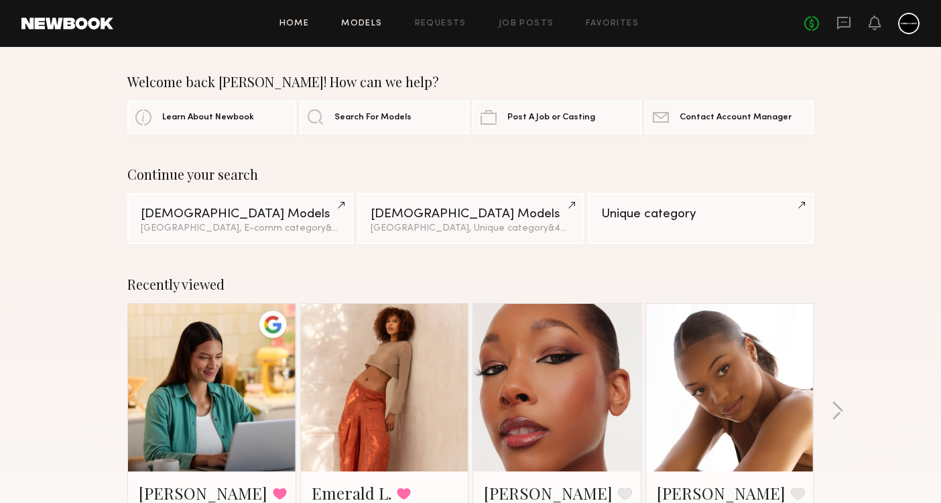
click at [379, 26] on link "Models" at bounding box center [361, 23] width 41 height 9
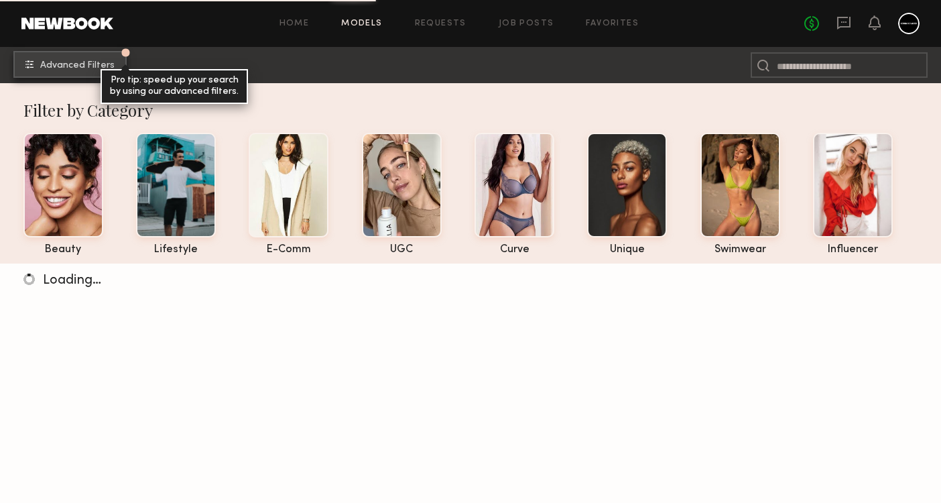
click at [80, 75] on button "Advanced Filters Pro tip: speed up your search by using our advanced filters." at bounding box center [69, 64] width 113 height 27
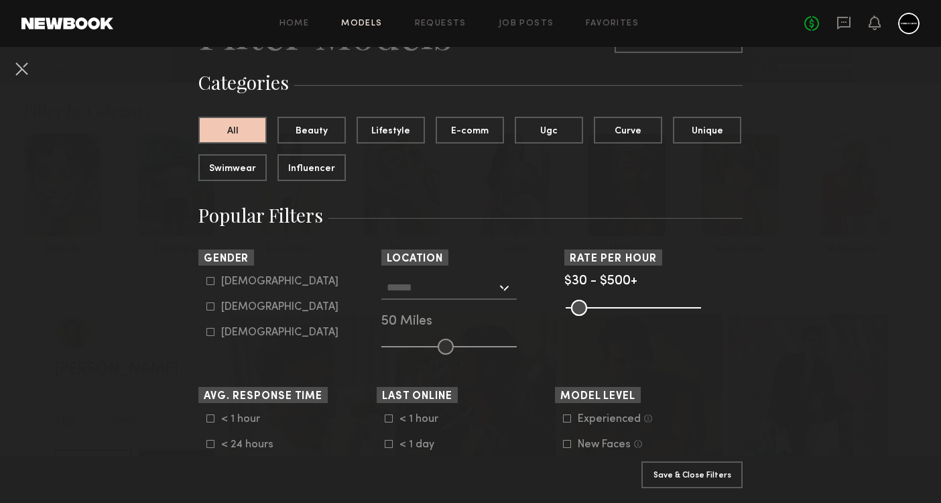
scroll to position [105, 0]
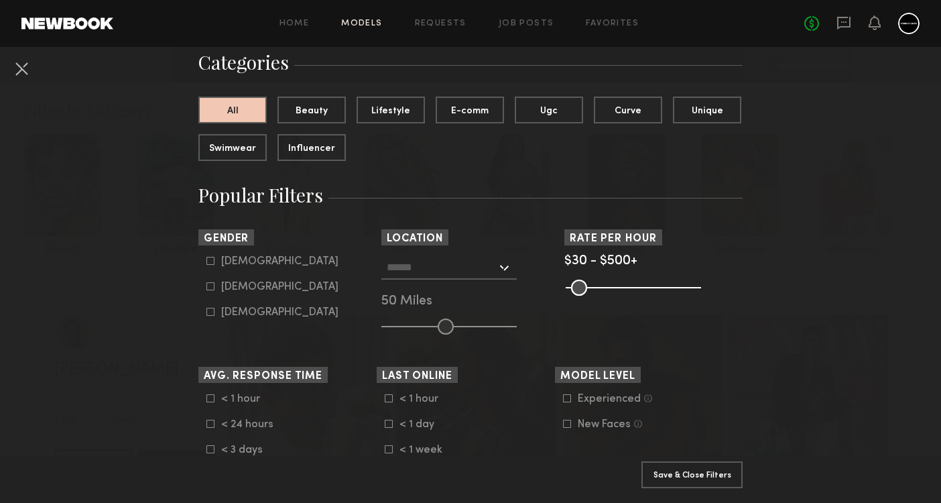
click at [211, 286] on icon at bounding box center [210, 286] width 8 height 8
type input "**"
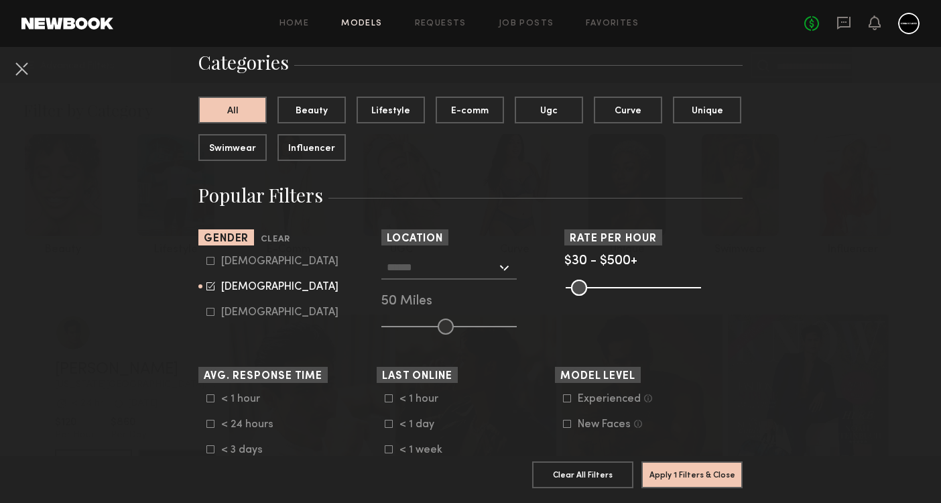
click at [437, 265] on input "text" at bounding box center [442, 266] width 110 height 23
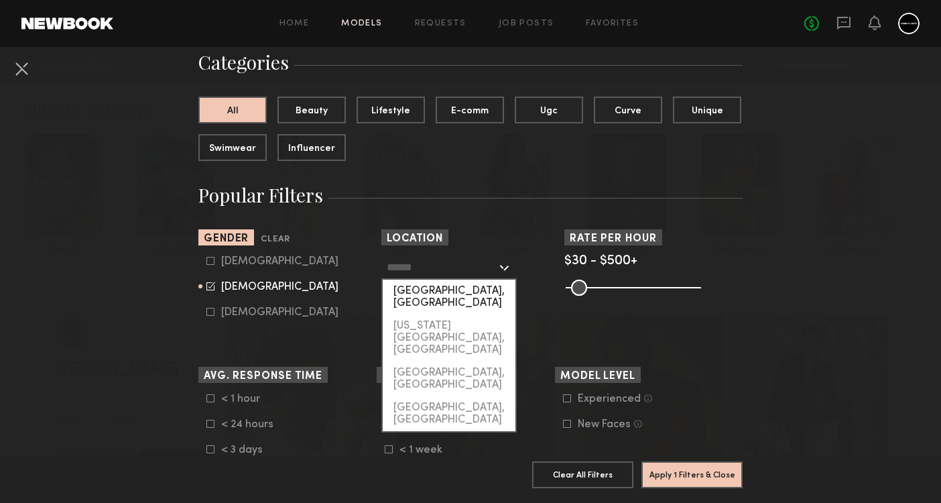
click at [438, 293] on div "[GEOGRAPHIC_DATA], [GEOGRAPHIC_DATA]" at bounding box center [449, 297] width 133 height 35
type input "**********"
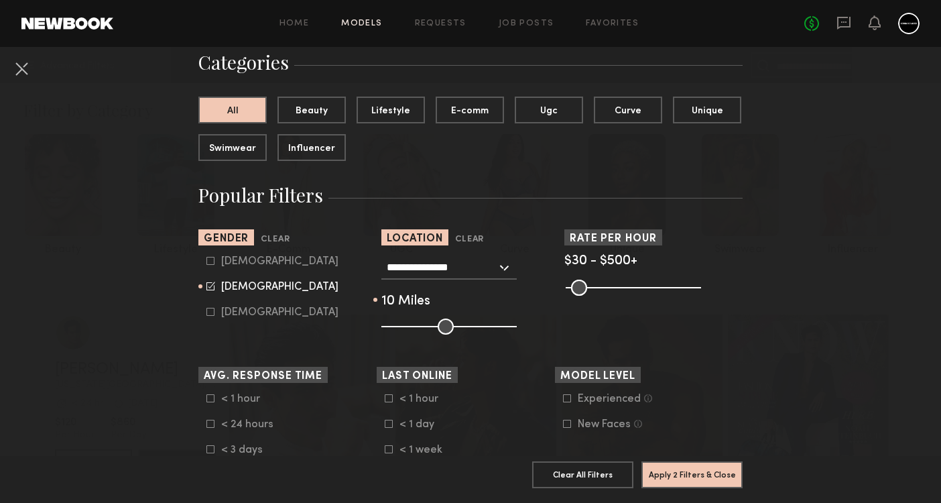
drag, startPoint x: 448, startPoint y: 326, endPoint x: 396, endPoint y: 326, distance: 51.6
type input "**"
click at [396, 326] on input "range" at bounding box center [448, 326] width 135 height 16
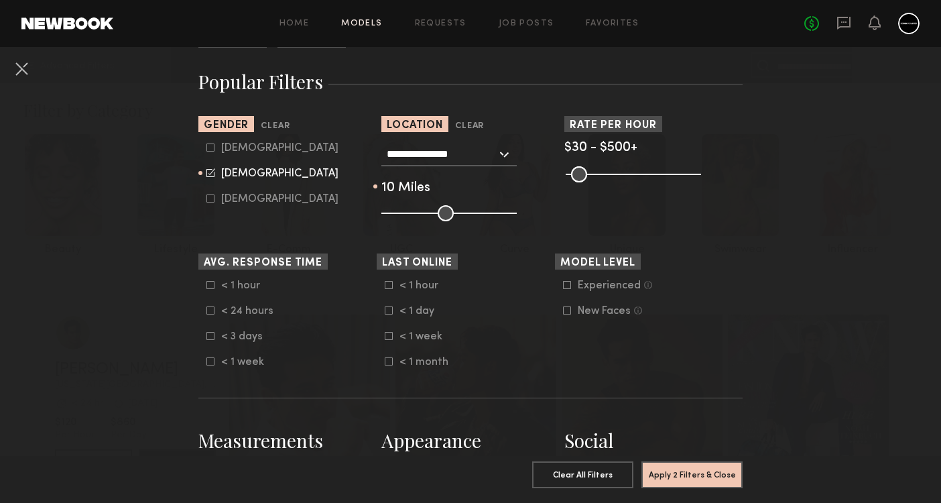
scroll to position [249, 0]
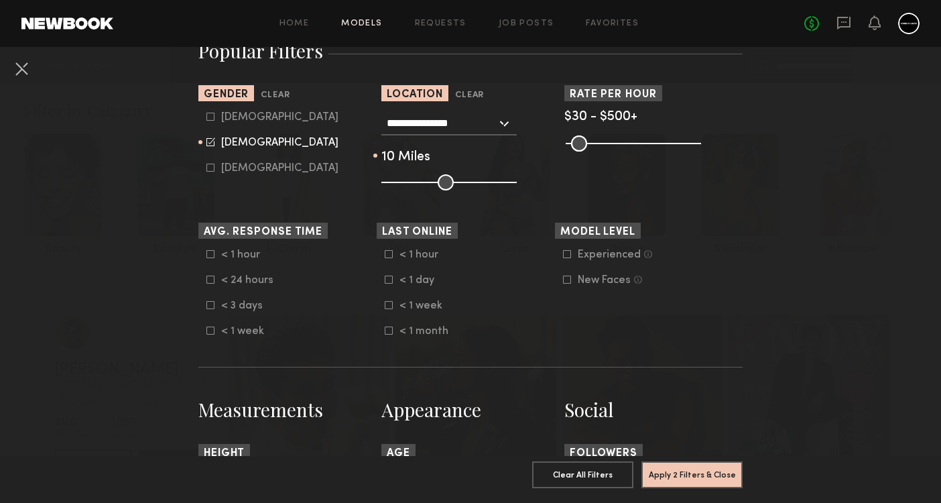
click at [204, 303] on div "< 1 hour < 24 hours < 3 days < 1 week" at bounding box center [287, 293] width 178 height 88
click at [210, 307] on icon at bounding box center [210, 305] width 8 height 8
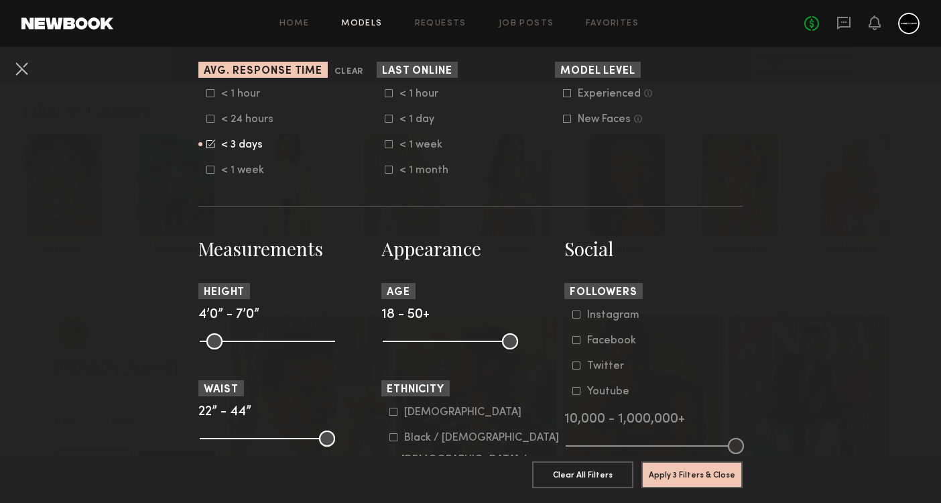
scroll to position [412, 0]
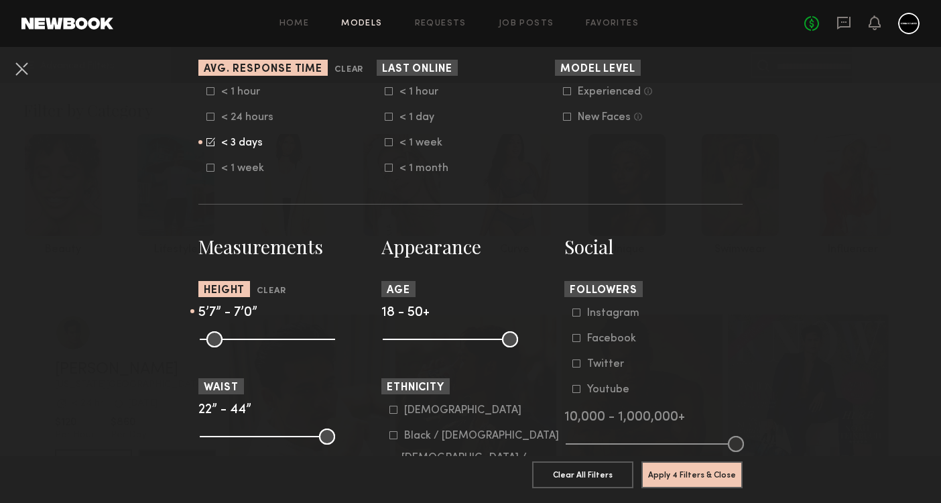
drag, startPoint x: 208, startPoint y: 339, endPoint x: 269, endPoint y: 340, distance: 61.7
type input "**"
click at [269, 340] on input "range" at bounding box center [267, 339] width 135 height 16
drag, startPoint x: 325, startPoint y: 337, endPoint x: 279, endPoint y: 338, distance: 46.3
type input "**"
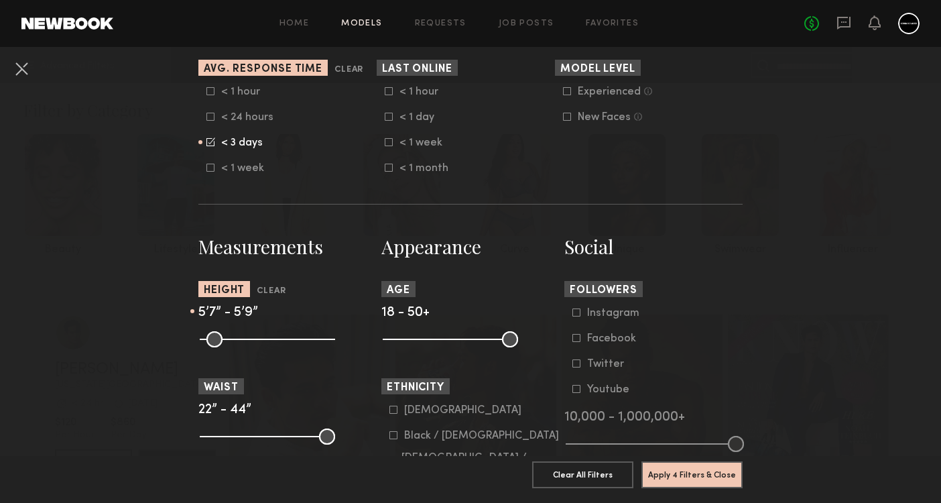
click at [279, 338] on input "range" at bounding box center [267, 339] width 135 height 16
drag, startPoint x: 391, startPoint y: 338, endPoint x: 416, endPoint y: 332, distance: 25.4
type input "**"
click at [416, 332] on input "range" at bounding box center [450, 339] width 135 height 16
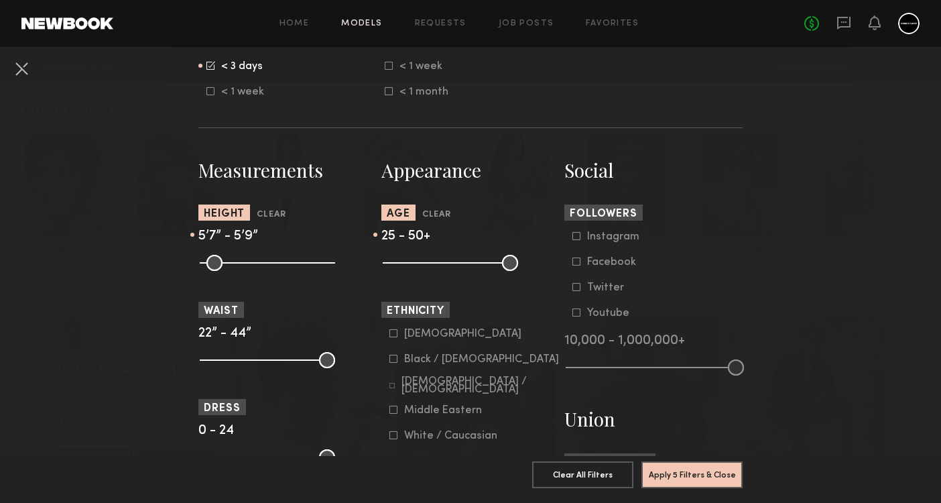
scroll to position [613, 0]
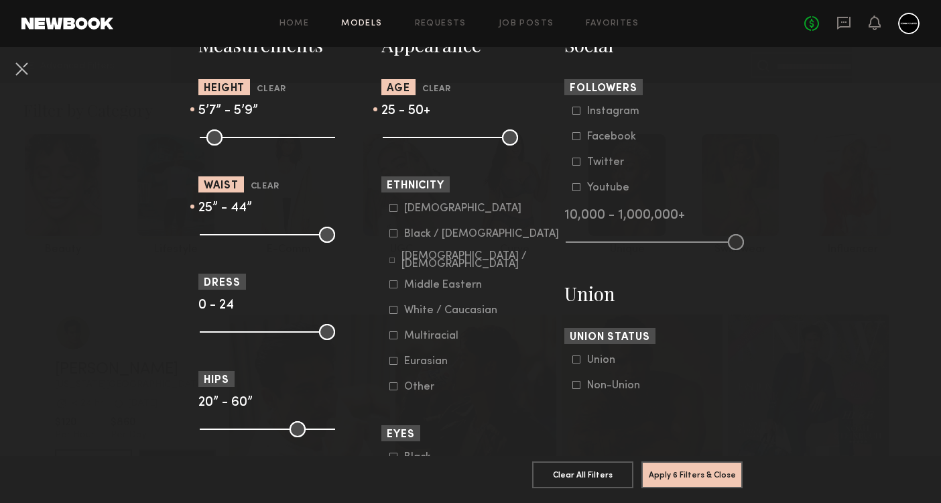
drag, startPoint x: 206, startPoint y: 230, endPoint x: 227, endPoint y: 230, distance: 20.1
type input "**"
click at [227, 230] on input "range" at bounding box center [267, 235] width 135 height 16
drag, startPoint x: 324, startPoint y: 232, endPoint x: 240, endPoint y: 229, distance: 83.9
type input "**"
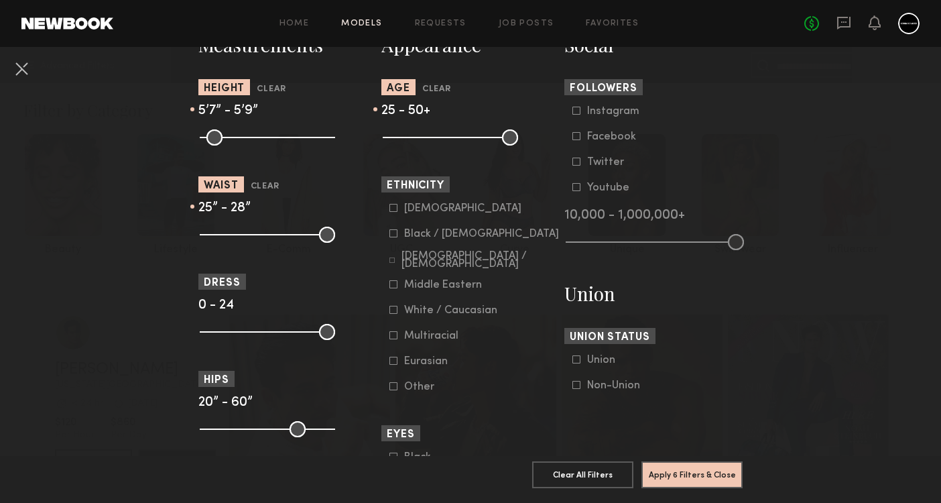
click at [240, 229] on input "range" at bounding box center [267, 235] width 135 height 16
type input "*"
drag, startPoint x: 204, startPoint y: 330, endPoint x: 179, endPoint y: 321, distance: 26.9
click at [179, 321] on nb-browse-filters "**********" at bounding box center [470, 169] width 941 height 1470
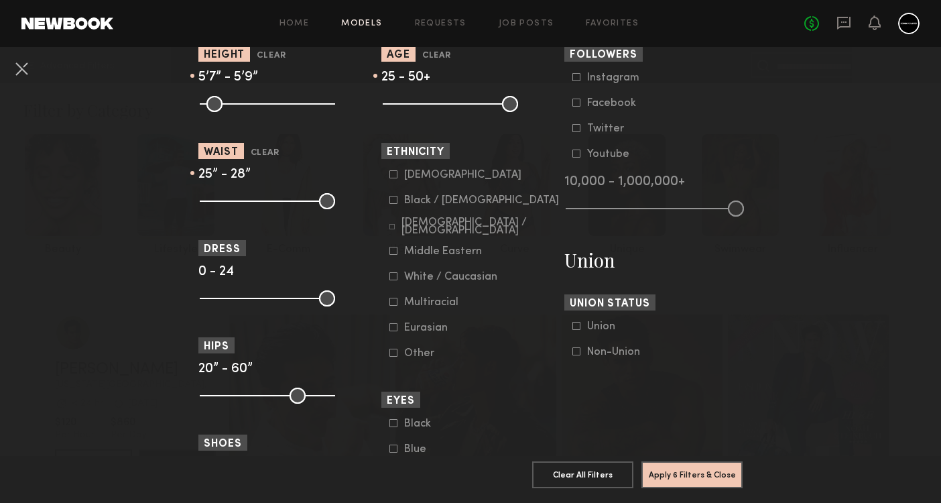
scroll to position [685, 0]
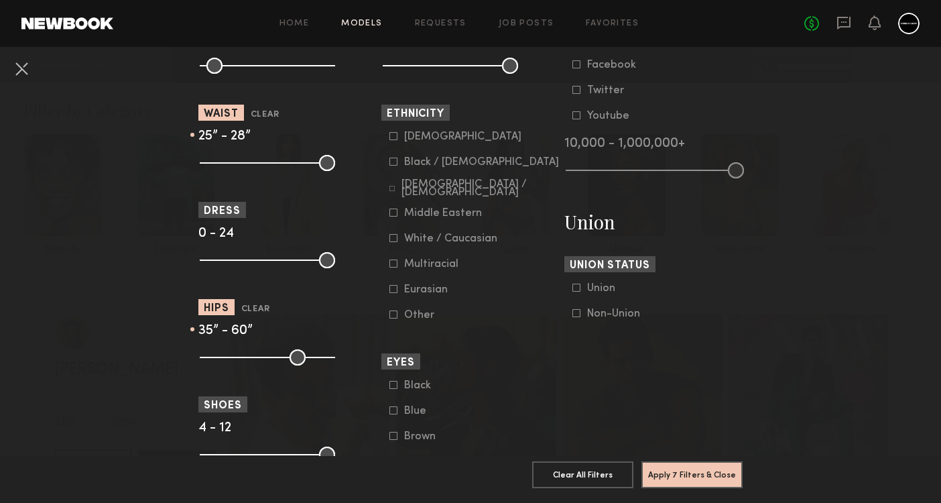
drag, startPoint x: 204, startPoint y: 359, endPoint x: 253, endPoint y: 357, distance: 49.0
type input "**"
click at [253, 357] on input "range" at bounding box center [267, 357] width 135 height 16
drag, startPoint x: 325, startPoint y: 359, endPoint x: 262, endPoint y: 357, distance: 63.0
type input "**"
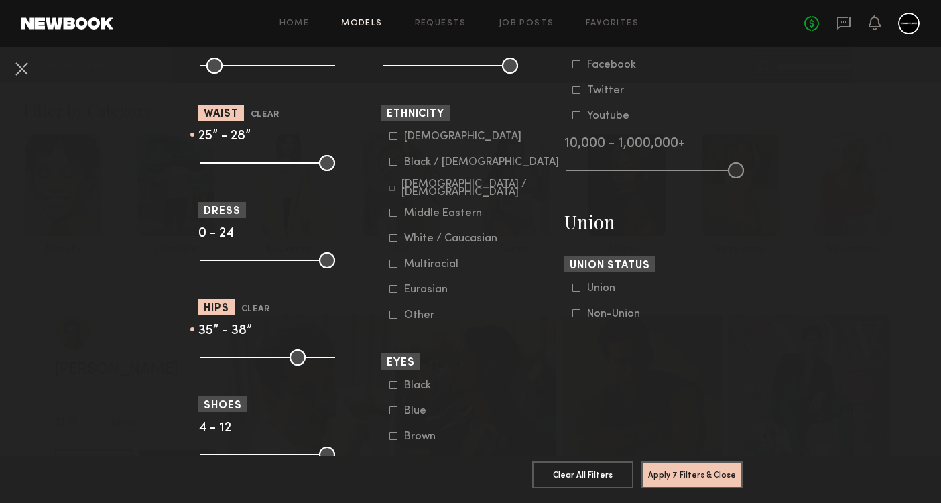
click at [262, 357] on input "range" at bounding box center [267, 357] width 135 height 16
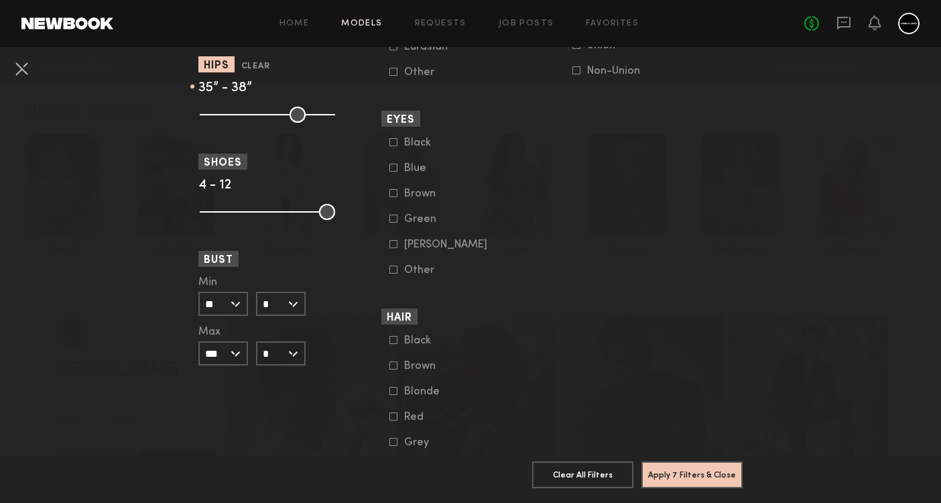
scroll to position [933, 0]
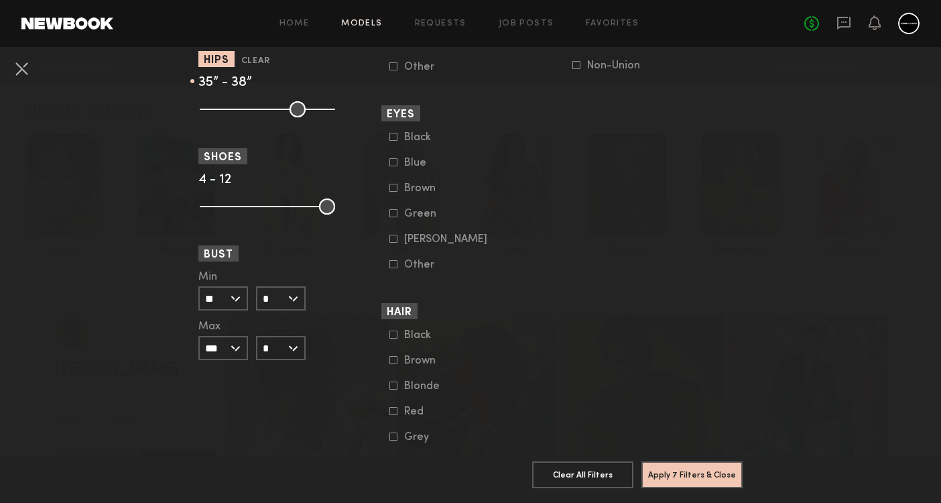
click at [237, 298] on input "**" at bounding box center [223, 298] width 50 height 24
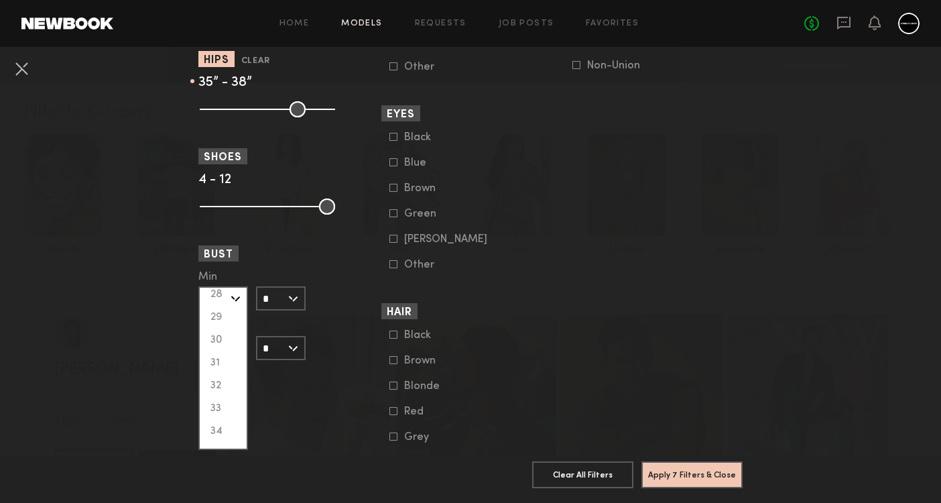
scroll to position [97, 0]
click at [230, 385] on div "32" at bounding box center [223, 384] width 47 height 23
type input "**"
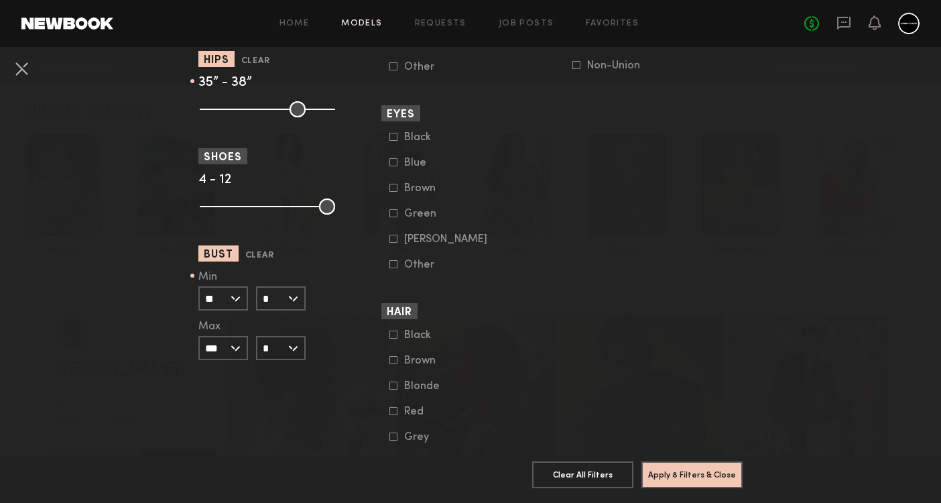
click at [294, 302] on input "*" at bounding box center [281, 298] width 50 height 24
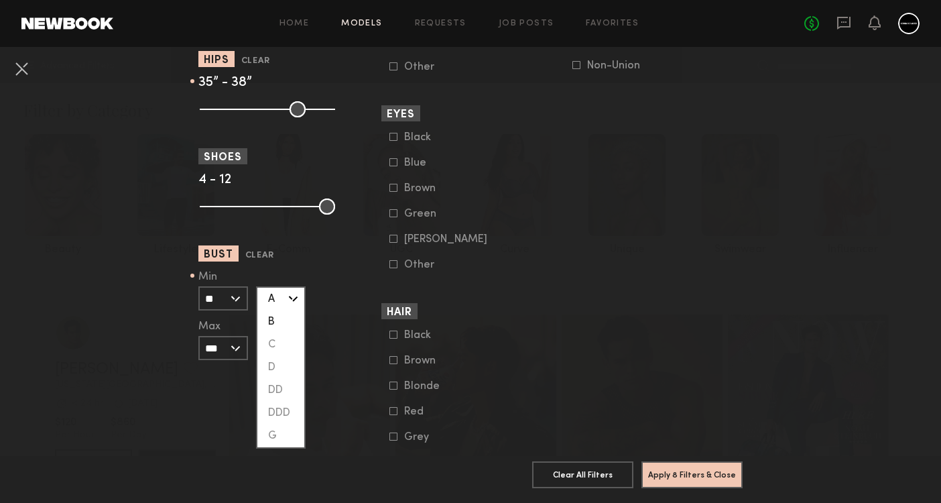
click at [286, 325] on div "B" at bounding box center [280, 321] width 47 height 23
type input "*"
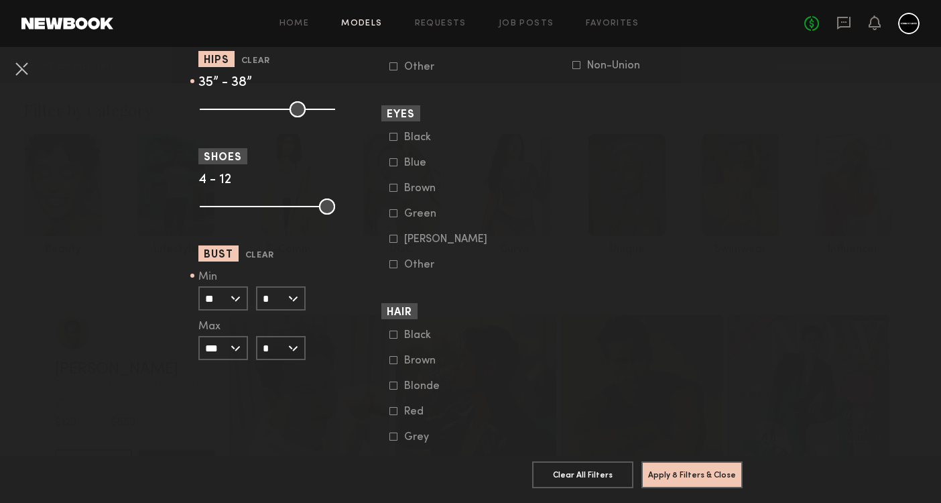
click at [243, 350] on input "***" at bounding box center [223, 348] width 50 height 24
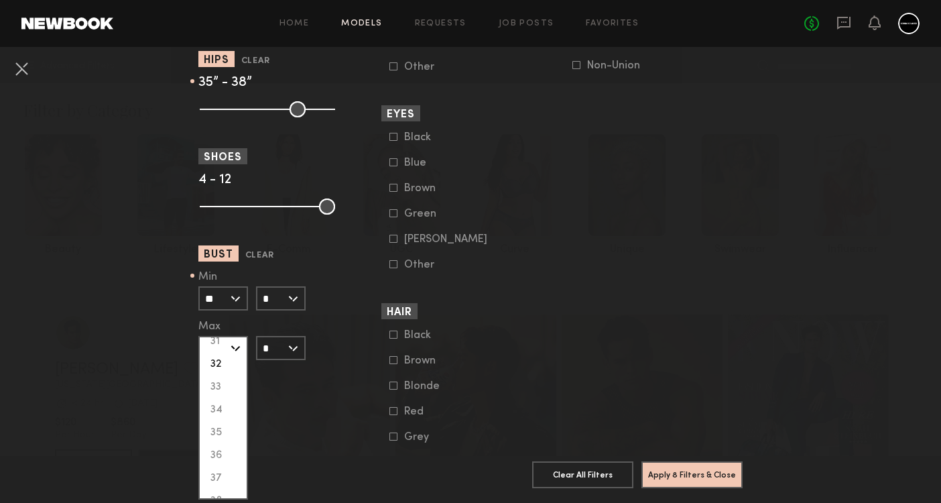
scroll to position [176, 0]
click at [223, 404] on div "34" at bounding box center [223, 400] width 47 height 23
type input "**"
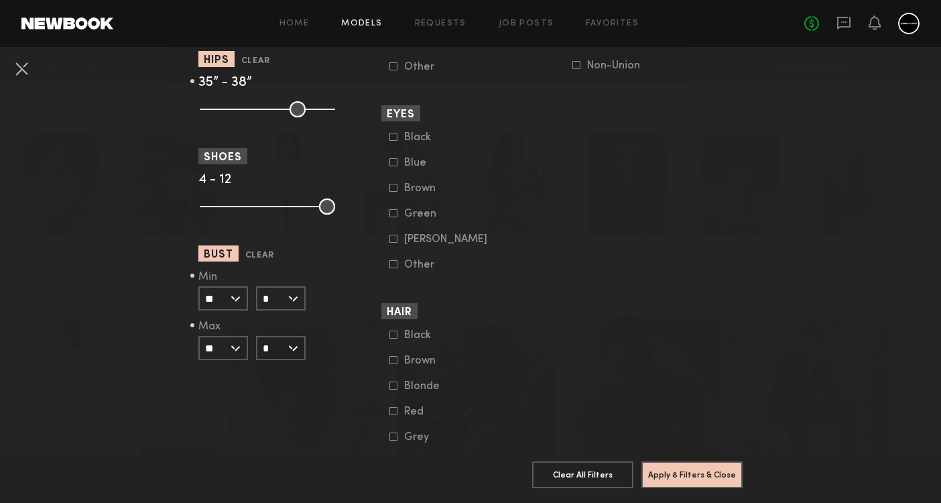
click at [296, 351] on input "*" at bounding box center [281, 348] width 50 height 24
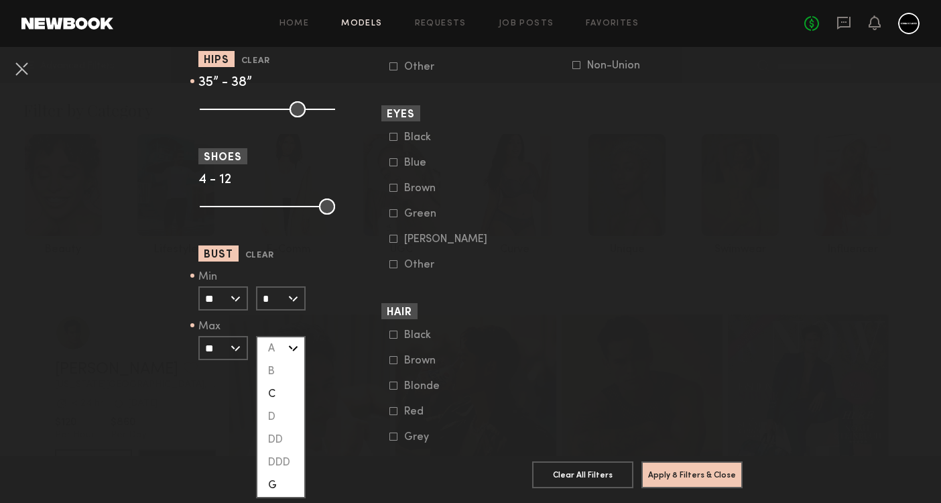
click at [289, 397] on div "C" at bounding box center [280, 394] width 47 height 23
type input "*"
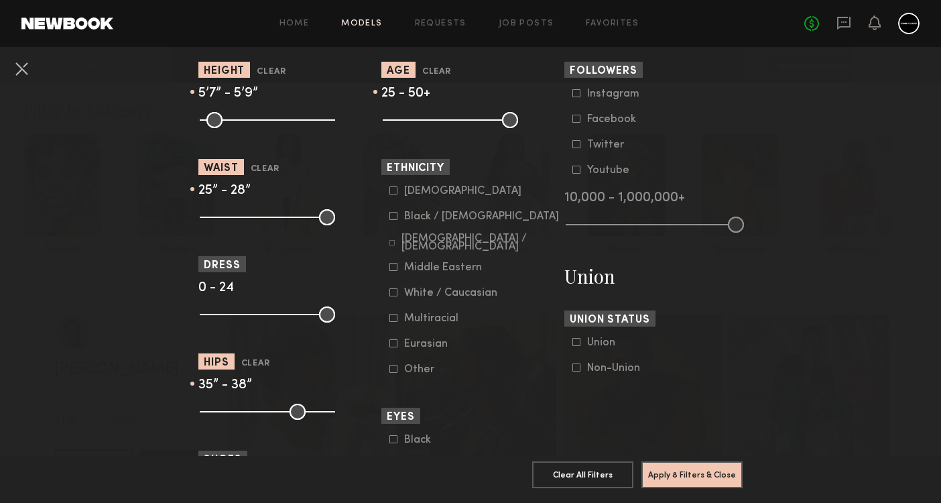
scroll to position [631, 0]
click at [394, 218] on icon at bounding box center [393, 215] width 8 height 8
click at [391, 241] on icon at bounding box center [391, 241] width 5 height 5
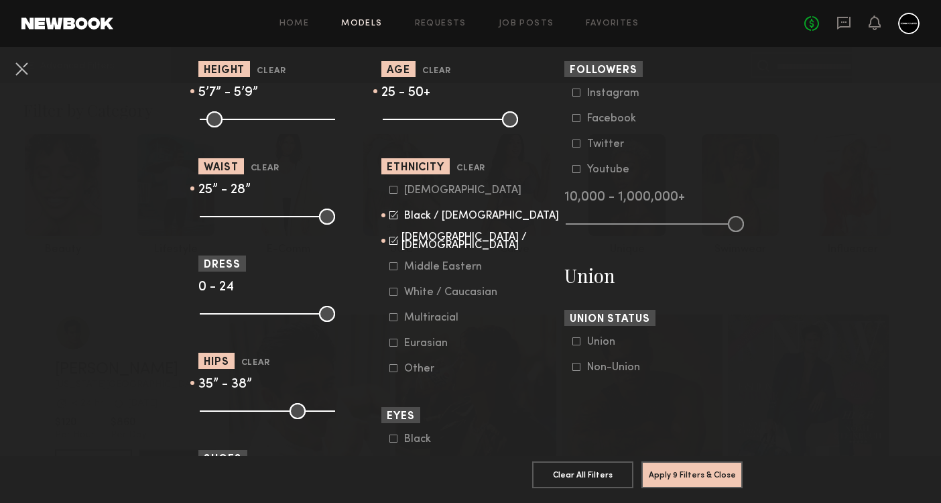
click at [391, 319] on icon at bounding box center [393, 317] width 8 height 8
click at [672, 472] on button "Apply 9 Filters & Close" at bounding box center [692, 474] width 101 height 27
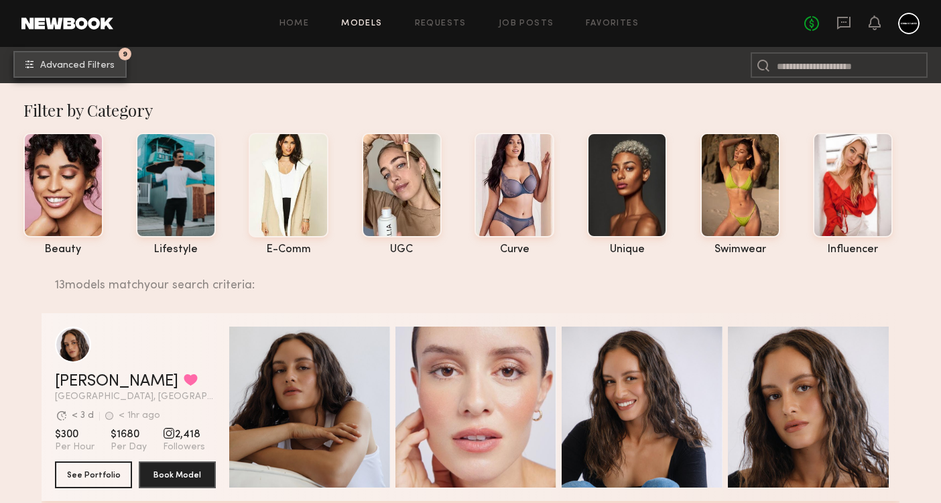
click at [82, 64] on span "Advanced Filters" at bounding box center [77, 65] width 74 height 9
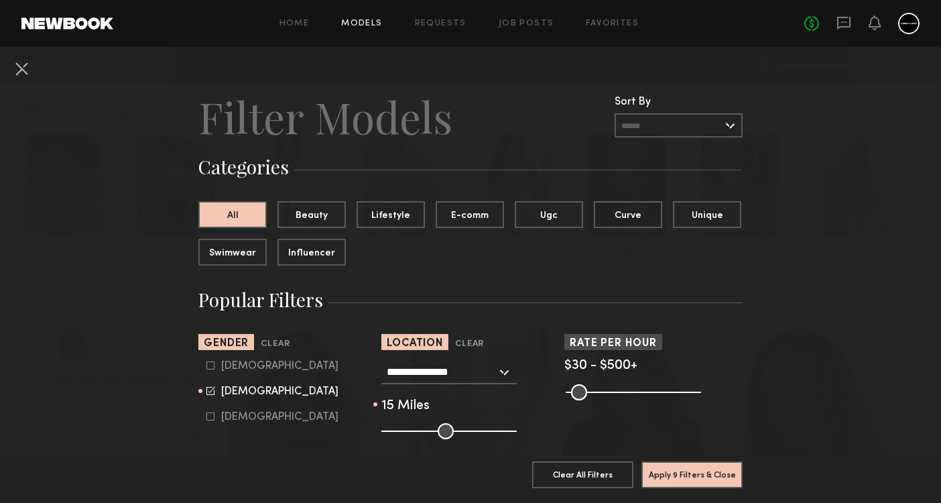
type input "**"
click at [401, 434] on input "range" at bounding box center [448, 431] width 135 height 16
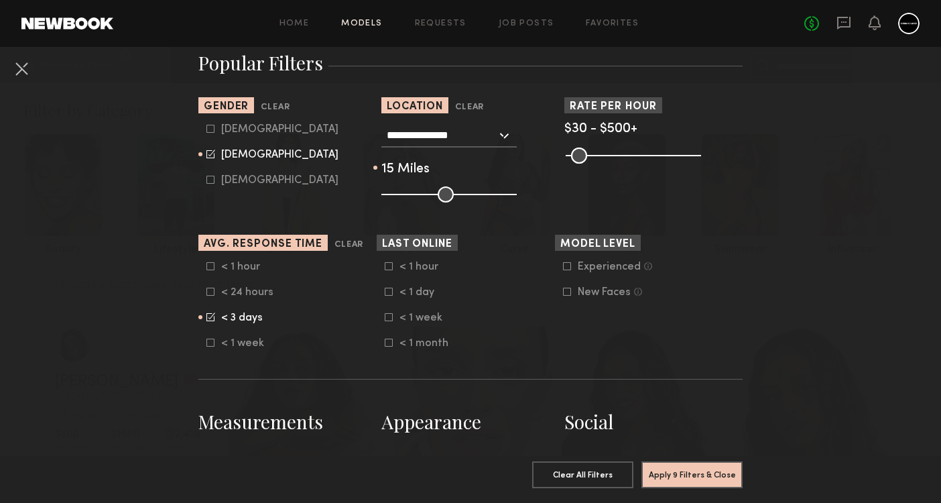
scroll to position [257, 0]
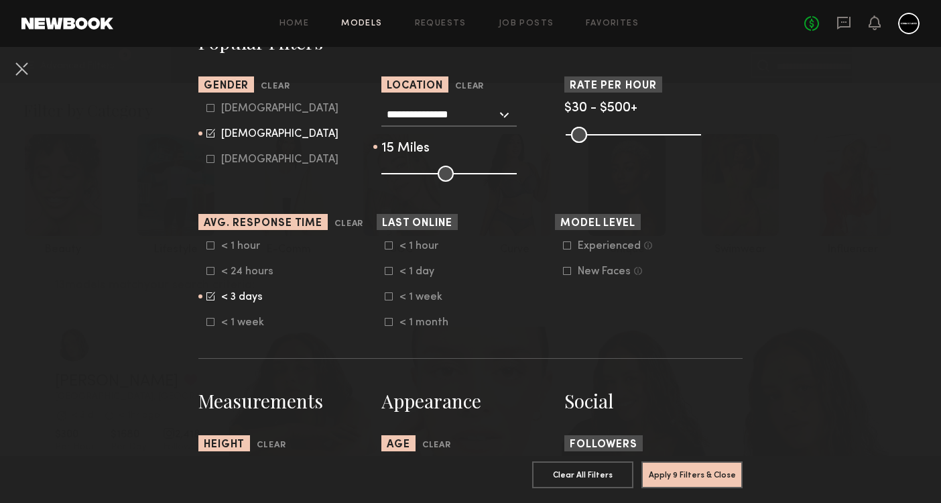
click at [209, 295] on icon at bounding box center [210, 296] width 9 height 9
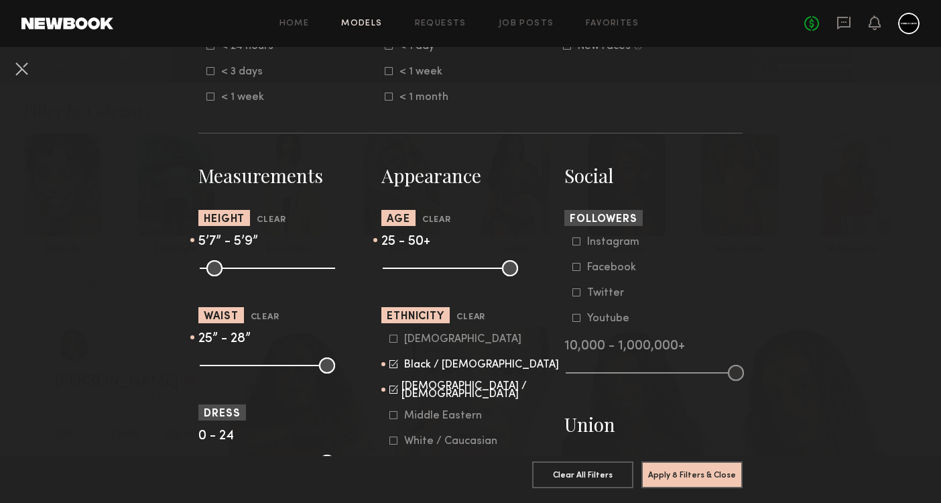
scroll to position [481, 0]
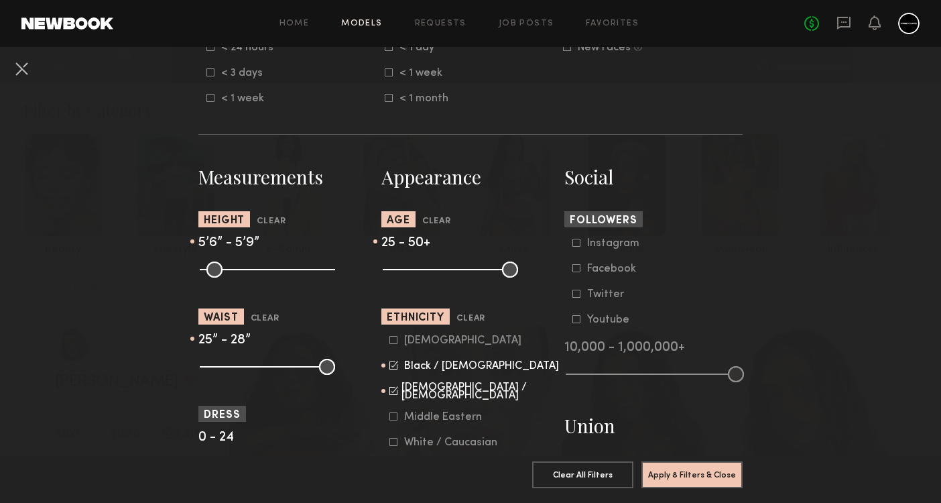
type input "**"
click at [267, 271] on input "range" at bounding box center [267, 269] width 135 height 16
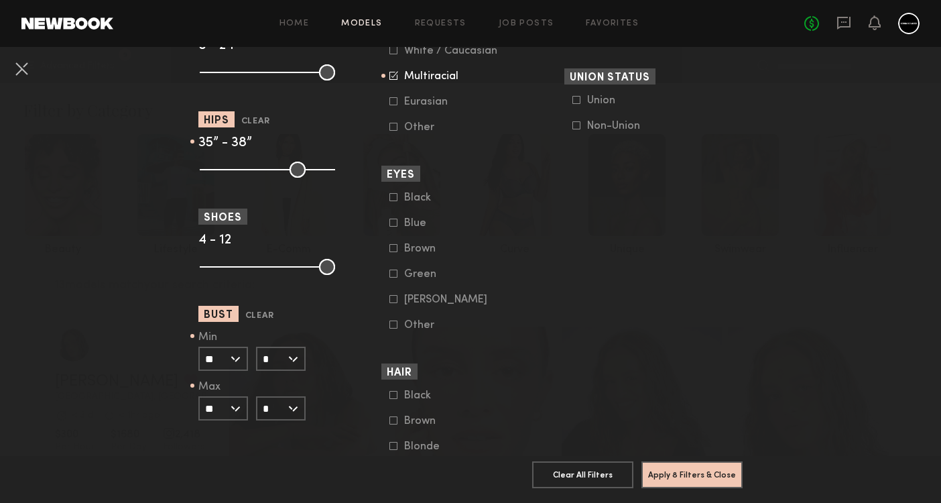
scroll to position [875, 0]
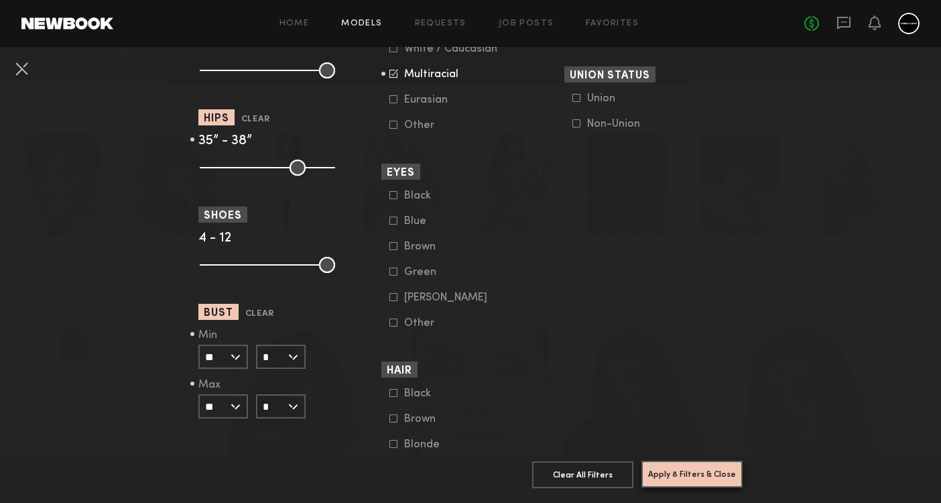
click at [692, 469] on button "Apply 8 Filters & Close" at bounding box center [692, 474] width 101 height 27
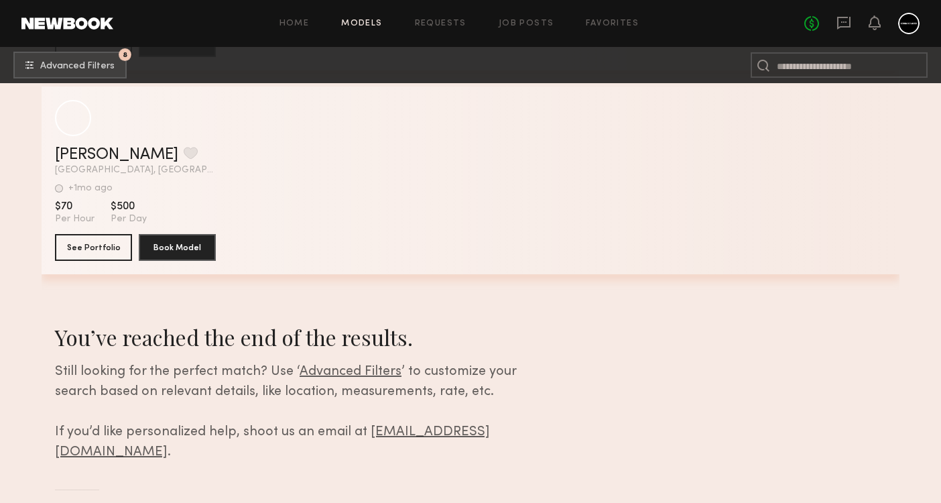
scroll to position [26106, 0]
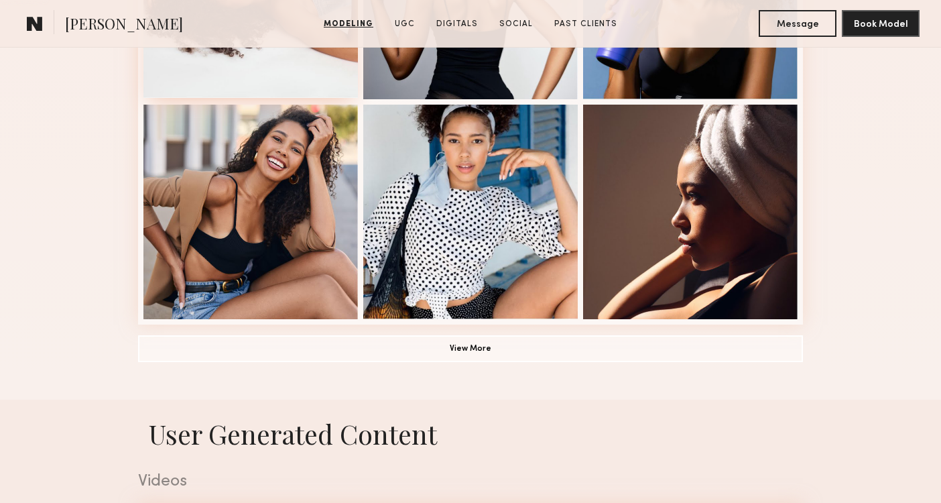
scroll to position [822, 0]
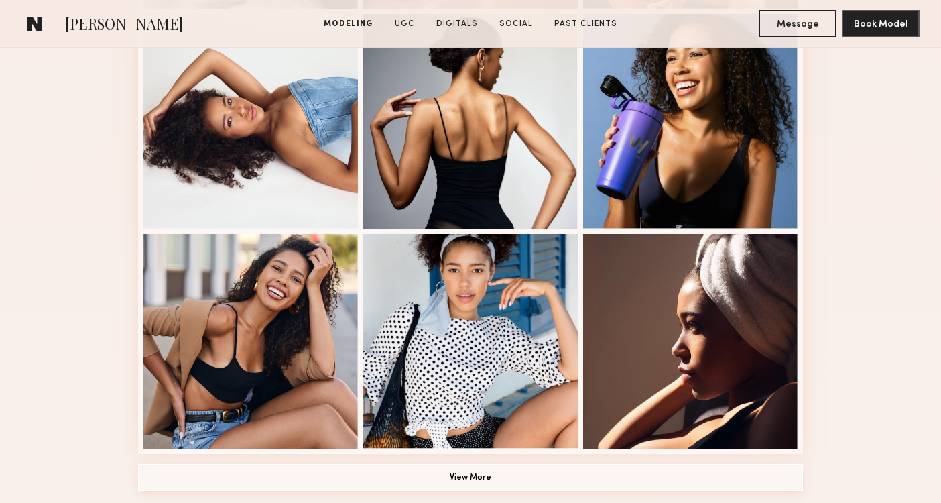
click at [248, 471] on button "View More" at bounding box center [470, 477] width 665 height 27
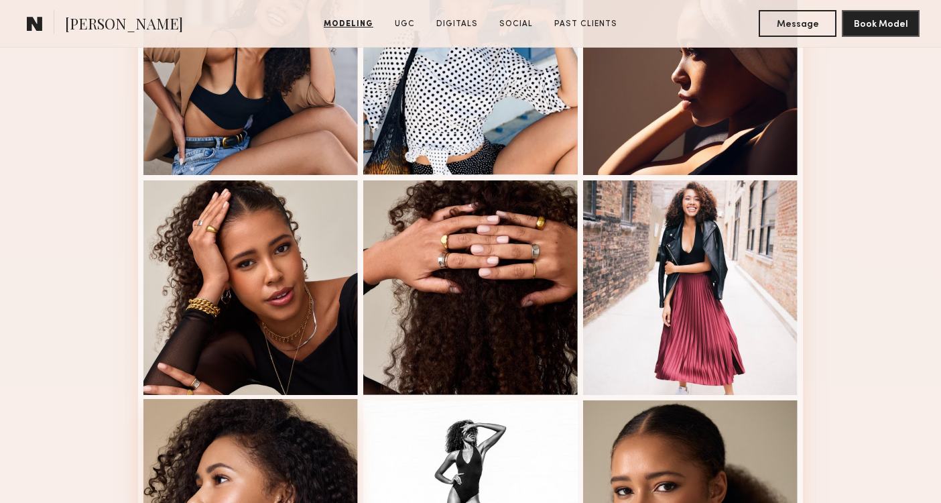
scroll to position [1398, 0]
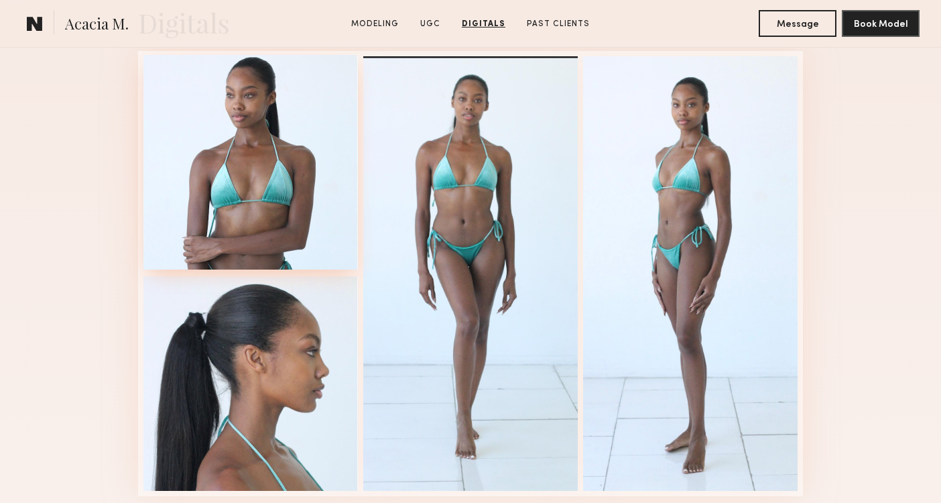
scroll to position [1988, 0]
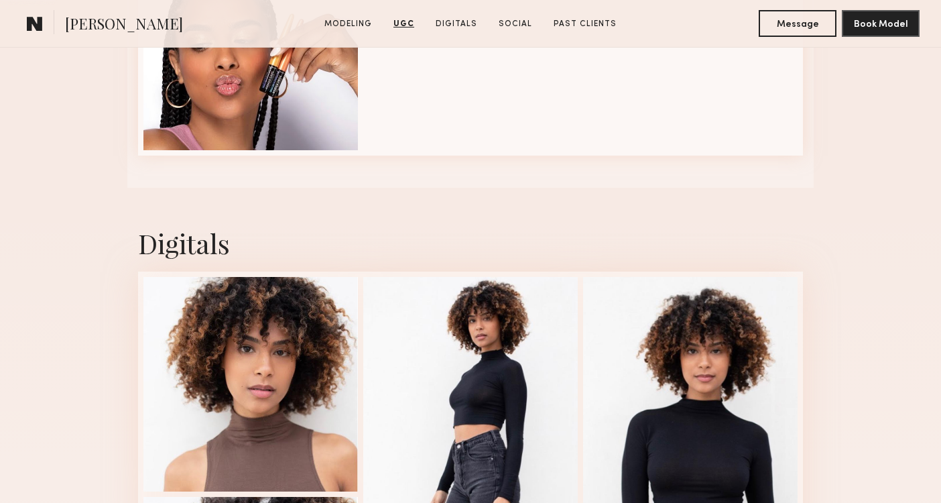
scroll to position [2953, 0]
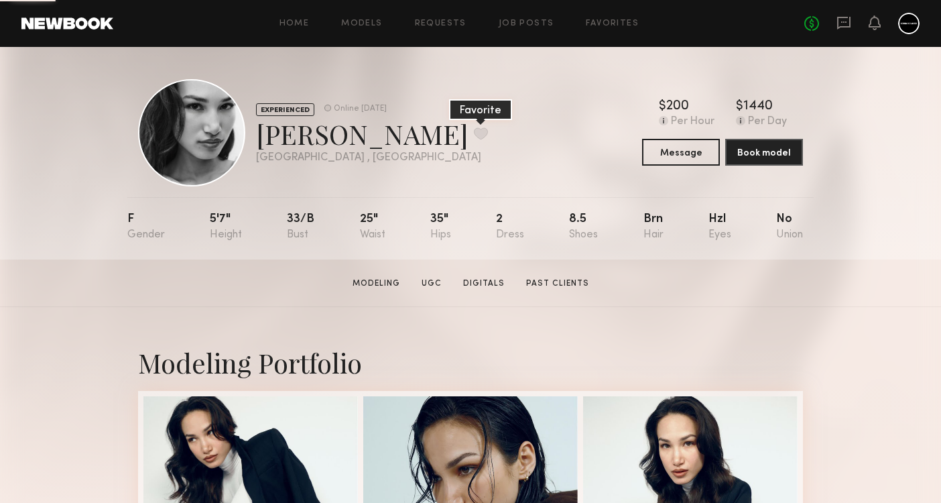
click at [474, 138] on button at bounding box center [481, 133] width 14 height 12
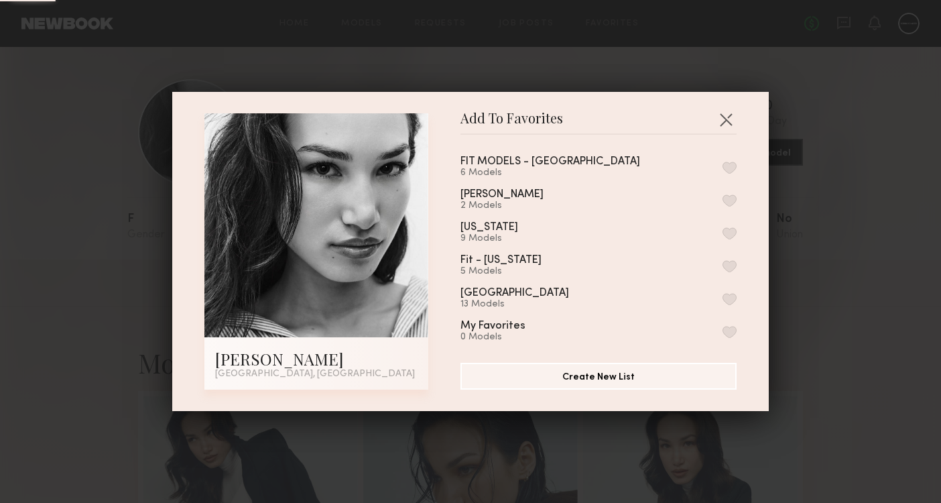
click at [729, 300] on button "button" at bounding box center [730, 299] width 14 height 12
click at [830, 318] on div "Add To Favorites Nikki E. Los Angeles, CA Add To Favorites FIT MODELS - LOS ANG…" at bounding box center [470, 251] width 941 height 503
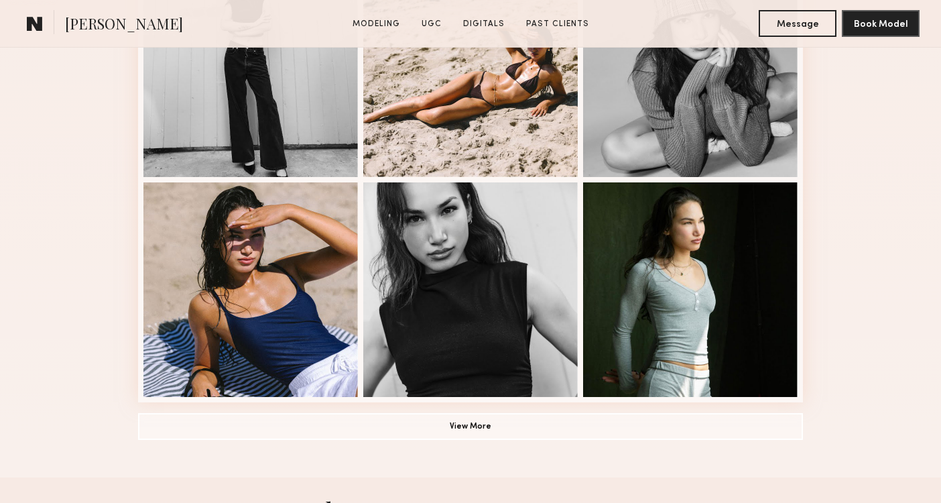
scroll to position [874, 0]
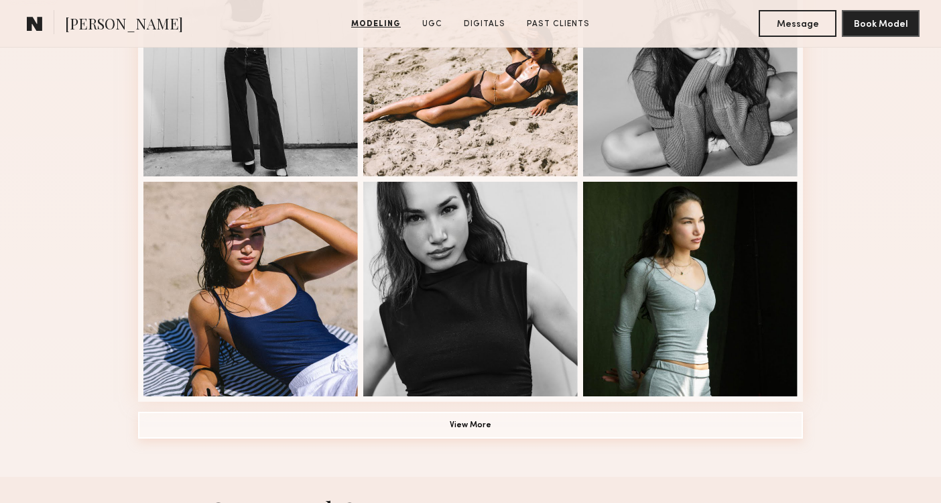
click at [684, 426] on button "View More" at bounding box center [470, 425] width 665 height 27
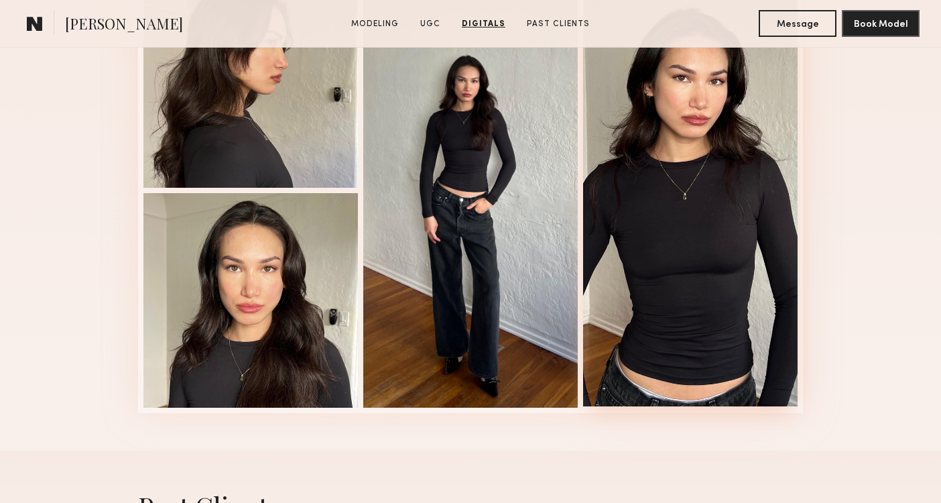
scroll to position [2835, 0]
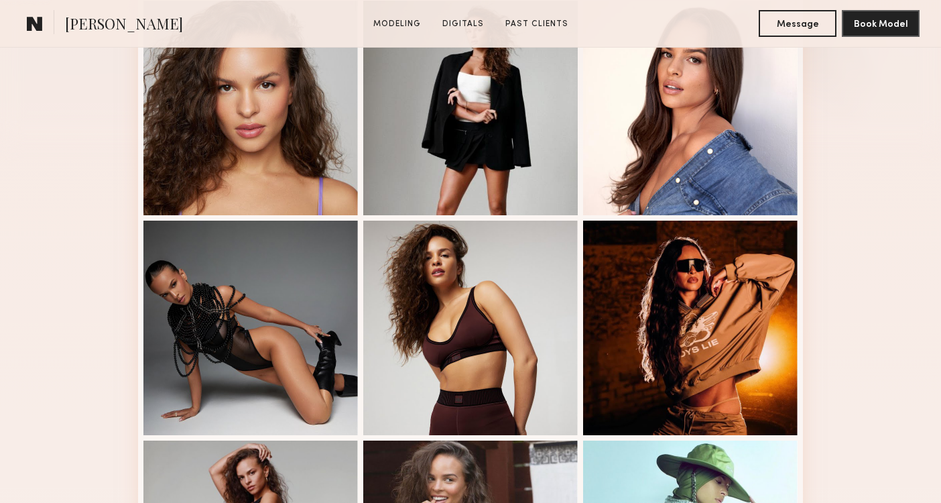
scroll to position [396, 0]
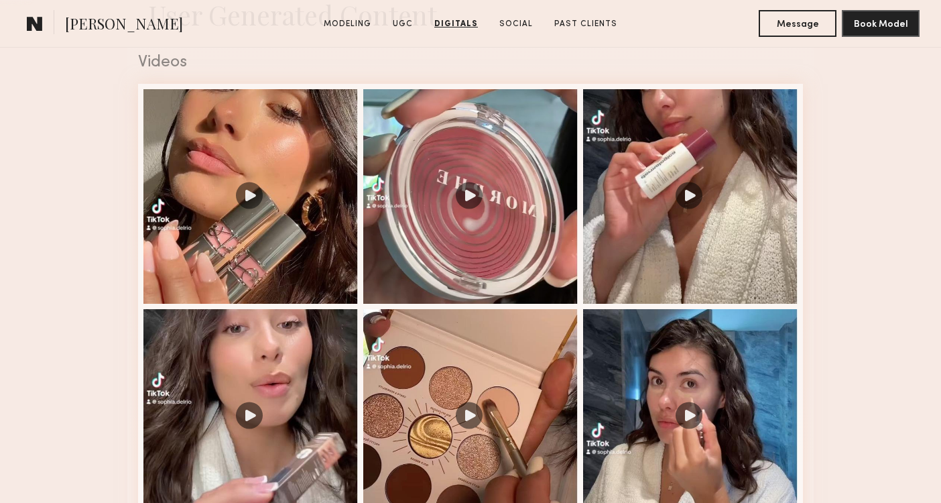
scroll to position [860, 0]
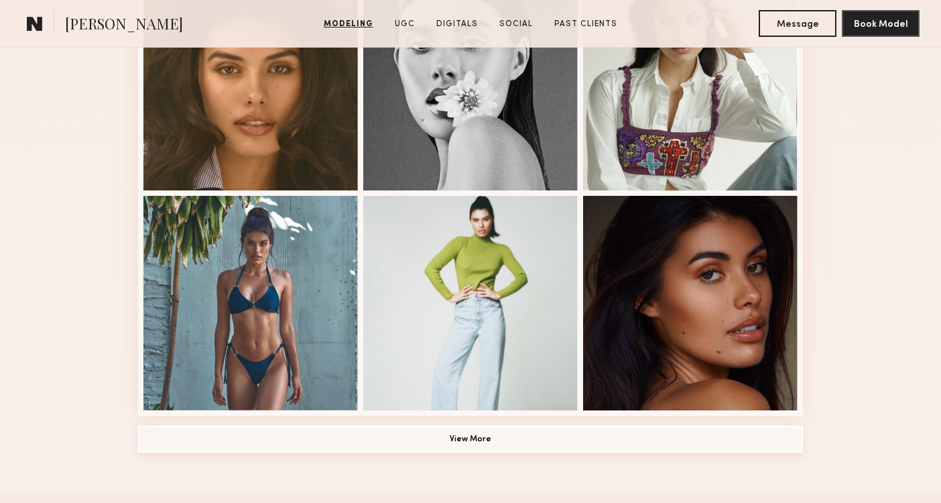
click at [295, 446] on button "View More" at bounding box center [470, 439] width 665 height 27
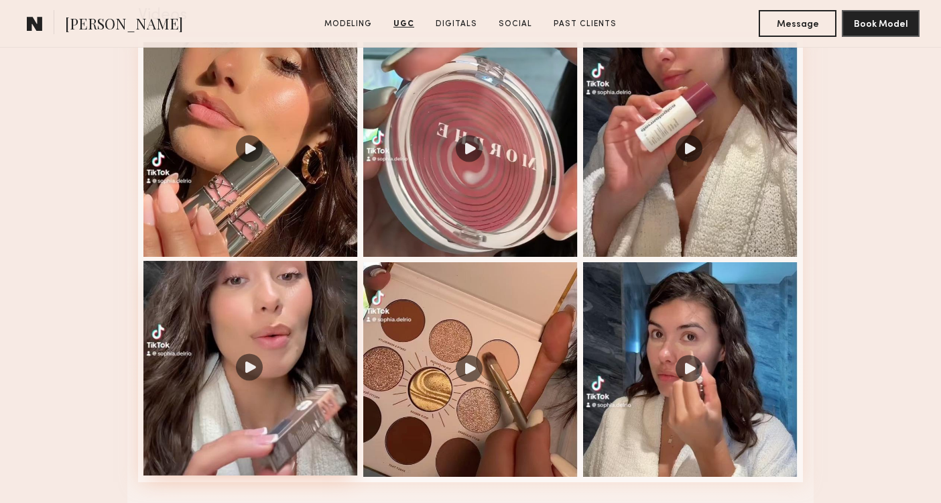
scroll to position [2260, 0]
click at [240, 286] on div at bounding box center [250, 367] width 215 height 215
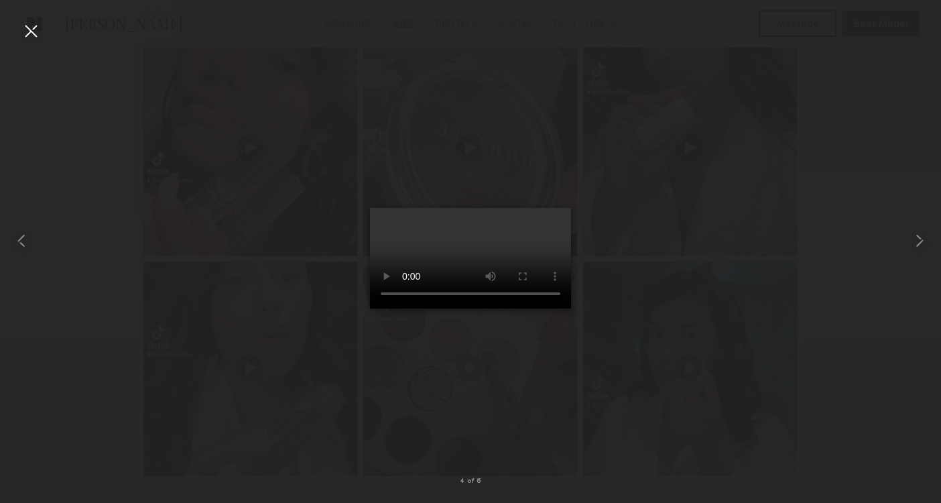
click at [556, 208] on video at bounding box center [470, 258] width 201 height 101
click at [557, 208] on video at bounding box center [470, 258] width 201 height 101
click at [709, 221] on div at bounding box center [470, 240] width 941 height 438
click at [23, 37] on div at bounding box center [30, 30] width 21 height 21
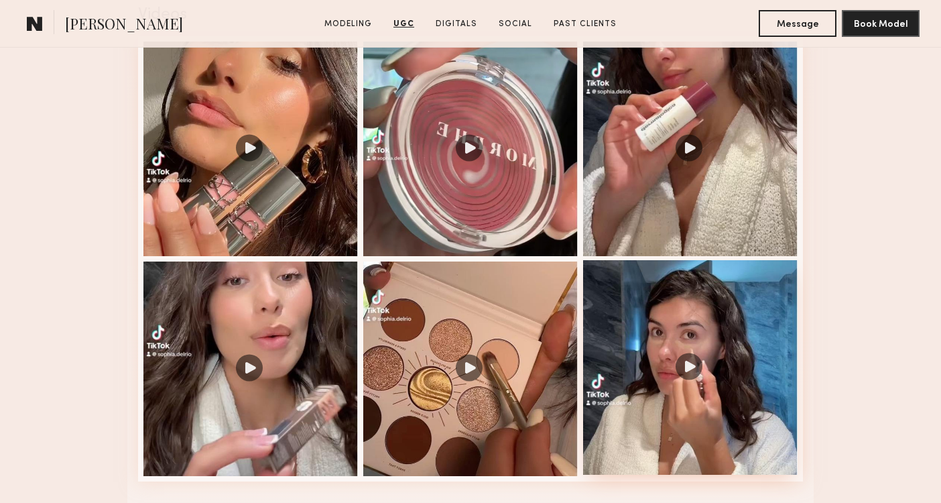
click at [693, 348] on div at bounding box center [690, 367] width 215 height 215
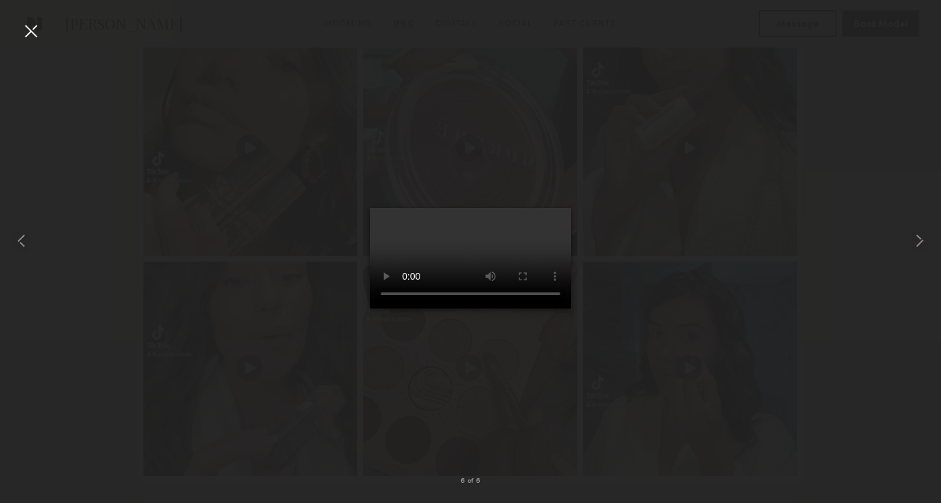
click at [558, 208] on video at bounding box center [470, 258] width 201 height 101
click at [795, 194] on div at bounding box center [470, 240] width 941 height 438
click at [29, 29] on div at bounding box center [30, 30] width 21 height 21
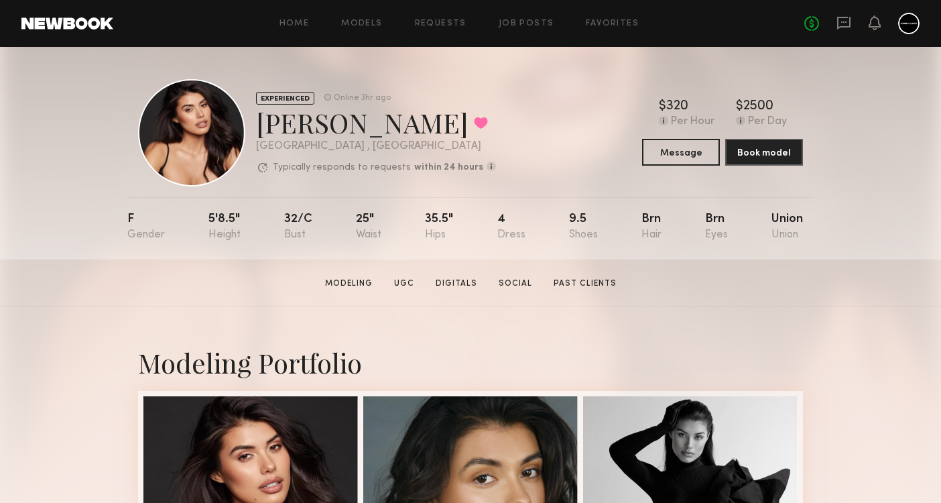
scroll to position [0, 0]
click at [474, 117] on button at bounding box center [481, 123] width 14 height 12
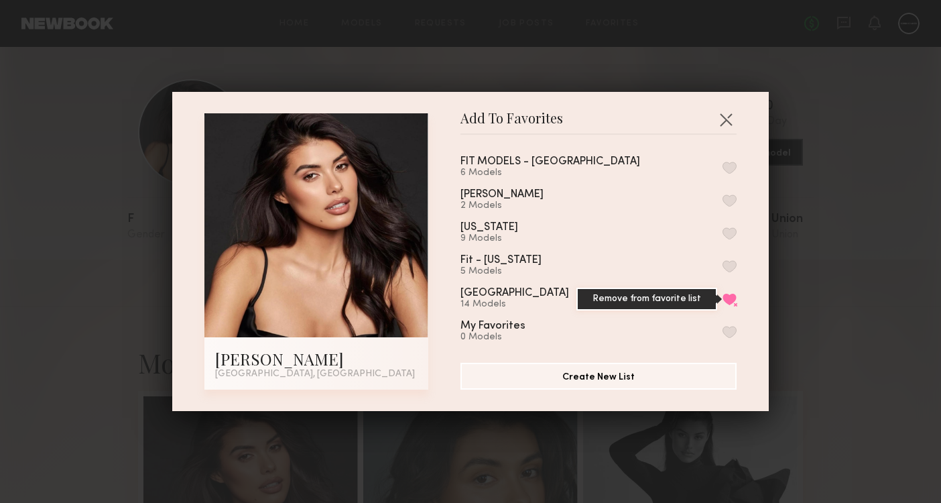
click at [727, 305] on button "Remove from favorite list" at bounding box center [730, 299] width 14 height 12
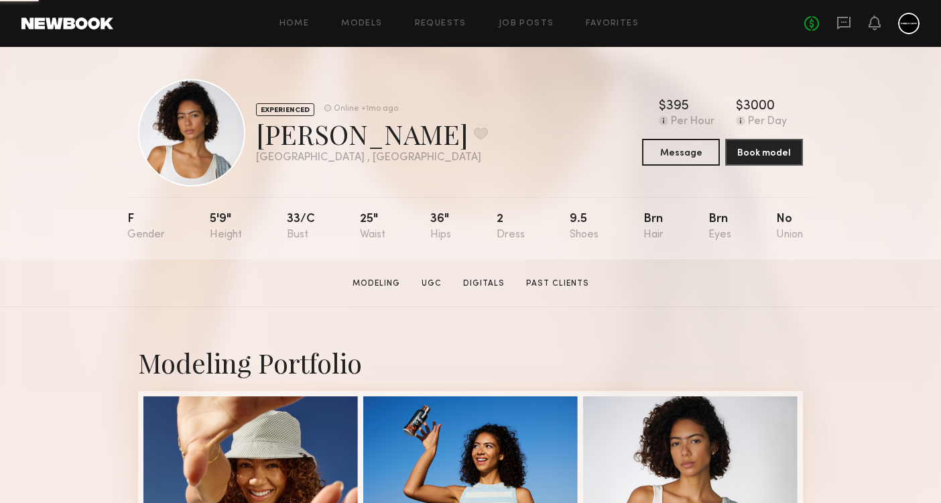
click at [445, 273] on section "Sharee C. Modeling UGC Digitals Past Clients Message Book Model" at bounding box center [470, 283] width 941 height 48
click at [443, 285] on link "UGC" at bounding box center [431, 284] width 31 height 12
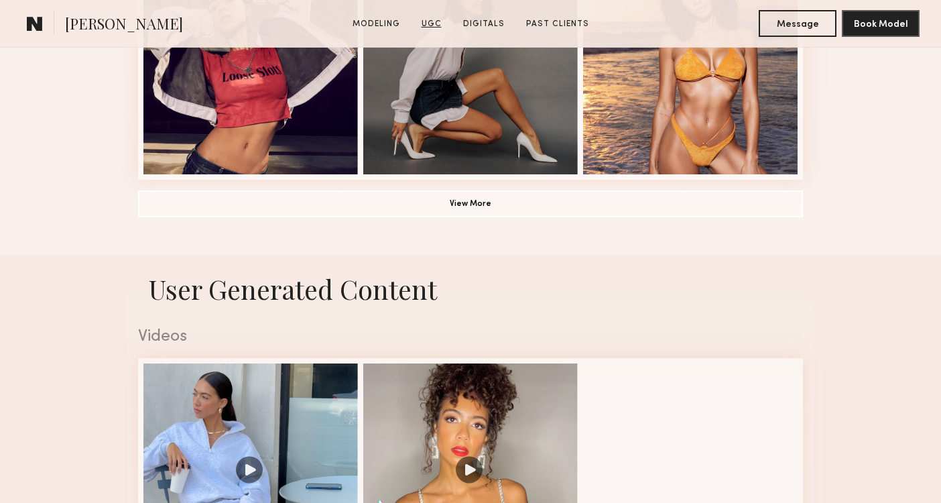
scroll to position [1270, 0]
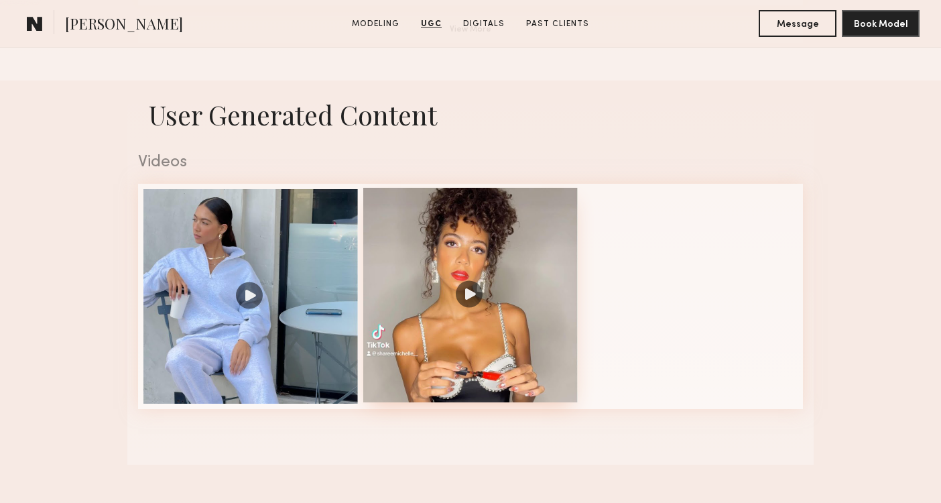
click at [436, 271] on div at bounding box center [470, 295] width 215 height 215
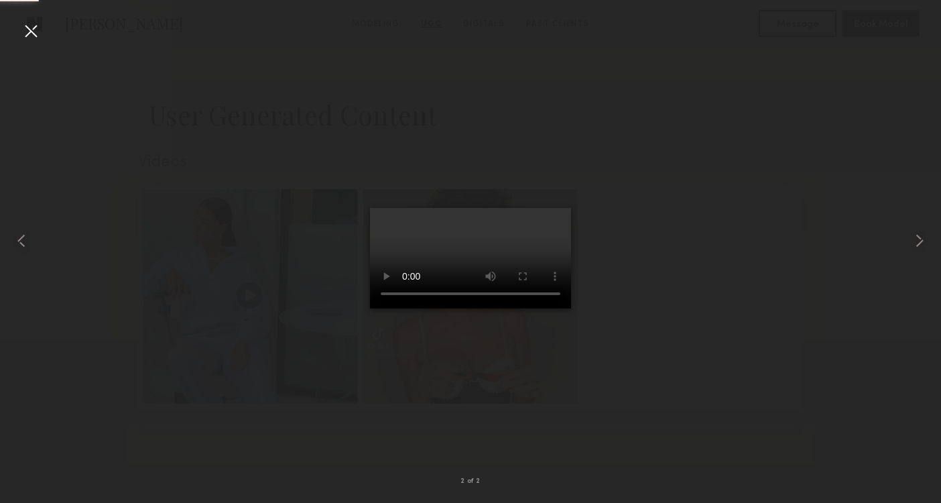
click at [717, 305] on div at bounding box center [470, 240] width 941 height 438
click at [35, 49] on div at bounding box center [19, 240] width 38 height 438
click at [28, 32] on div at bounding box center [30, 30] width 21 height 21
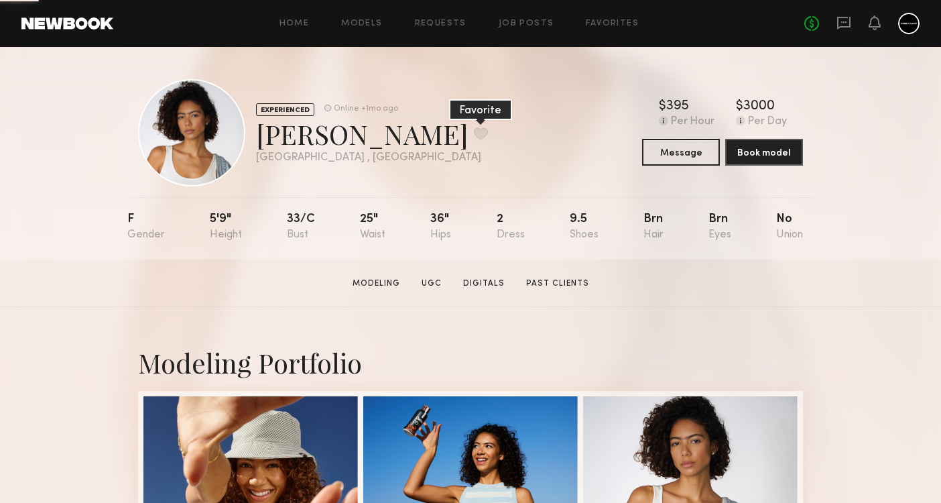
scroll to position [0, 0]
click at [474, 129] on button at bounding box center [481, 133] width 14 height 12
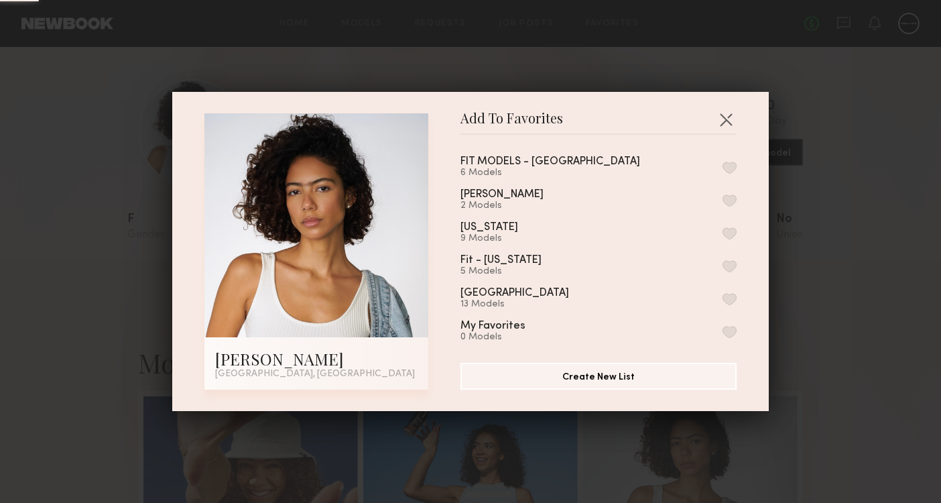
click at [732, 303] on button "button" at bounding box center [730, 299] width 14 height 12
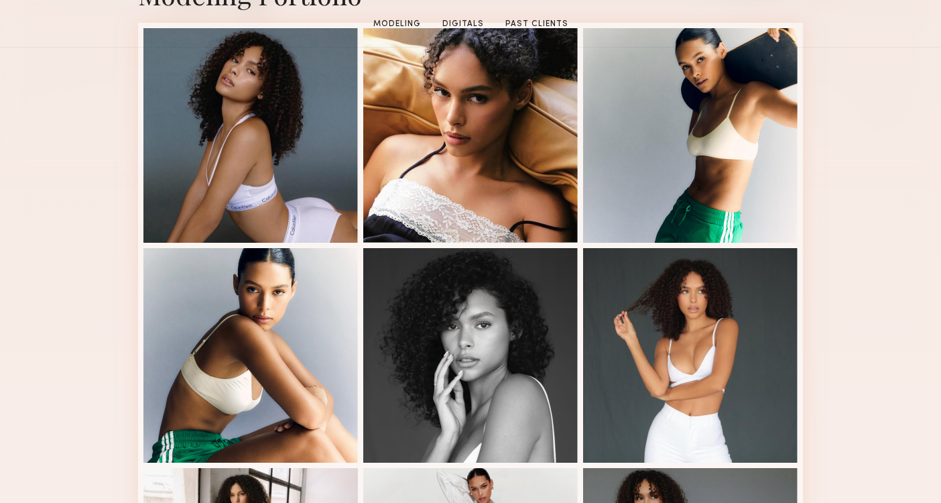
scroll to position [476, 0]
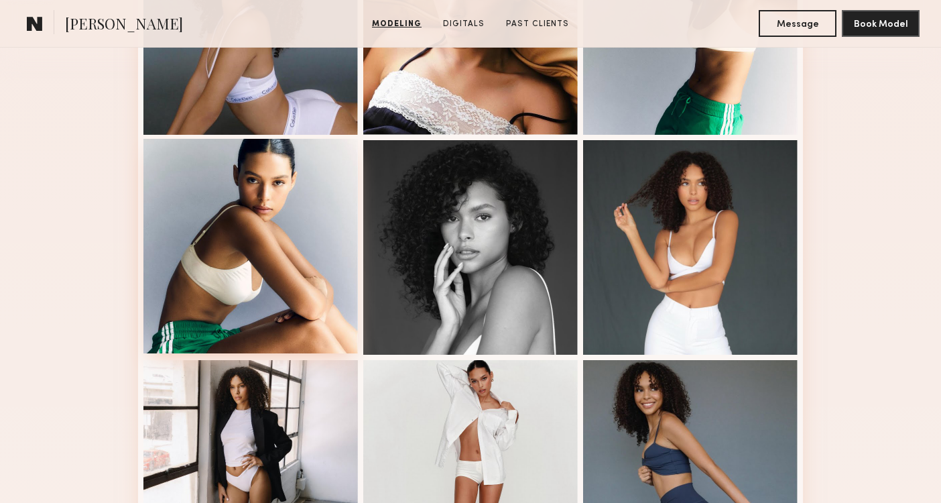
click at [149, 296] on div at bounding box center [250, 246] width 215 height 215
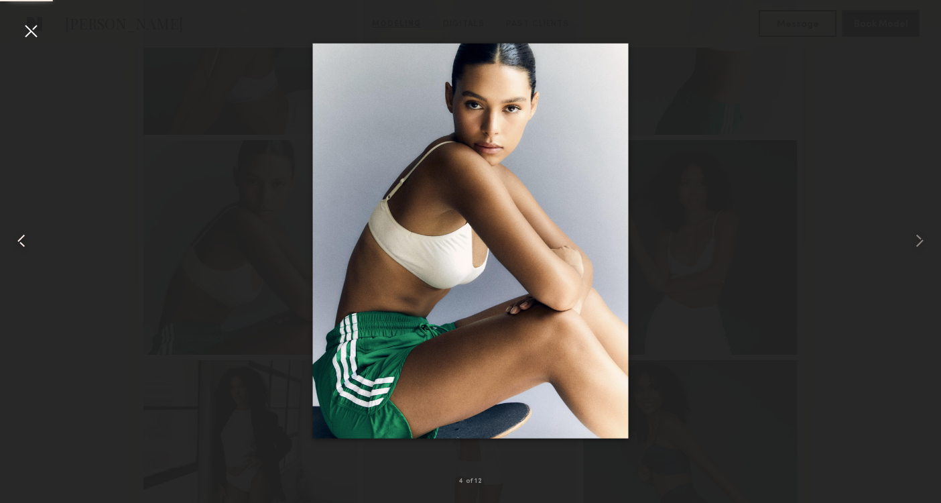
click at [19, 237] on common-icon at bounding box center [21, 240] width 21 height 21
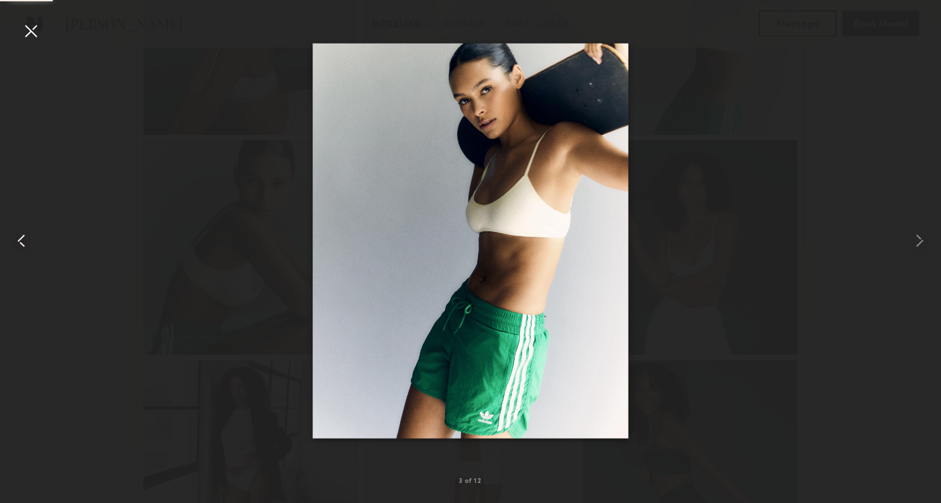
click at [19, 237] on common-icon at bounding box center [21, 240] width 21 height 21
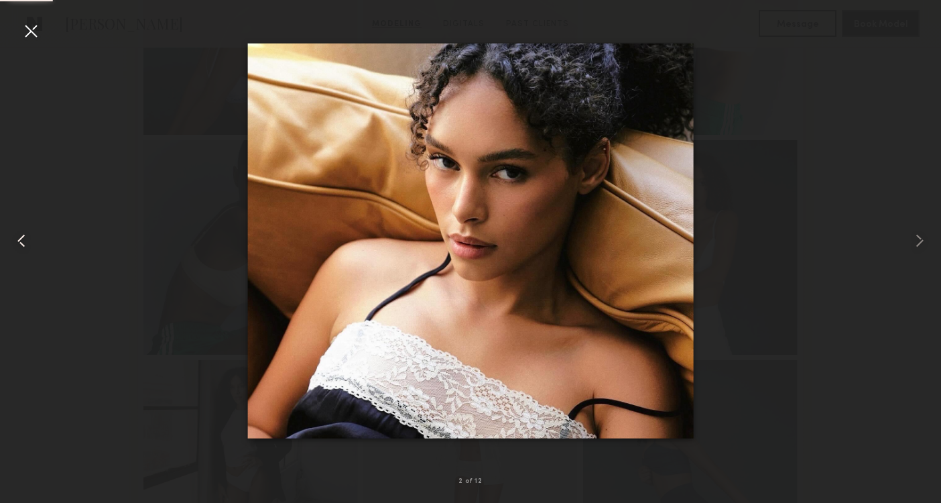
click at [19, 237] on common-icon at bounding box center [21, 240] width 21 height 21
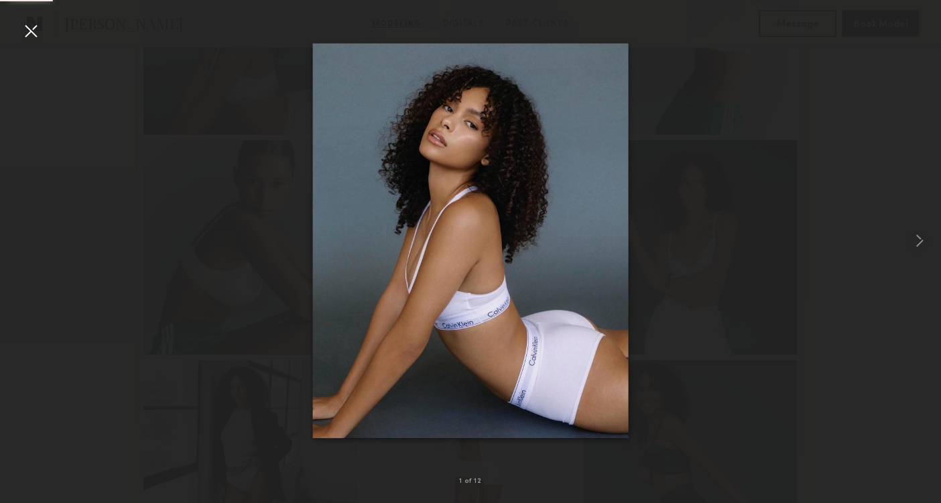
click at [19, 237] on div at bounding box center [470, 240] width 941 height 438
click at [64, 261] on div at bounding box center [470, 240] width 941 height 438
click at [21, 40] on div at bounding box center [30, 30] width 21 height 21
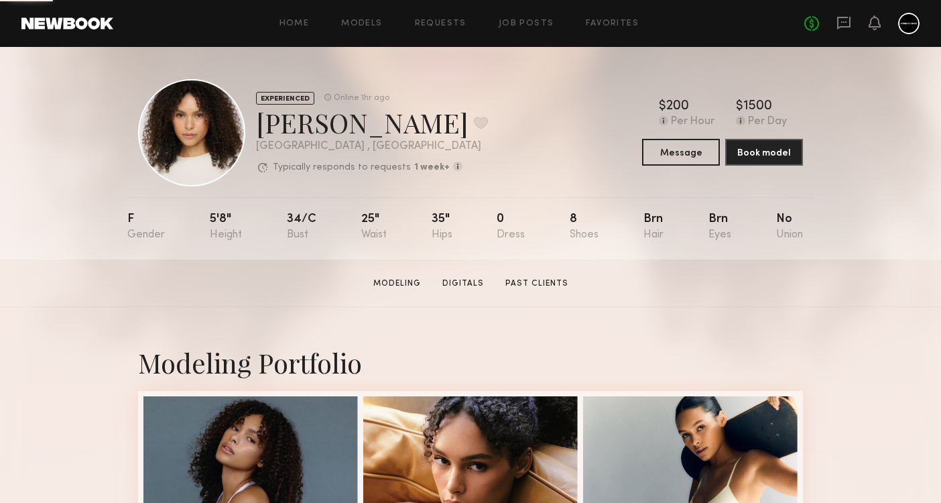
scroll to position [0, 0]
click at [361, 22] on link "Models" at bounding box center [361, 23] width 41 height 9
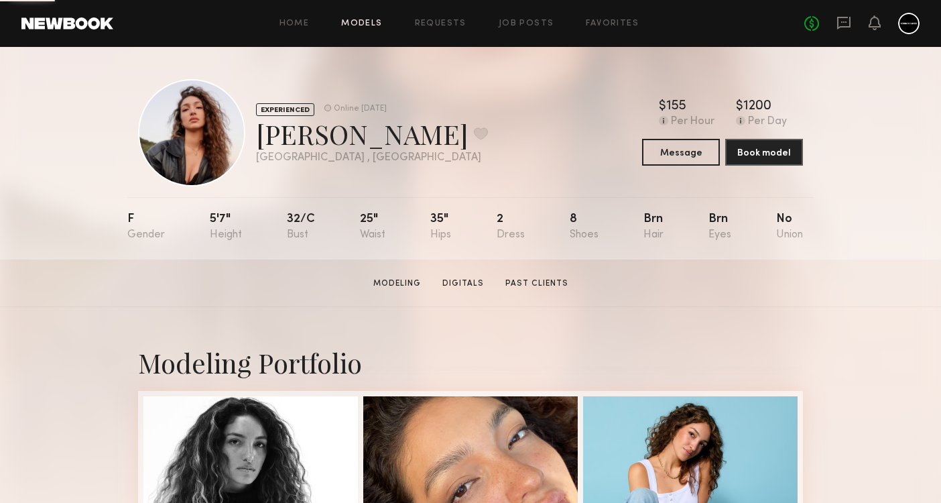
click at [369, 23] on link "Models" at bounding box center [361, 23] width 41 height 9
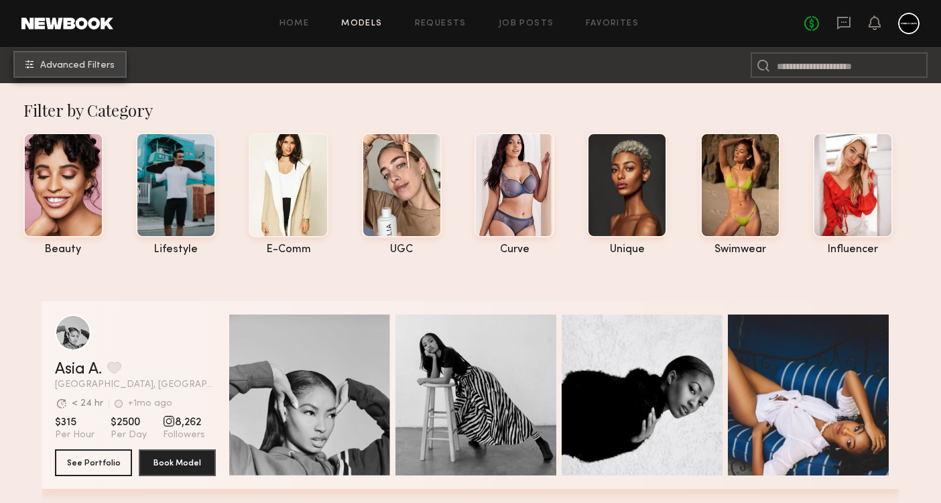
click at [70, 73] on button "Advanced Filters" at bounding box center [69, 64] width 113 height 27
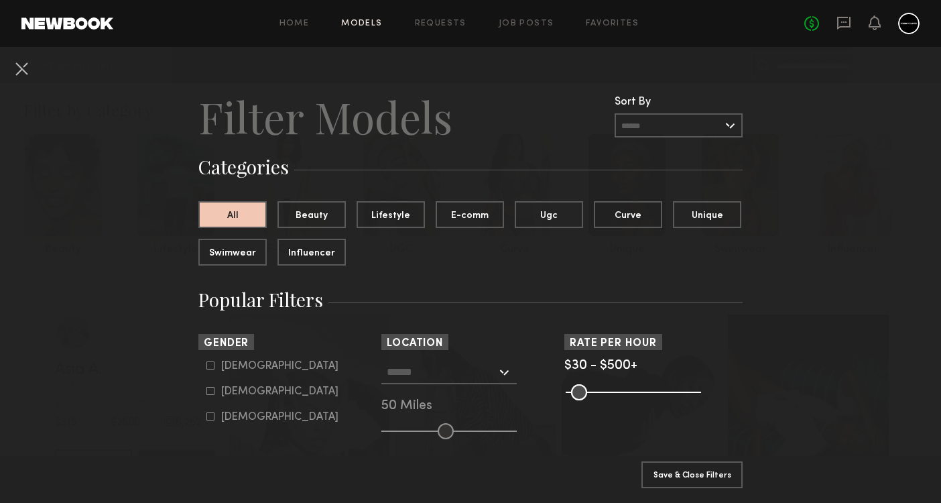
click at [213, 391] on icon at bounding box center [210, 391] width 8 height 8
type input "**"
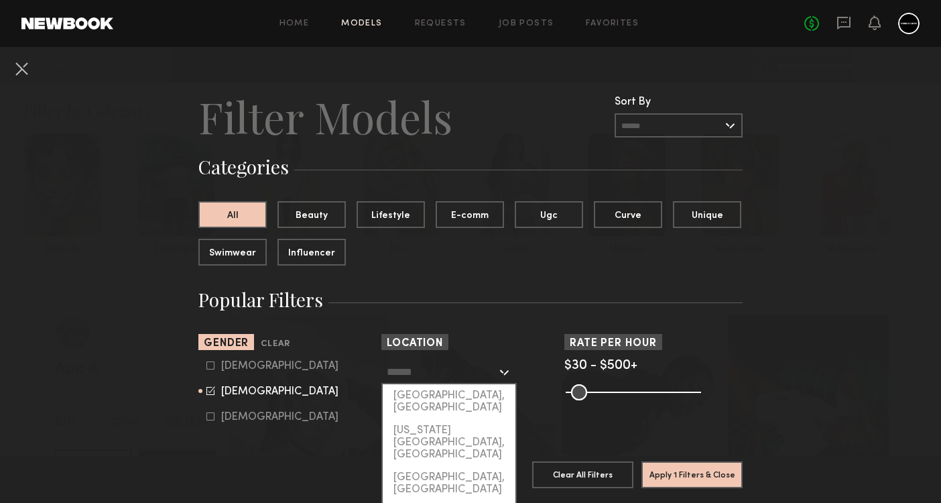
click at [425, 382] on input "text" at bounding box center [442, 371] width 110 height 23
click at [422, 406] on div "[GEOGRAPHIC_DATA], [GEOGRAPHIC_DATA]" at bounding box center [449, 401] width 133 height 35
type input "**********"
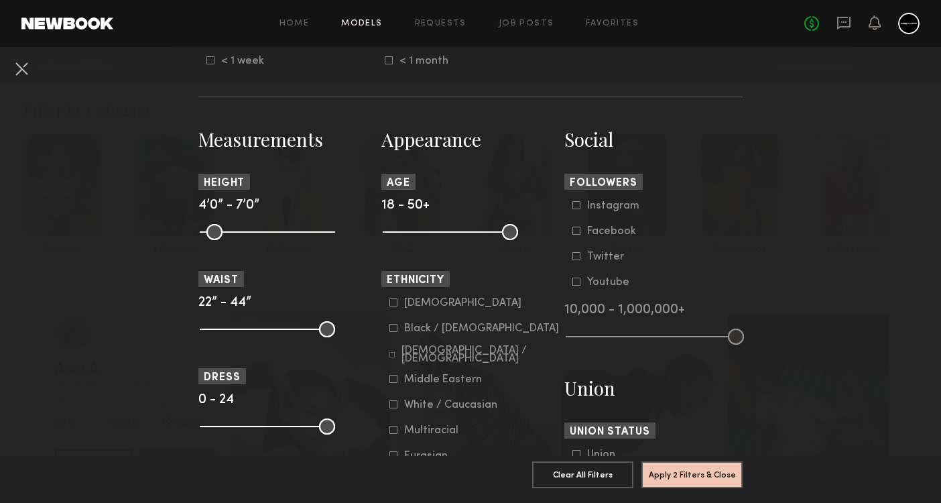
scroll to position [520, 0]
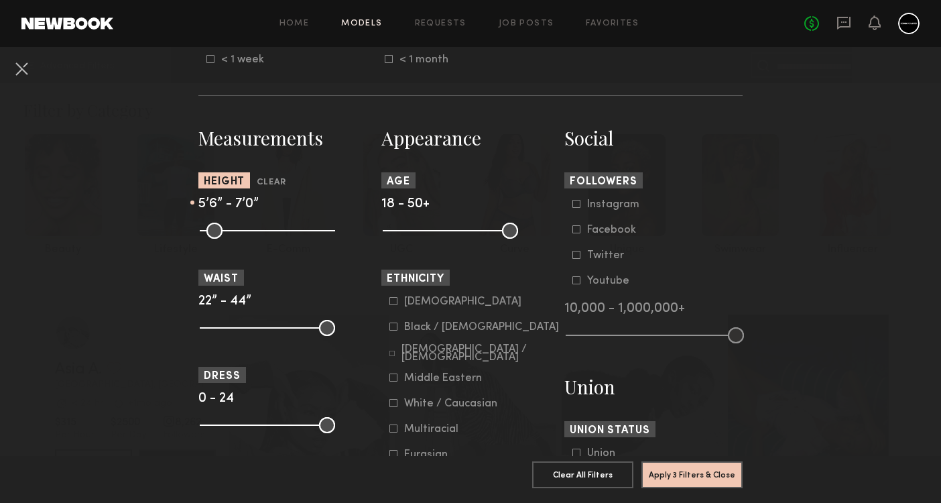
drag, startPoint x: 208, startPoint y: 232, endPoint x: 267, endPoint y: 242, distance: 59.8
type input "**"
drag, startPoint x: 324, startPoint y: 233, endPoint x: 278, endPoint y: 225, distance: 46.9
type input "**"
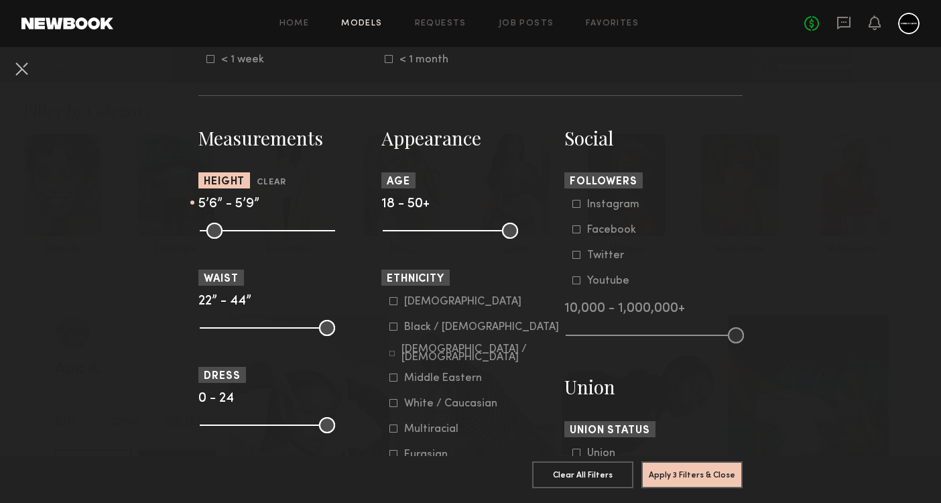
click at [278, 225] on input "range" at bounding box center [267, 231] width 135 height 16
drag, startPoint x: 386, startPoint y: 233, endPoint x: 418, endPoint y: 233, distance: 31.5
type input "**"
click at [418, 233] on input "range" at bounding box center [450, 231] width 135 height 16
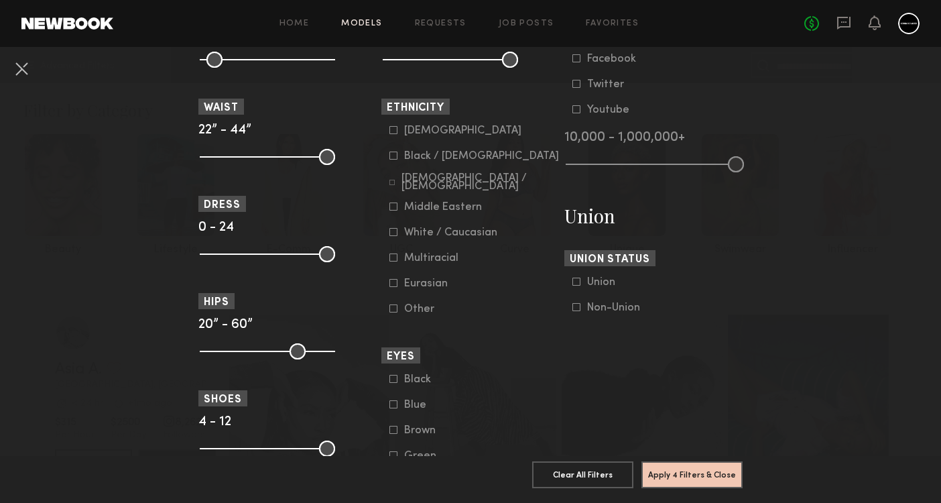
scroll to position [703, 0]
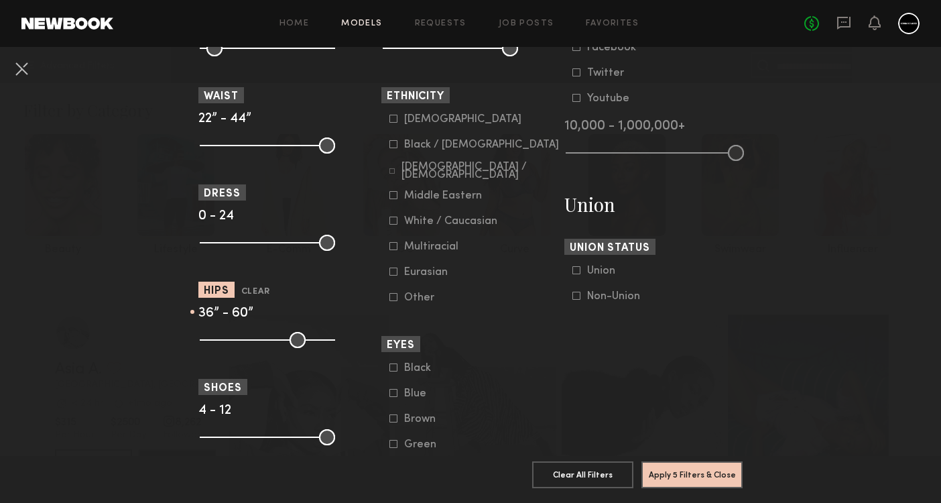
drag, startPoint x: 208, startPoint y: 339, endPoint x: 256, endPoint y: 344, distance: 47.9
type input "**"
click at [256, 344] on input "range" at bounding box center [267, 340] width 135 height 16
drag, startPoint x: 325, startPoint y: 344, endPoint x: 261, endPoint y: 336, distance: 64.2
type input "**"
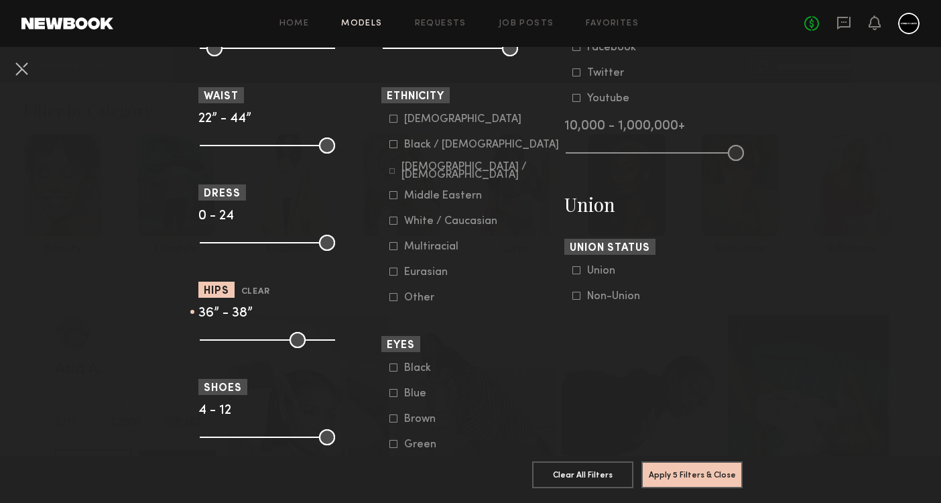
click at [261, 336] on input "range" at bounding box center [267, 340] width 135 height 16
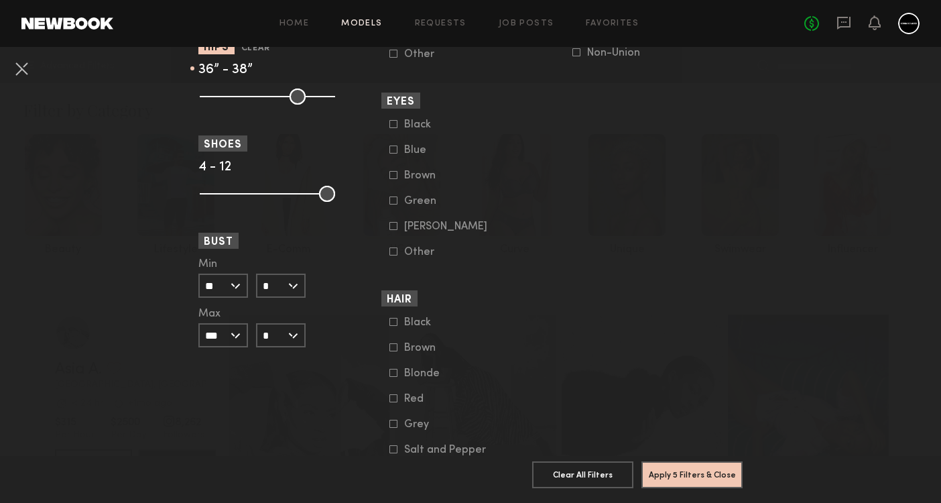
scroll to position [945, 0]
click at [242, 292] on input "**" at bounding box center [223, 286] width 50 height 24
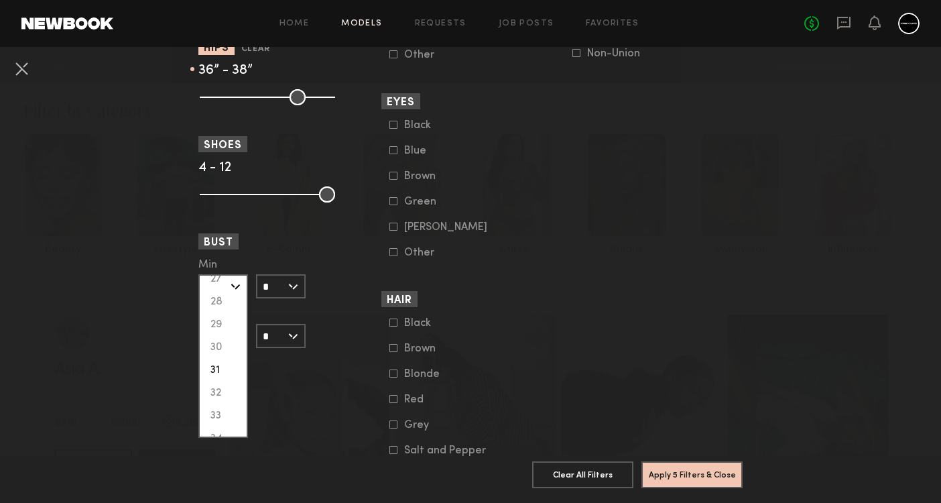
scroll to position [76, 0]
click at [226, 398] on div "32" at bounding box center [223, 393] width 47 height 23
type input "**"
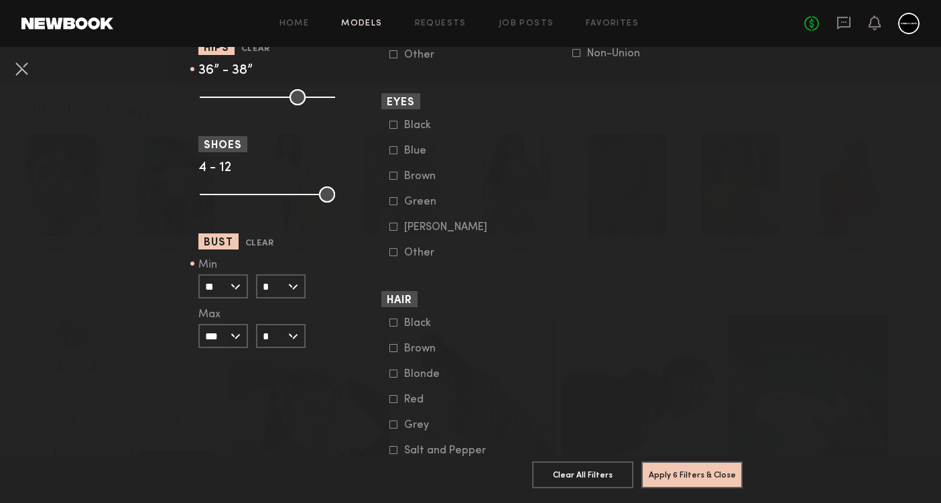
click at [239, 338] on input "***" at bounding box center [223, 336] width 50 height 24
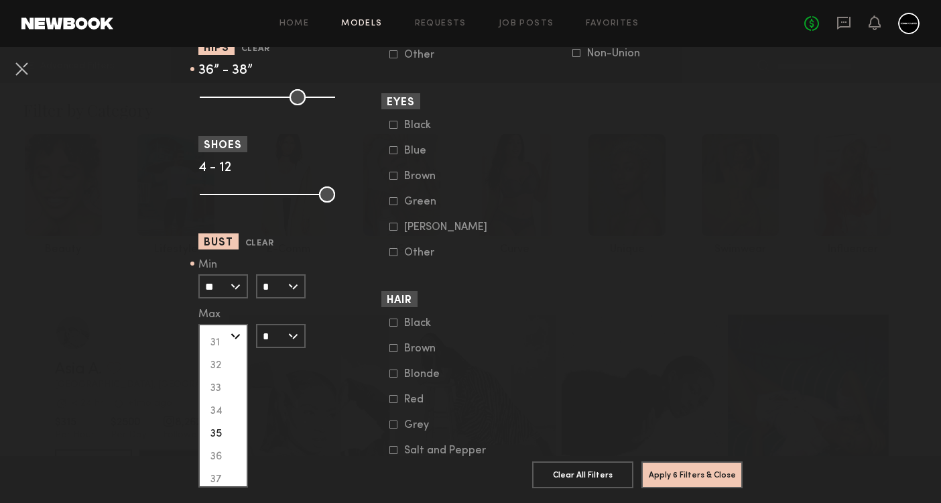
scroll to position [157, 0]
click at [224, 430] on div "35" at bounding box center [223, 430] width 47 height 23
type input "**"
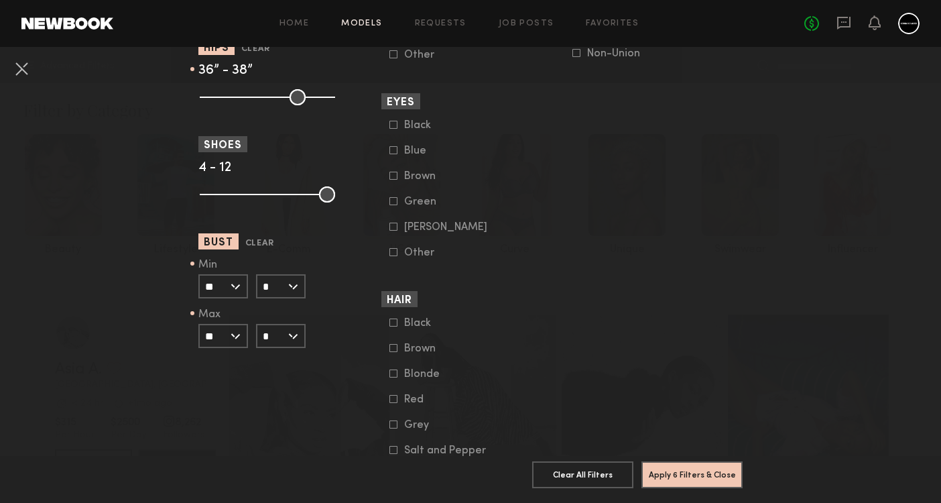
click at [296, 339] on input "*" at bounding box center [281, 336] width 50 height 24
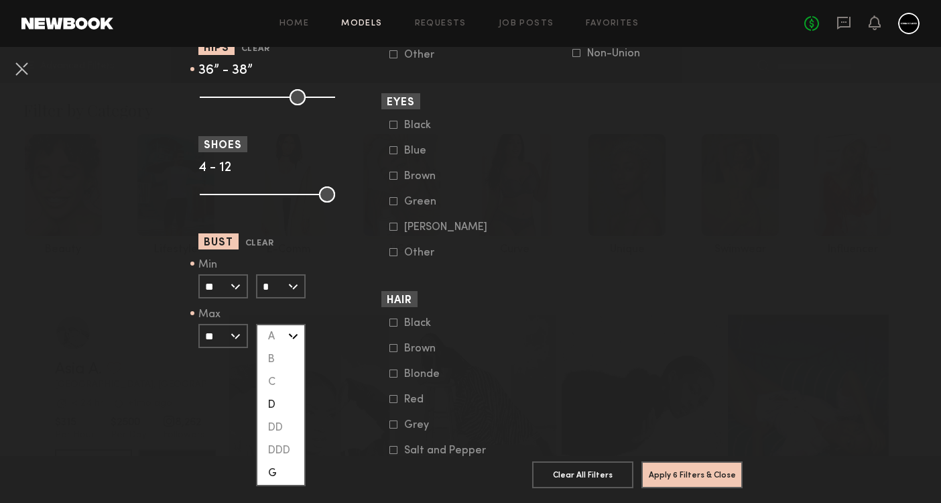
click at [279, 402] on div "D" at bounding box center [280, 404] width 47 height 23
type input "*"
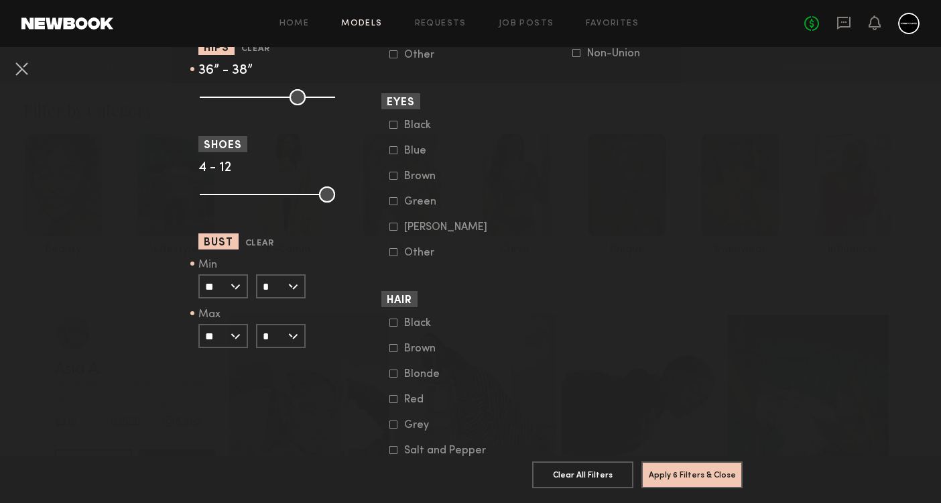
click at [299, 341] on input "*" at bounding box center [281, 336] width 50 height 24
click at [298, 288] on input "*" at bounding box center [281, 286] width 50 height 24
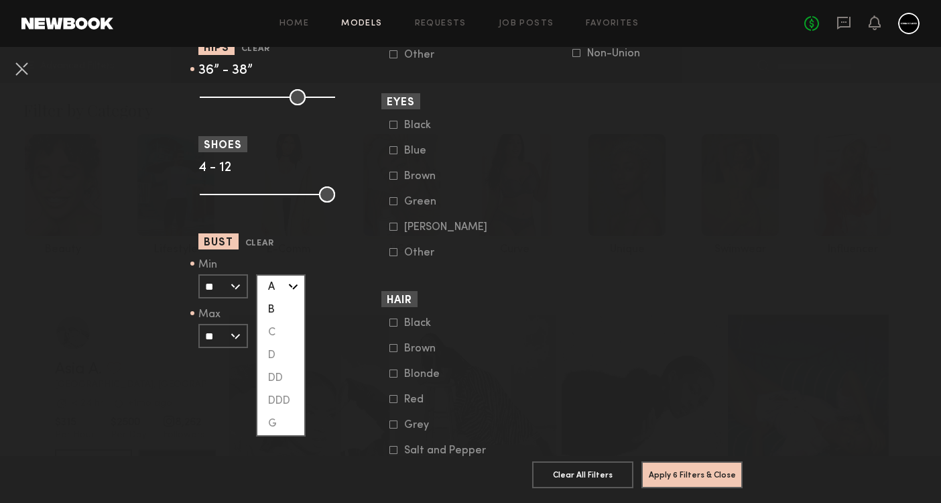
click at [289, 310] on div "B" at bounding box center [280, 309] width 47 height 23
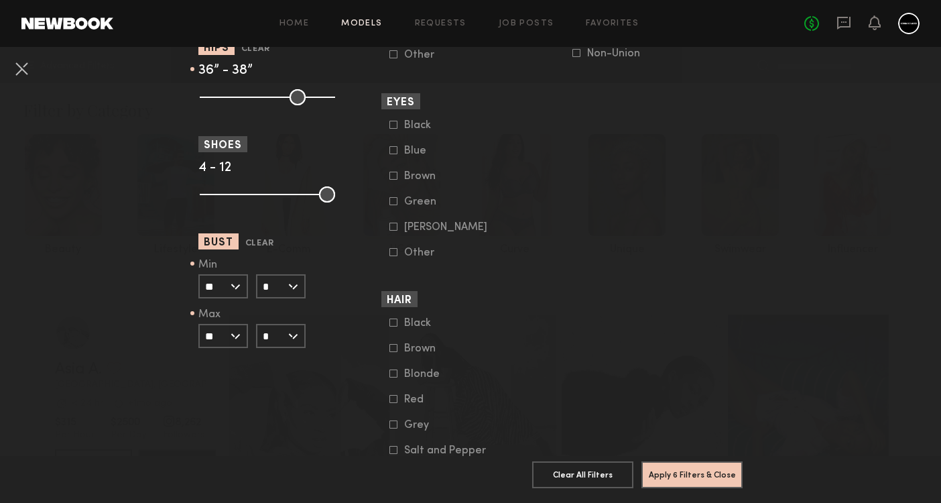
click at [294, 335] on input "*" at bounding box center [281, 336] width 50 height 24
click at [308, 312] on div "Min ** 24 25 26 27 28 29 30 31 32 33 34 35 36 37 38 39 40 41 42 43 44+ Max ** 2…" at bounding box center [287, 303] width 178 height 88
click at [300, 285] on input "*" at bounding box center [281, 286] width 50 height 24
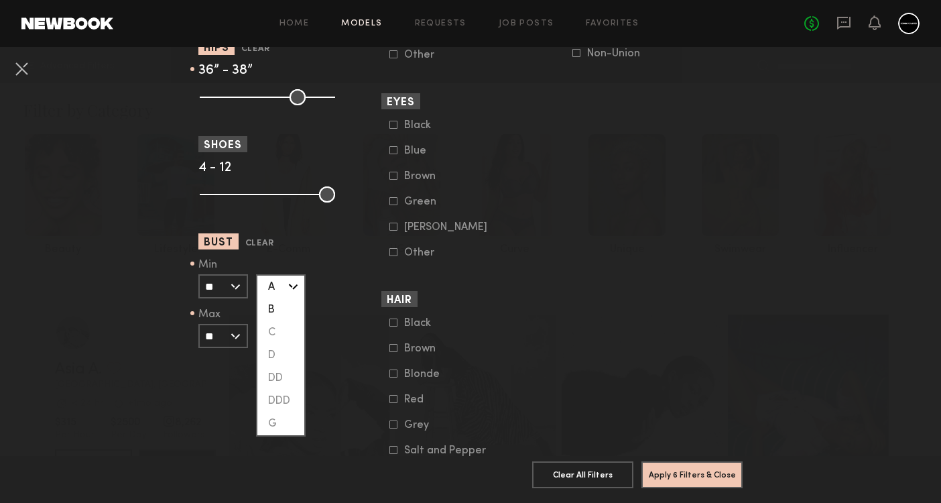
click at [281, 283] on div "A" at bounding box center [280, 287] width 47 height 23
type input "*"
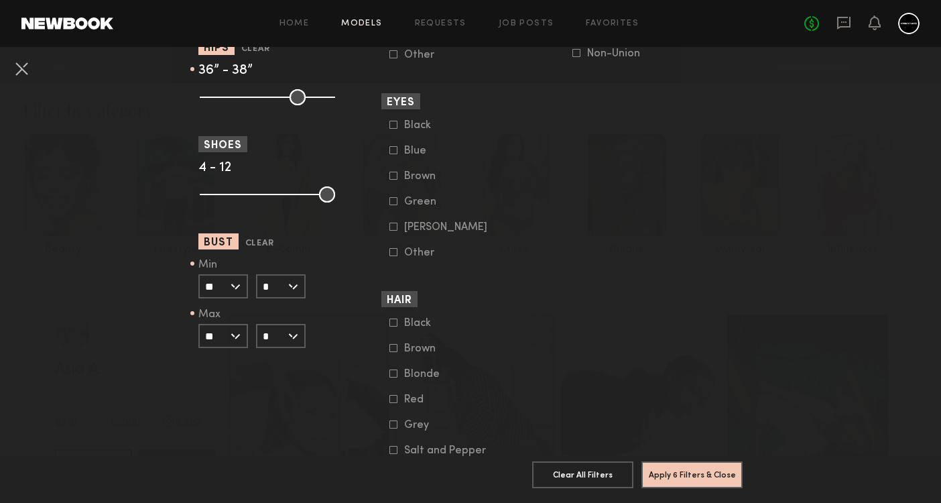
click at [297, 347] on input "*" at bounding box center [281, 336] width 50 height 24
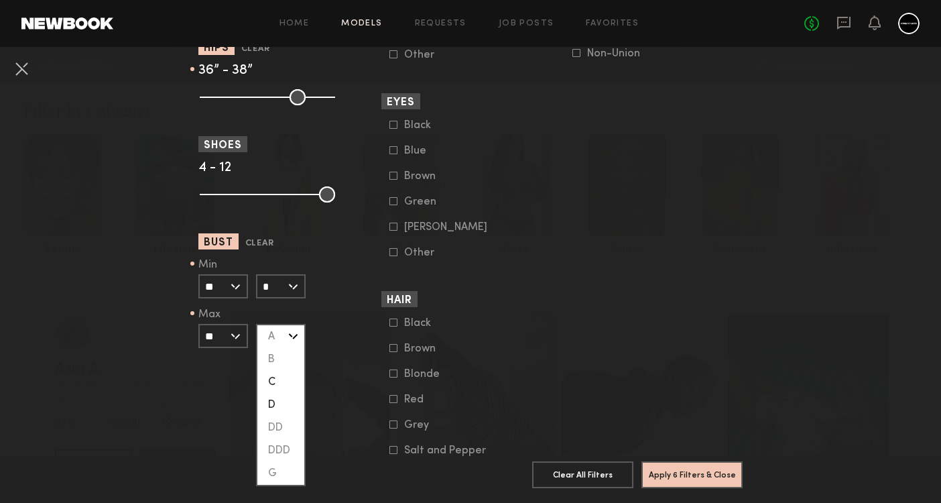
click at [290, 381] on div "C" at bounding box center [280, 382] width 47 height 23
type input "*"
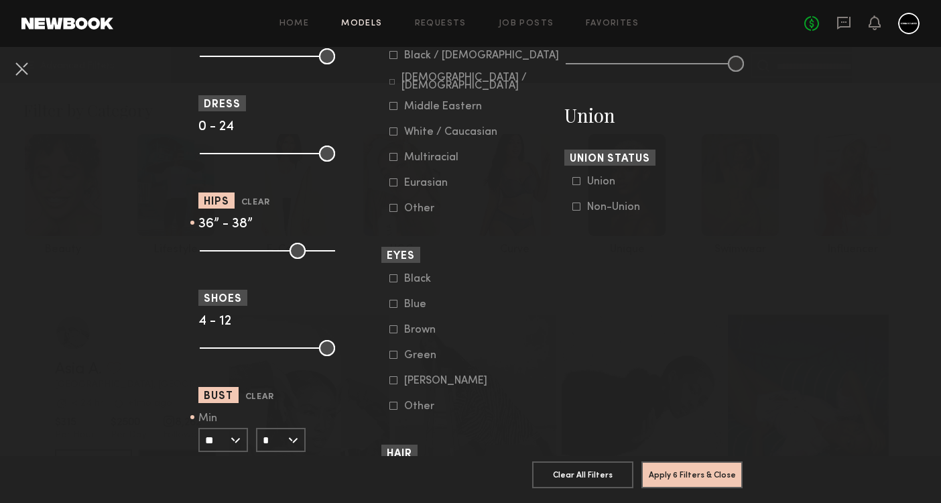
scroll to position [643, 0]
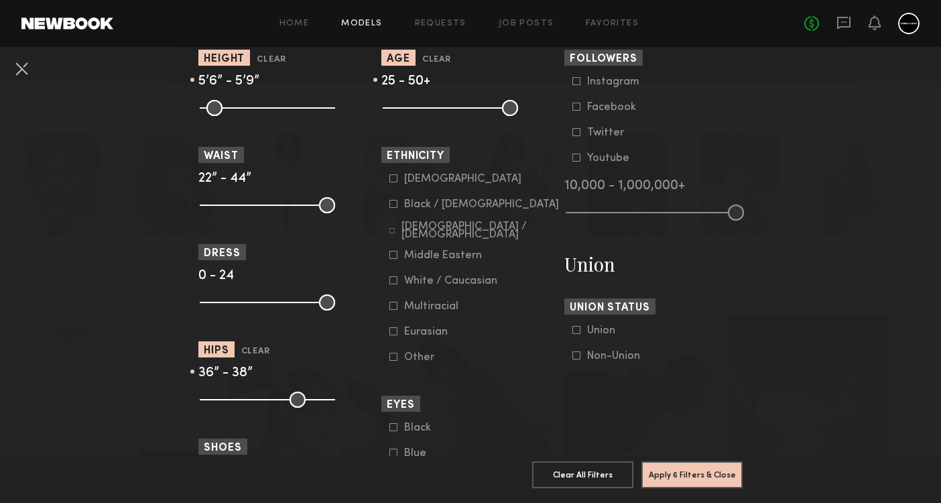
click at [391, 178] on icon at bounding box center [393, 178] width 8 height 8
click at [391, 180] on icon at bounding box center [393, 178] width 9 height 9
click at [392, 203] on icon at bounding box center [393, 204] width 8 height 8
click at [393, 229] on icon at bounding box center [391, 231] width 5 height 5
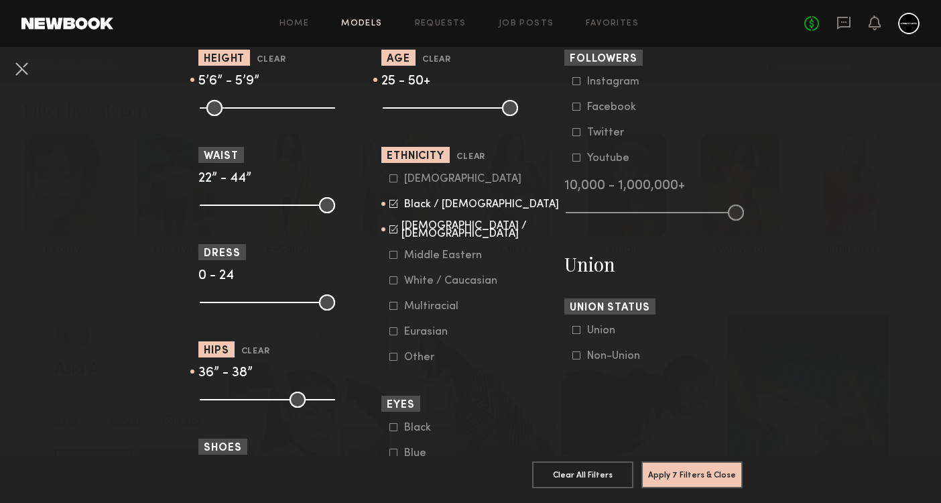
click at [395, 255] on icon at bounding box center [393, 255] width 8 height 8
click at [390, 305] on icon at bounding box center [393, 305] width 7 height 7
click at [393, 180] on icon at bounding box center [393, 178] width 8 height 8
click at [393, 360] on icon at bounding box center [393, 356] width 7 height 7
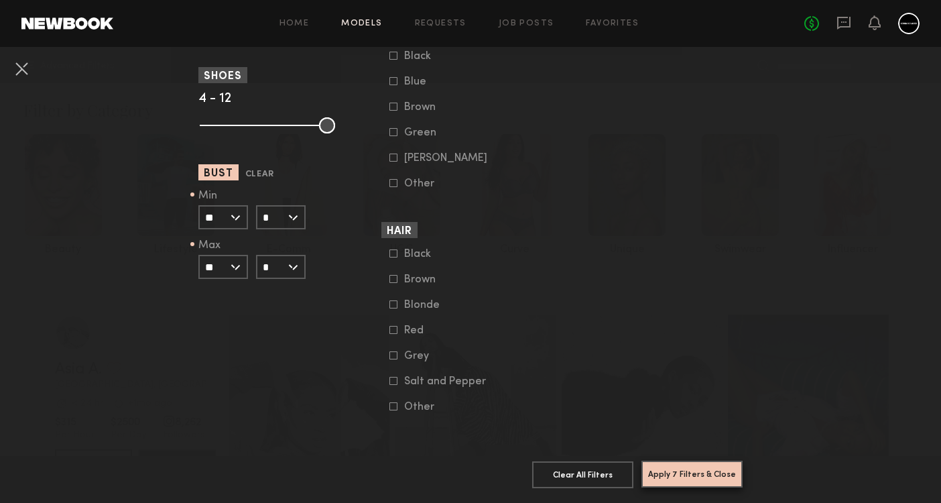
scroll to position [1014, 0]
click at [662, 469] on button "Apply 7 Filters & Close" at bounding box center [692, 474] width 101 height 27
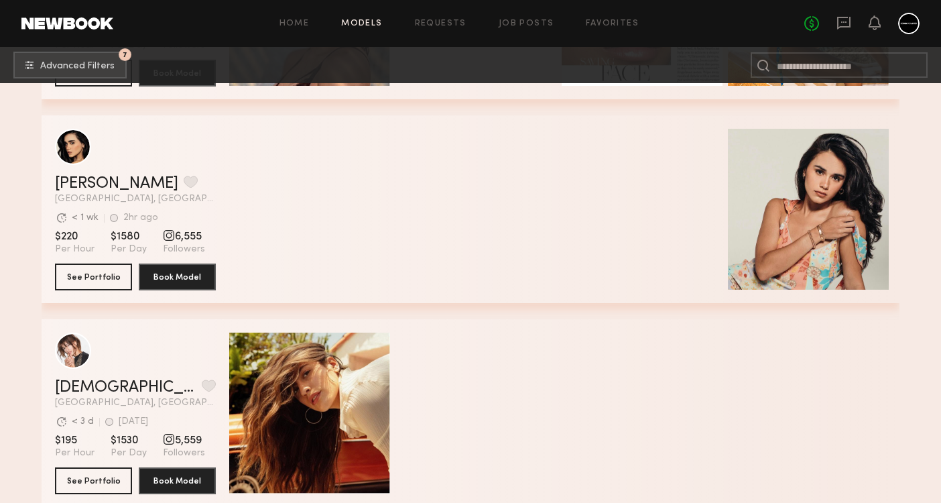
scroll to position [1065, 0]
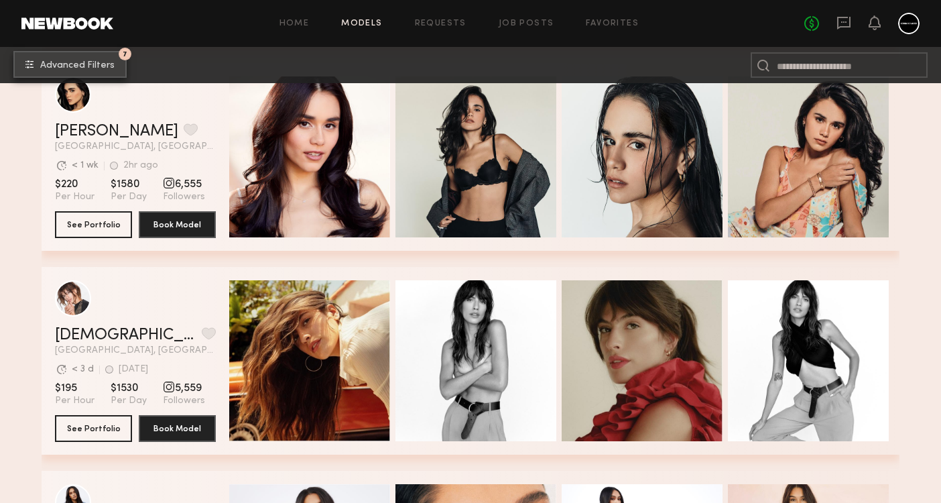
click at [111, 66] on span "Advanced Filters" at bounding box center [77, 65] width 74 height 9
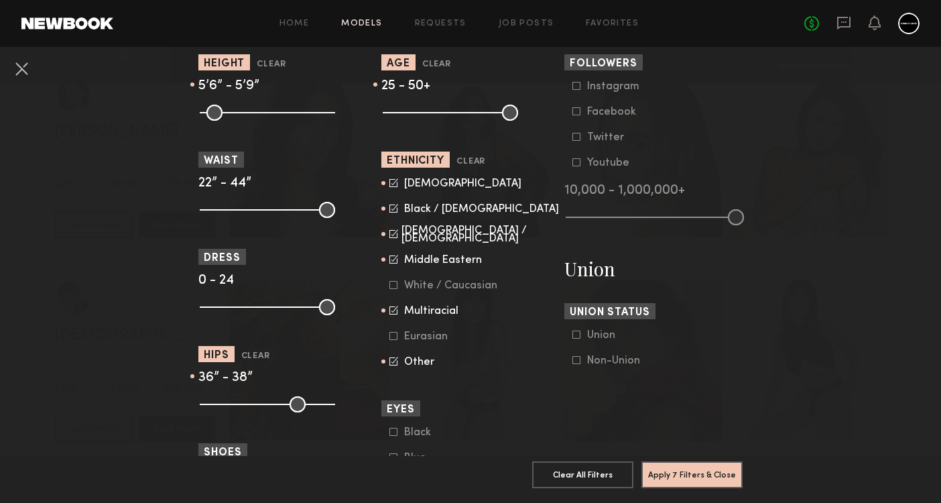
scroll to position [737, 0]
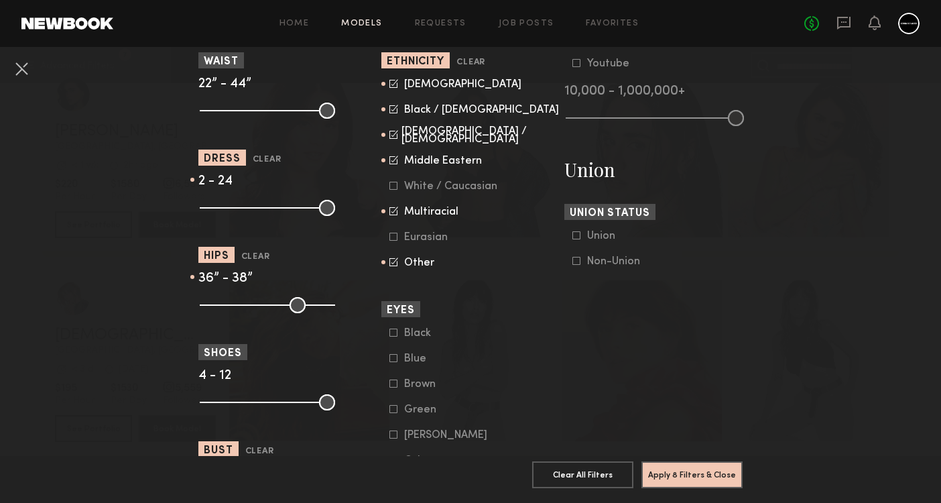
drag, startPoint x: 210, startPoint y: 201, endPoint x: 219, endPoint y: 203, distance: 8.9
type input "*"
click at [219, 203] on input "range" at bounding box center [267, 208] width 135 height 16
drag, startPoint x: 330, startPoint y: 209, endPoint x: 239, endPoint y: 200, distance: 92.2
type input "*"
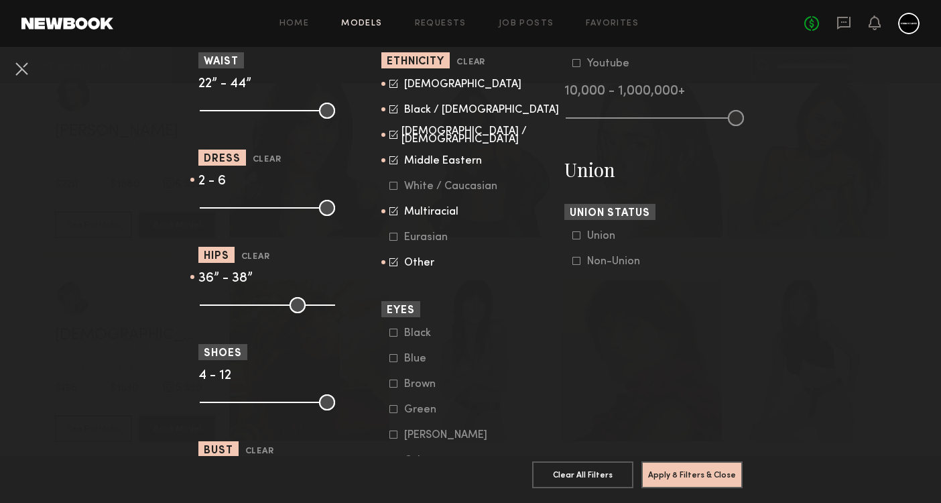
click at [239, 200] on input "range" at bounding box center [267, 208] width 135 height 16
drag, startPoint x: 325, startPoint y: 109, endPoint x: 243, endPoint y: 103, distance: 82.7
type input "**"
click at [243, 103] on input "range" at bounding box center [267, 111] width 135 height 16
click at [715, 475] on button "Apply 9 Filters & Close" at bounding box center [692, 474] width 101 height 27
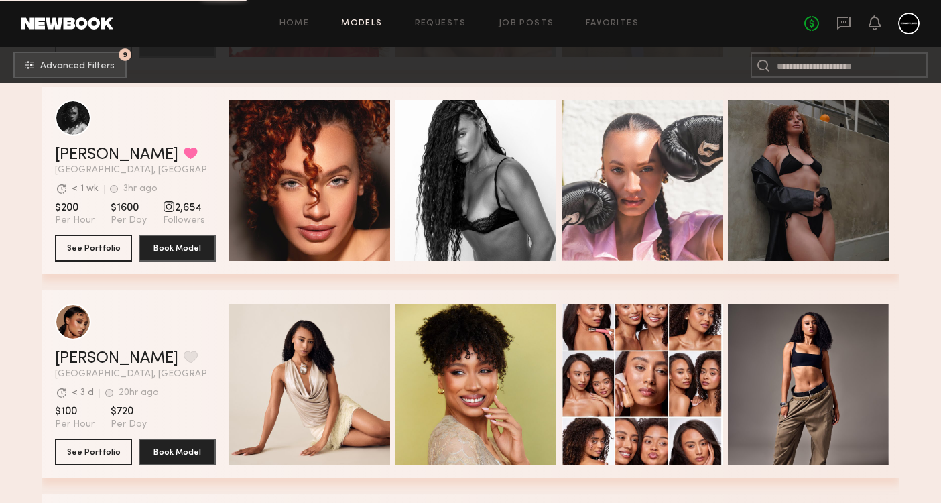
scroll to position [4535, 0]
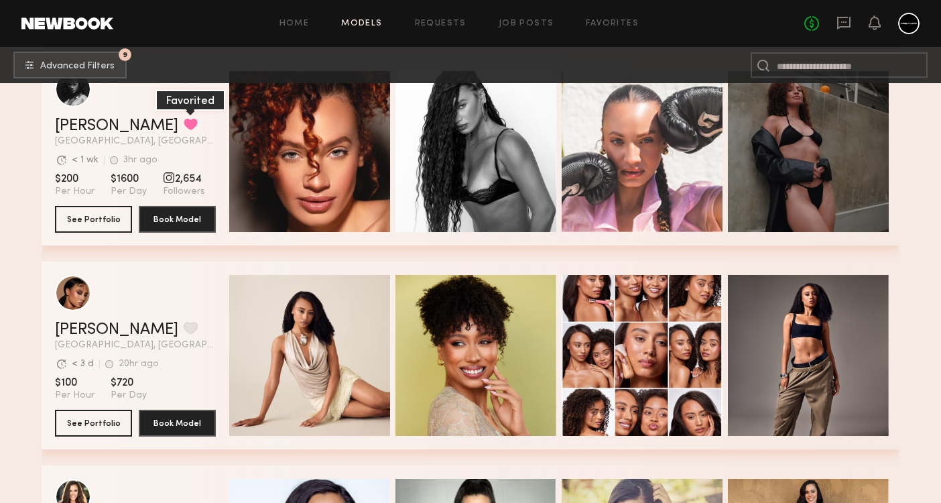
click at [184, 123] on button "grid" at bounding box center [191, 124] width 14 height 12
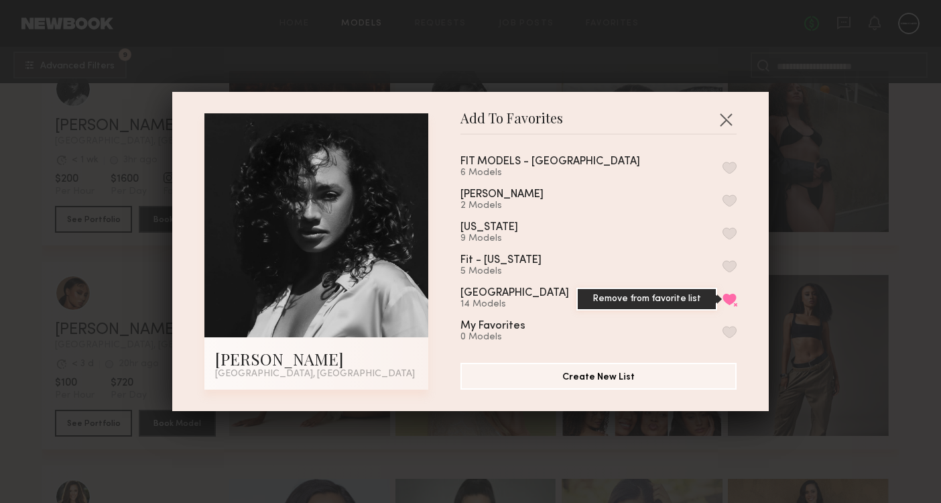
click at [733, 304] on button "Remove from favorite list" at bounding box center [730, 299] width 14 height 12
click at [725, 122] on button "button" at bounding box center [725, 119] width 21 height 21
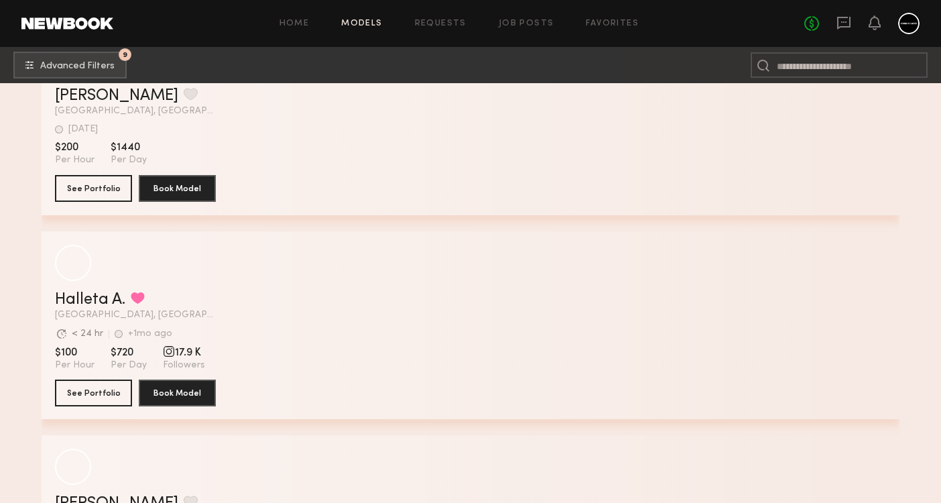
scroll to position [15581, 0]
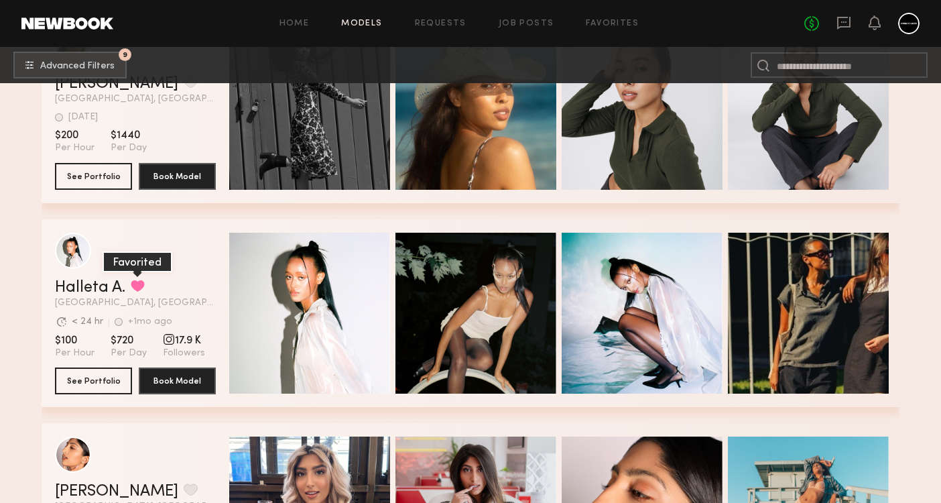
click at [136, 284] on button "grid" at bounding box center [138, 286] width 14 height 12
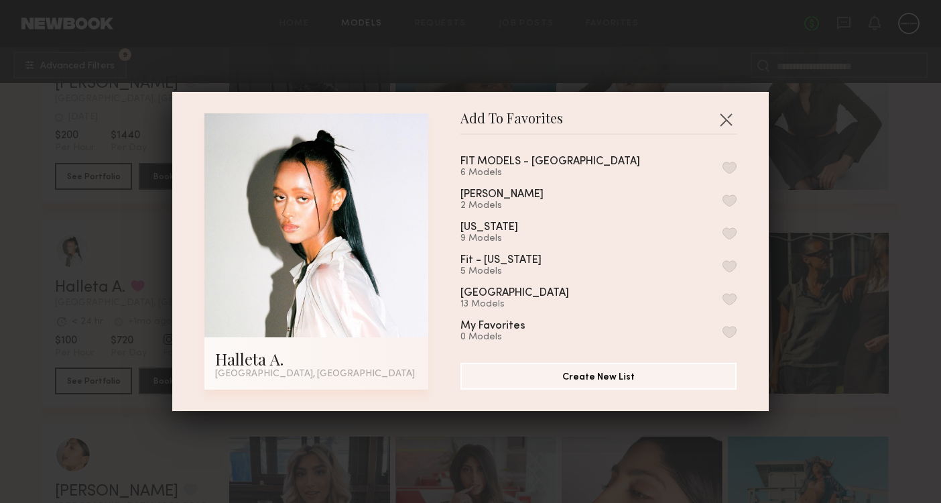
scroll to position [0, 0]
click at [727, 119] on button "button" at bounding box center [725, 119] width 21 height 21
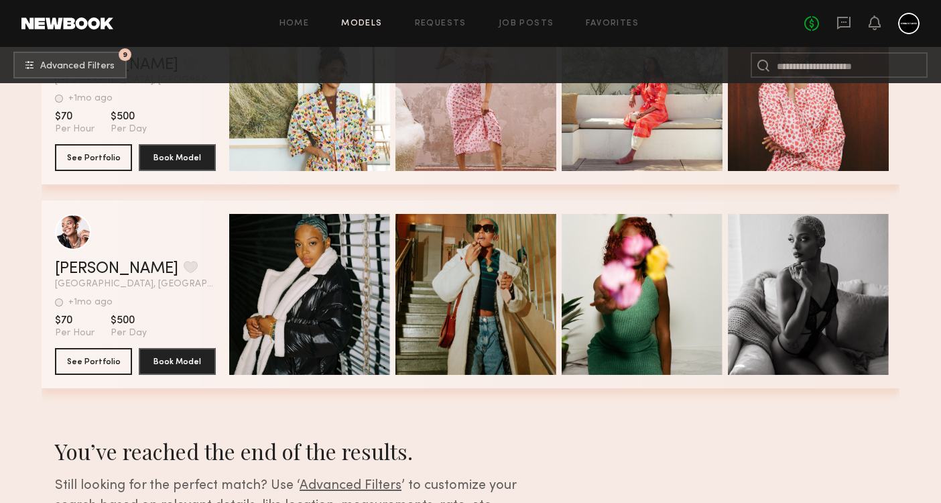
scroll to position [32130, 0]
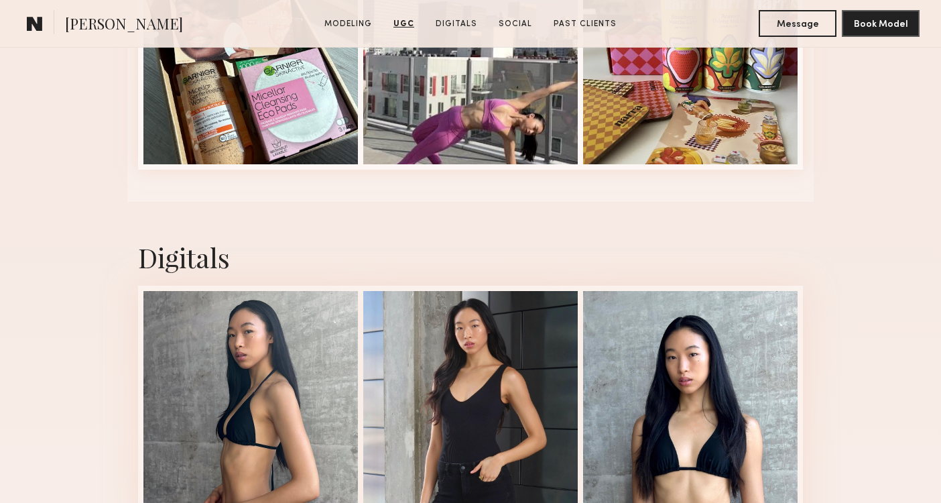
scroll to position [2947, 0]
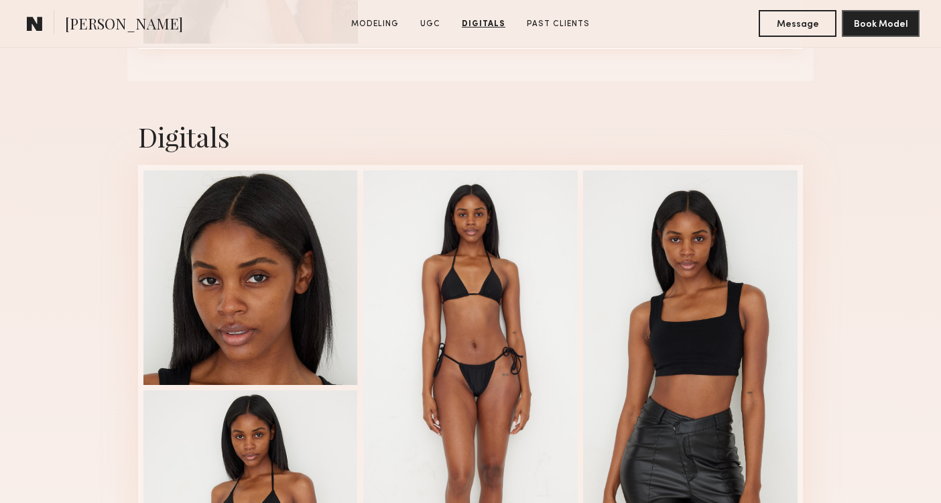
scroll to position [2218, 0]
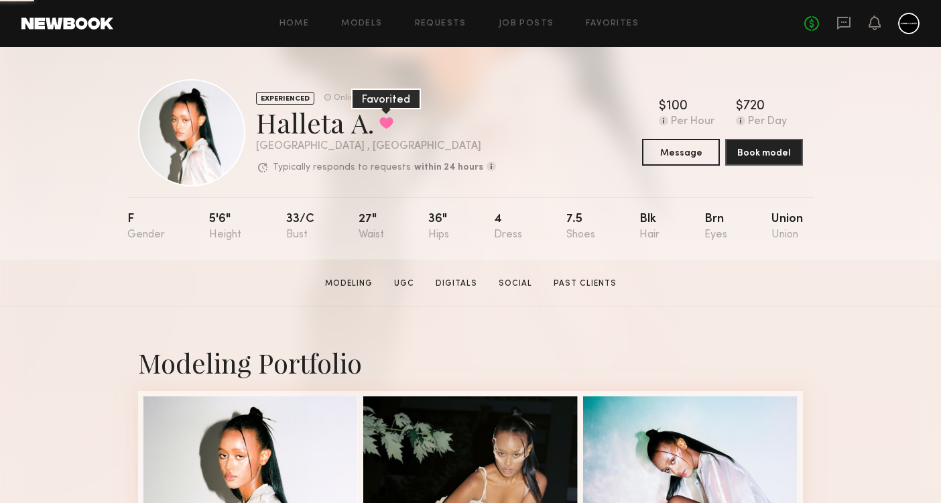
click at [381, 119] on button at bounding box center [386, 123] width 14 height 12
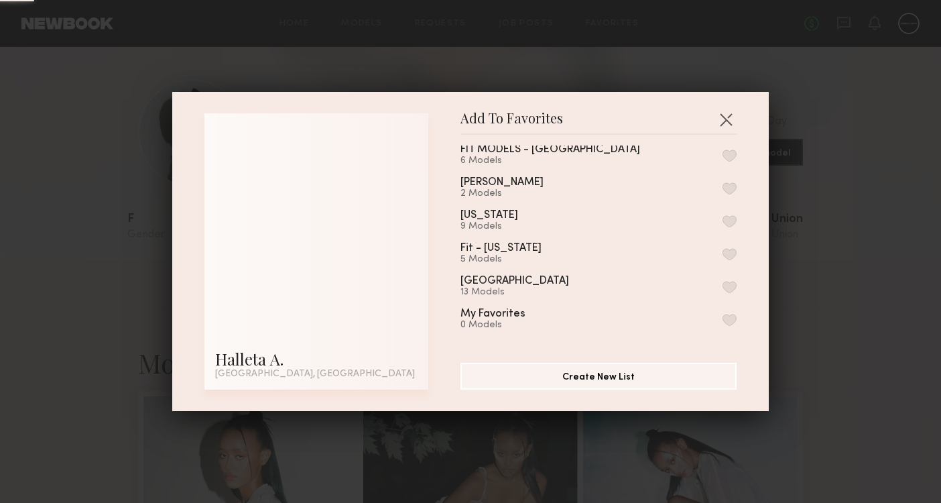
scroll to position [12, 0]
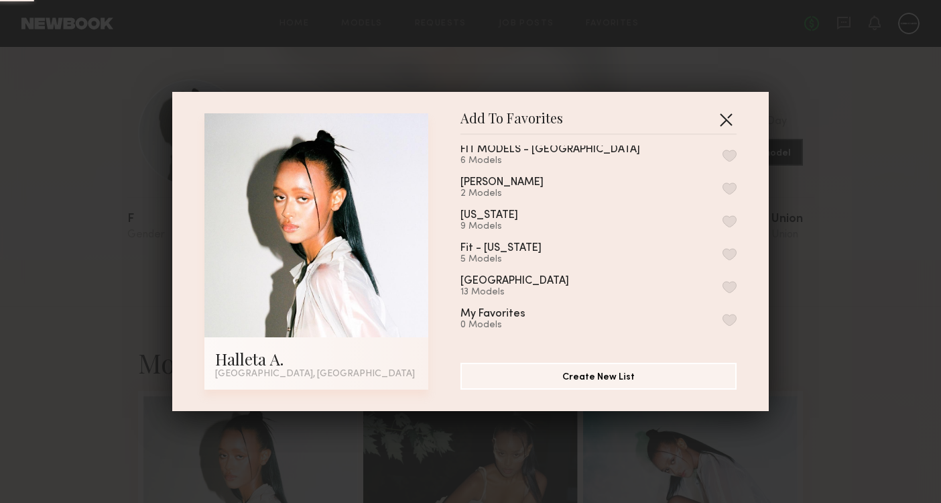
click at [726, 121] on button "button" at bounding box center [725, 119] width 21 height 21
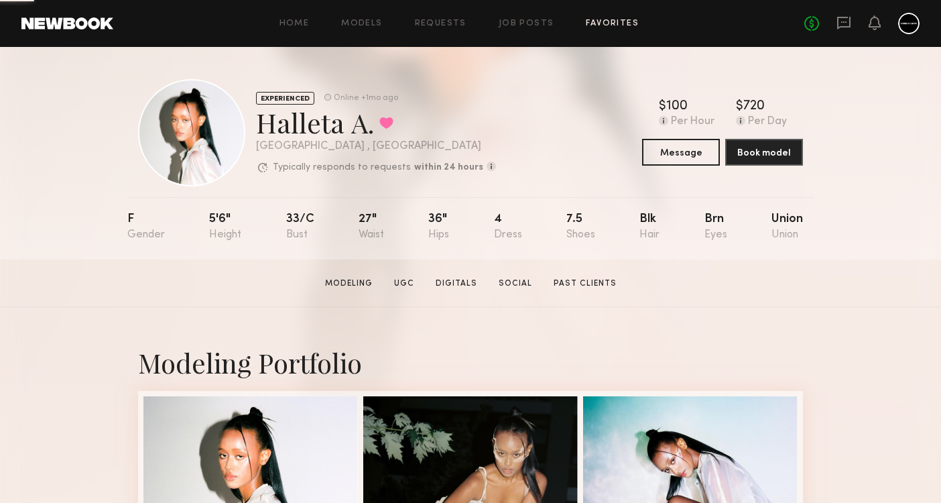
click at [617, 21] on link "Favorites" at bounding box center [612, 23] width 53 height 9
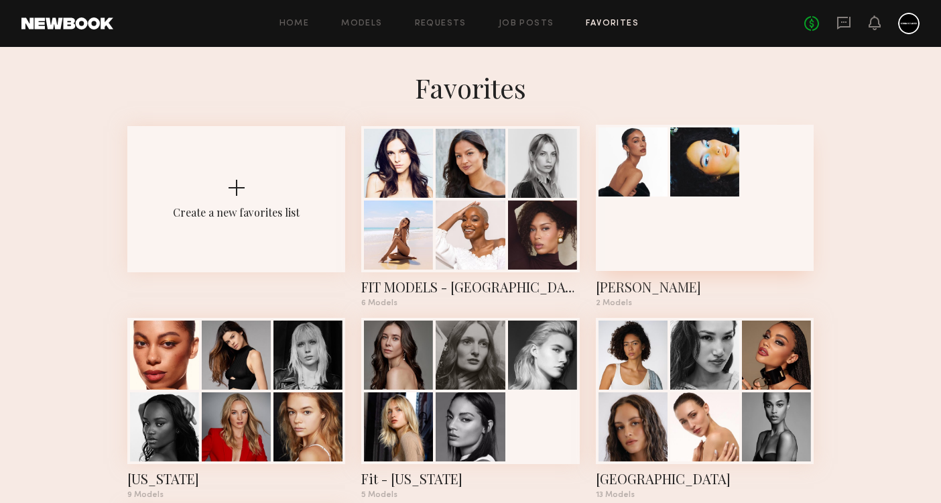
click at [633, 212] on div at bounding box center [705, 198] width 218 height 146
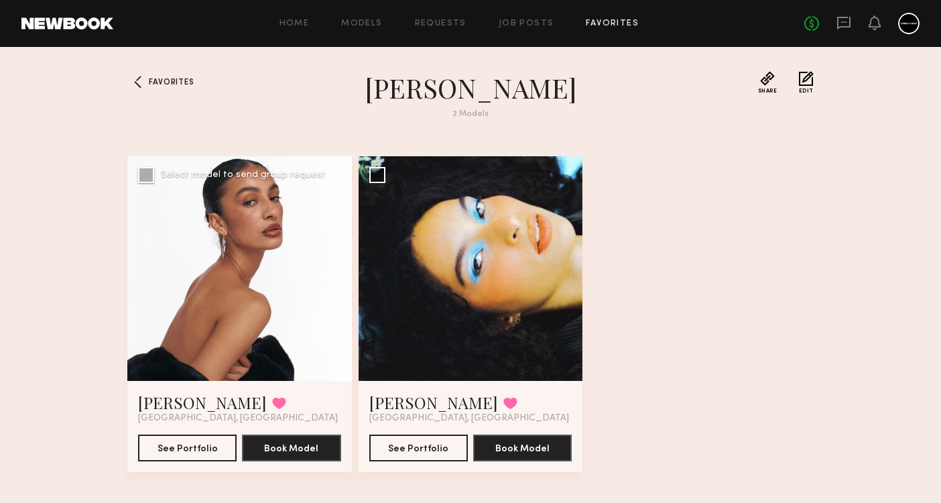
click at [321, 265] on div at bounding box center [239, 268] width 225 height 225
click at [188, 454] on button "See Portfolio" at bounding box center [187, 447] width 99 height 27
click at [385, 243] on div at bounding box center [471, 268] width 225 height 225
click at [393, 440] on button "See Portfolio" at bounding box center [418, 447] width 99 height 27
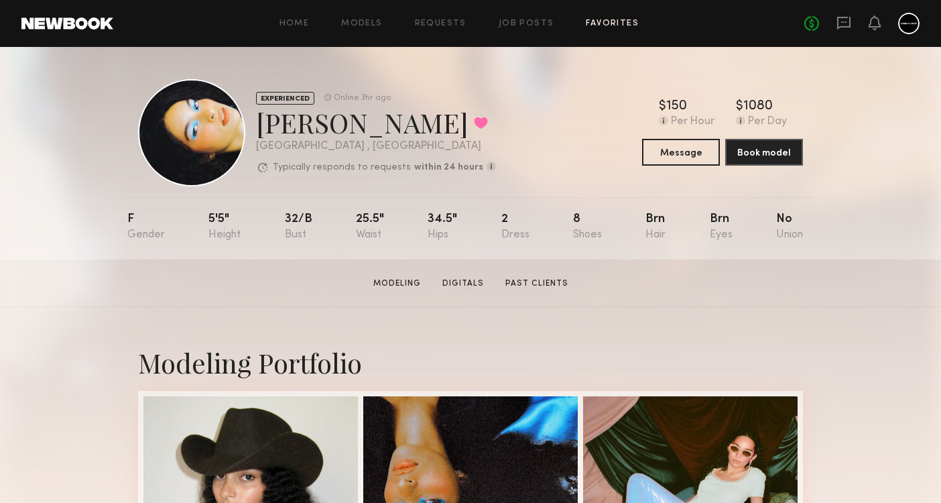
click at [603, 26] on link "Favorites" at bounding box center [612, 23] width 53 height 9
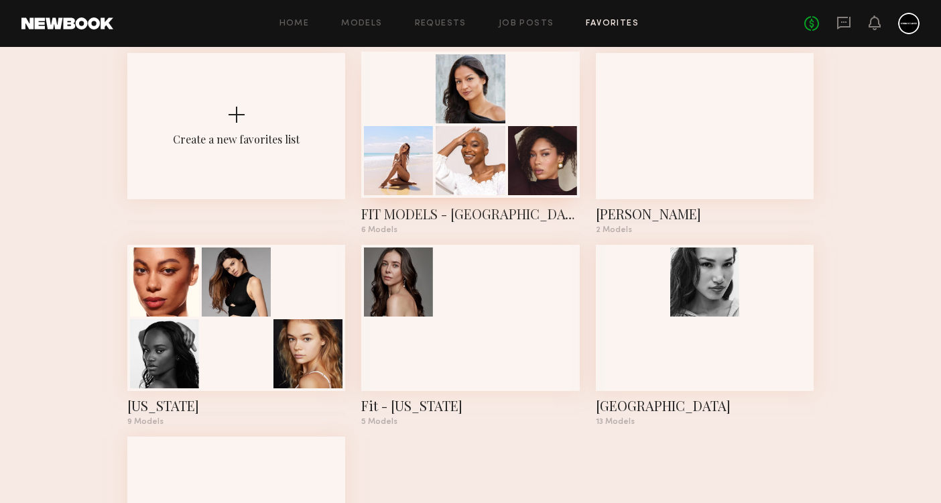
scroll to position [73, 0]
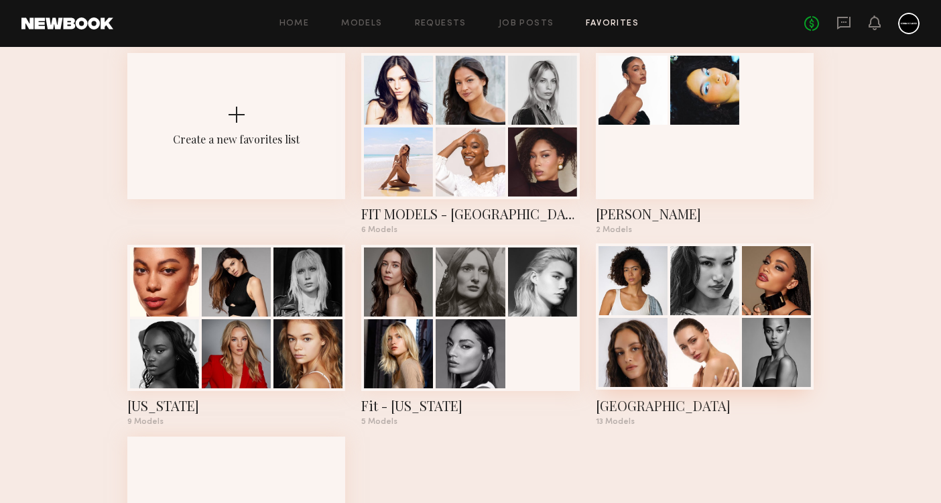
click at [621, 384] on div at bounding box center [633, 352] width 69 height 69
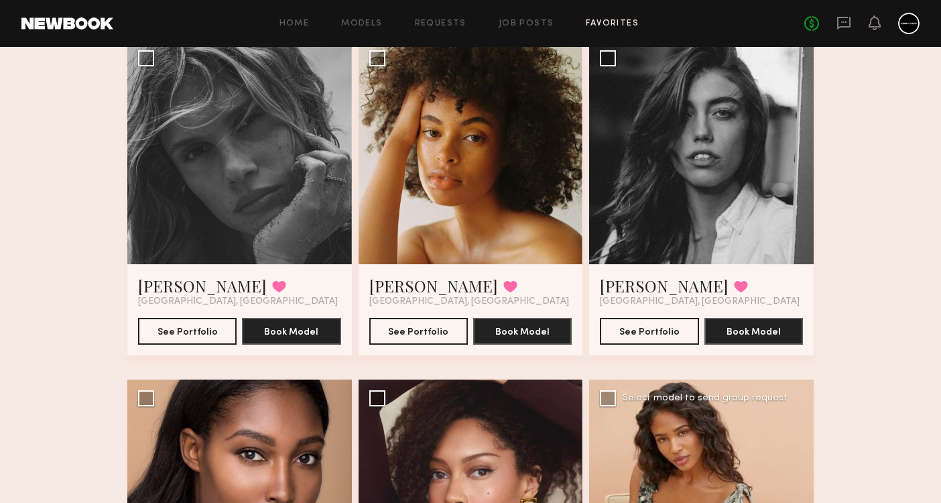
scroll to position [796, 0]
click at [734, 281] on button at bounding box center [741, 286] width 14 height 12
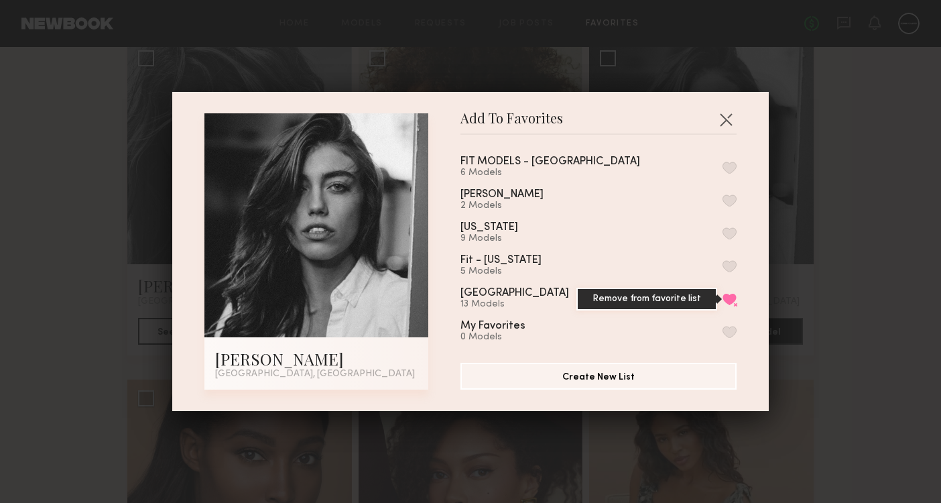
click at [727, 295] on button "Remove from favorite list" at bounding box center [730, 299] width 14 height 12
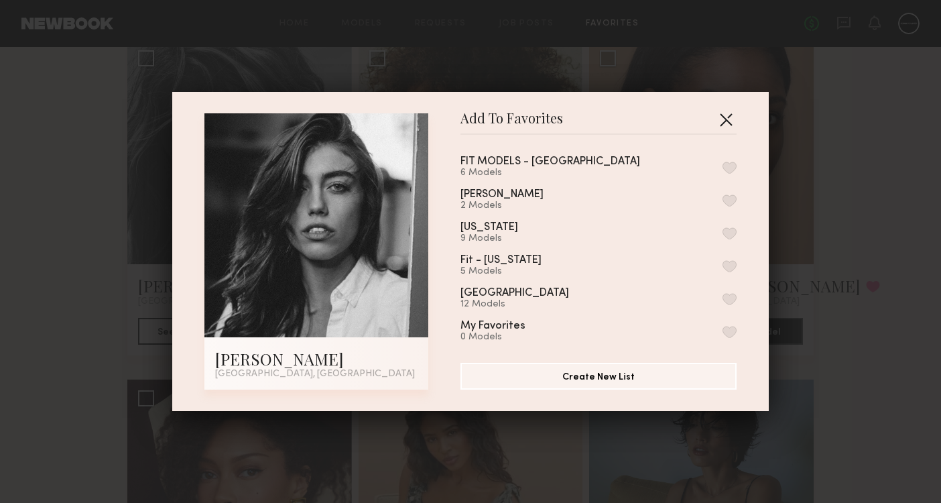
click at [727, 124] on button "button" at bounding box center [725, 119] width 21 height 21
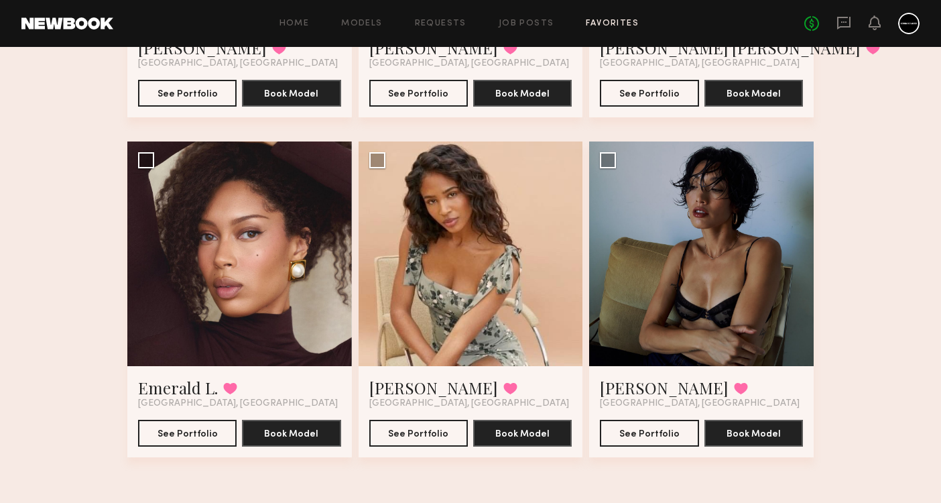
scroll to position [1034, 0]
click at [634, 440] on button "See Portfolio" at bounding box center [649, 432] width 99 height 27
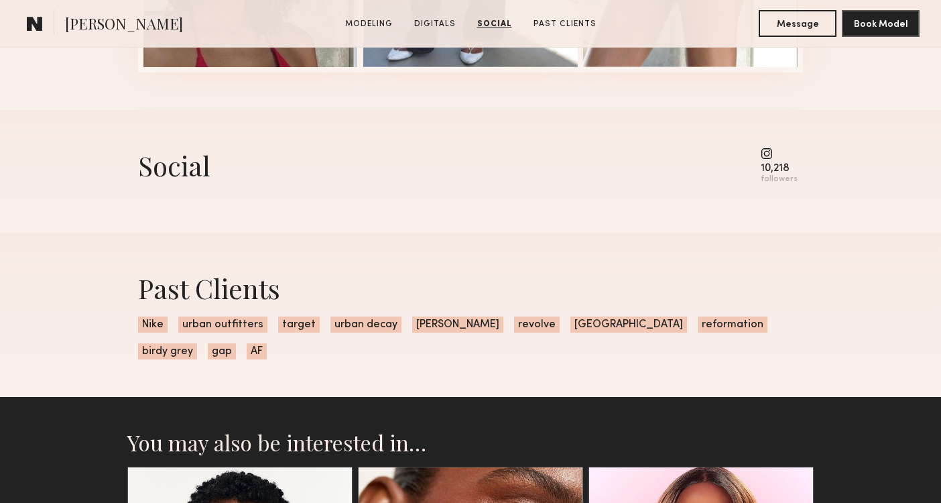
scroll to position [1815, 0]
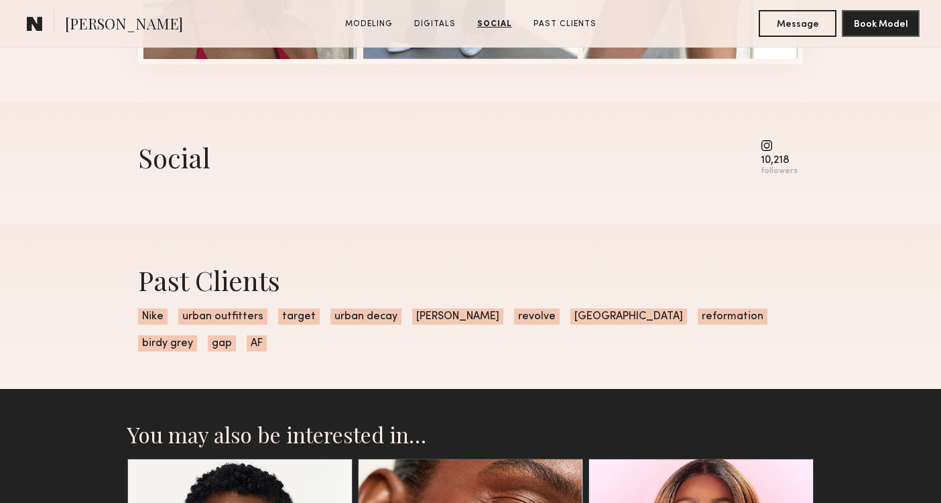
click at [773, 154] on div "10,218 followers" at bounding box center [779, 157] width 37 height 37
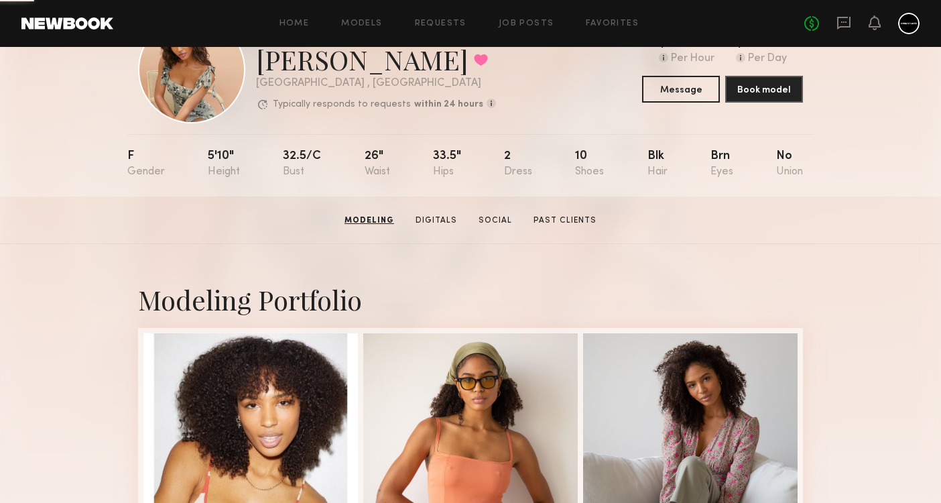
scroll to position [66, 0]
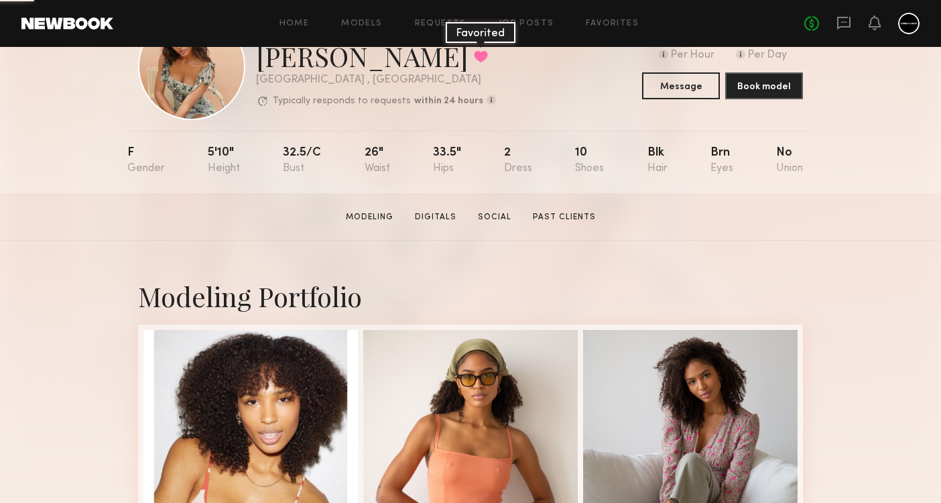
click at [474, 54] on button at bounding box center [481, 56] width 14 height 12
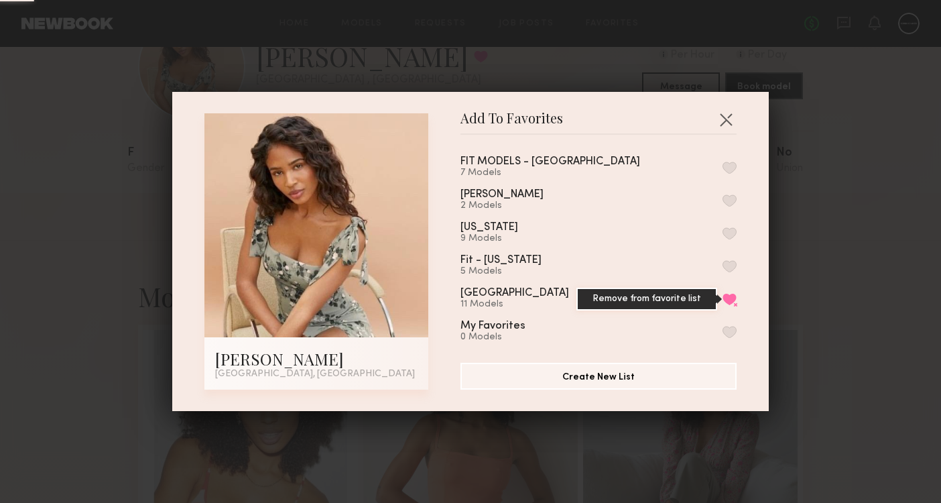
click at [730, 299] on button "Remove from favorite list" at bounding box center [730, 299] width 14 height 12
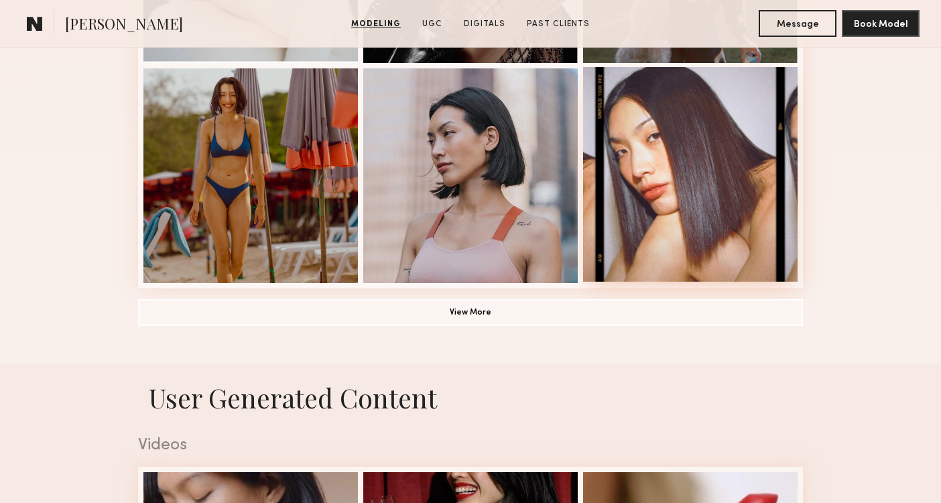
scroll to position [1378, 0]
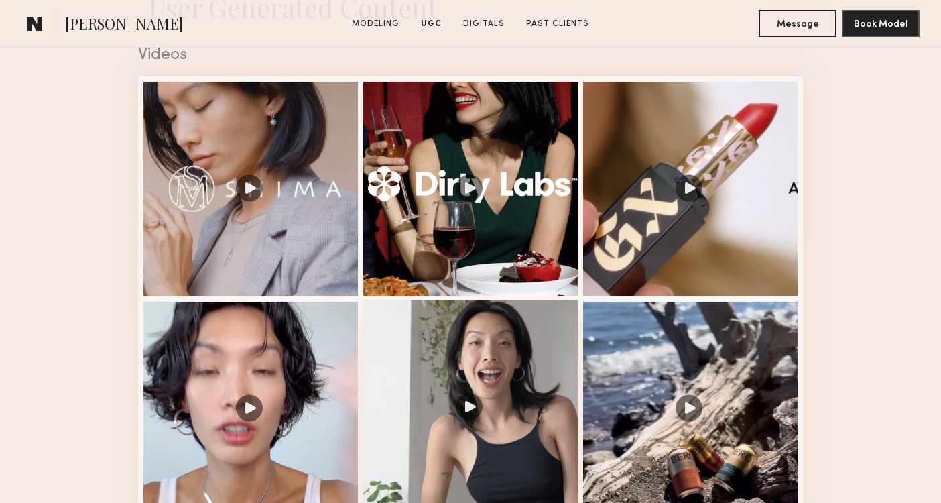
click at [511, 346] on div at bounding box center [470, 407] width 215 height 215
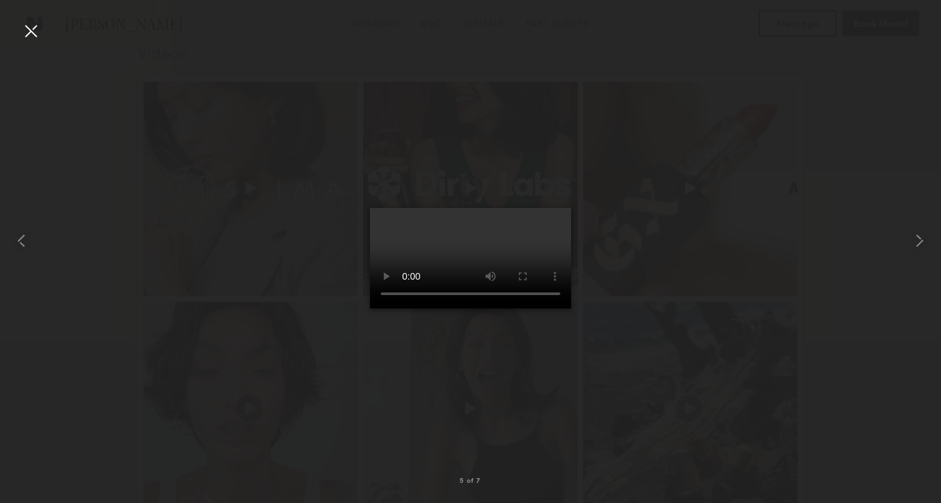
click at [571, 308] on video at bounding box center [470, 258] width 201 height 101
click at [370, 308] on video at bounding box center [470, 258] width 201 height 101
click at [920, 233] on common-icon at bounding box center [919, 240] width 21 height 21
click at [905, 200] on div at bounding box center [923, 240] width 38 height 438
click at [32, 27] on div at bounding box center [30, 30] width 21 height 21
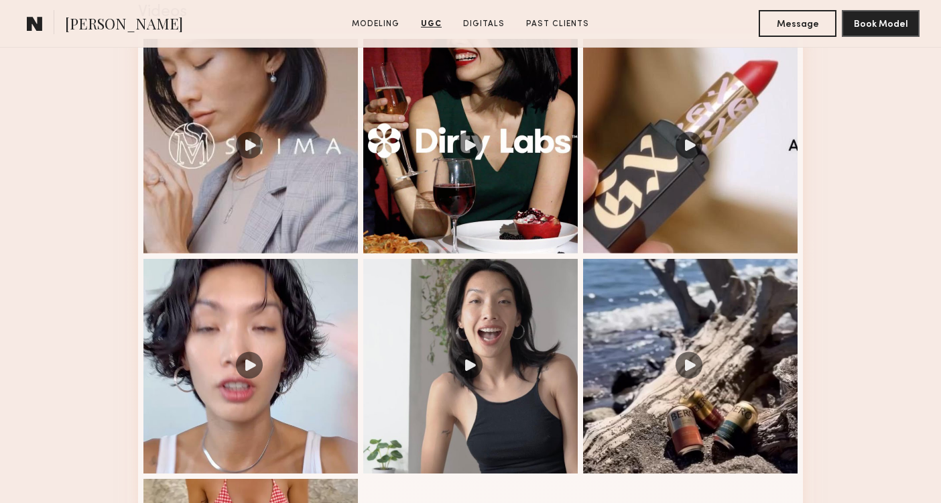
scroll to position [1429, 0]
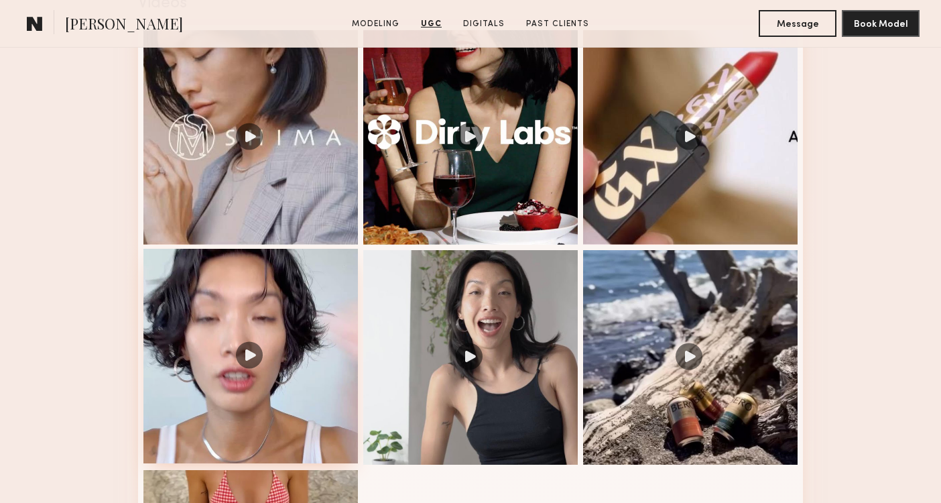
click at [231, 290] on div at bounding box center [250, 356] width 215 height 215
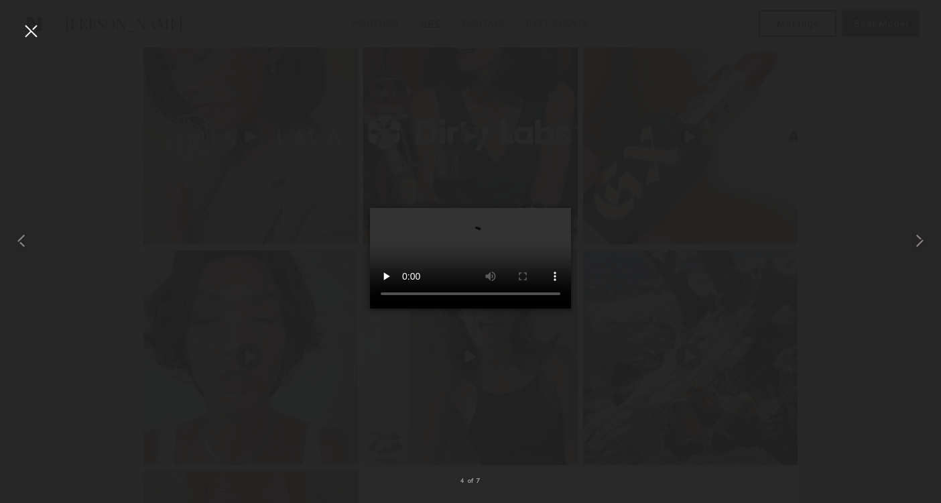
click at [29, 34] on div at bounding box center [30, 30] width 21 height 21
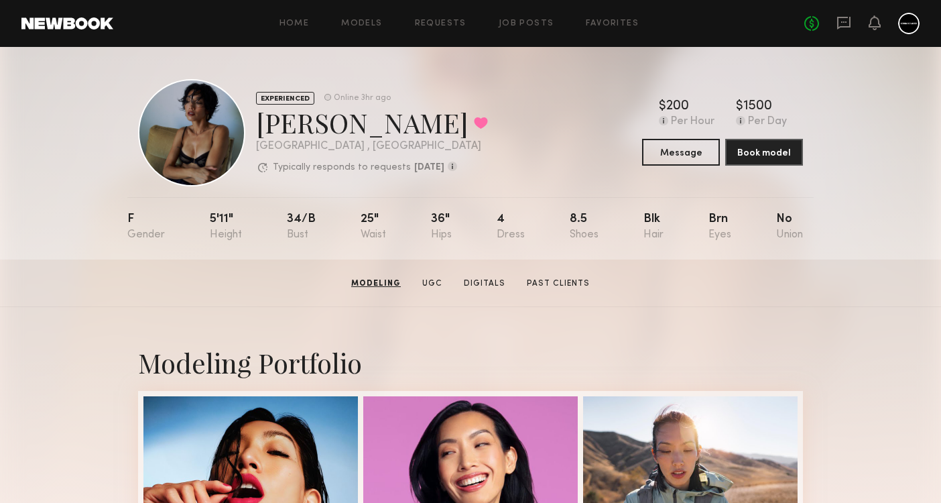
scroll to position [0, 0]
click at [474, 119] on button at bounding box center [481, 123] width 14 height 12
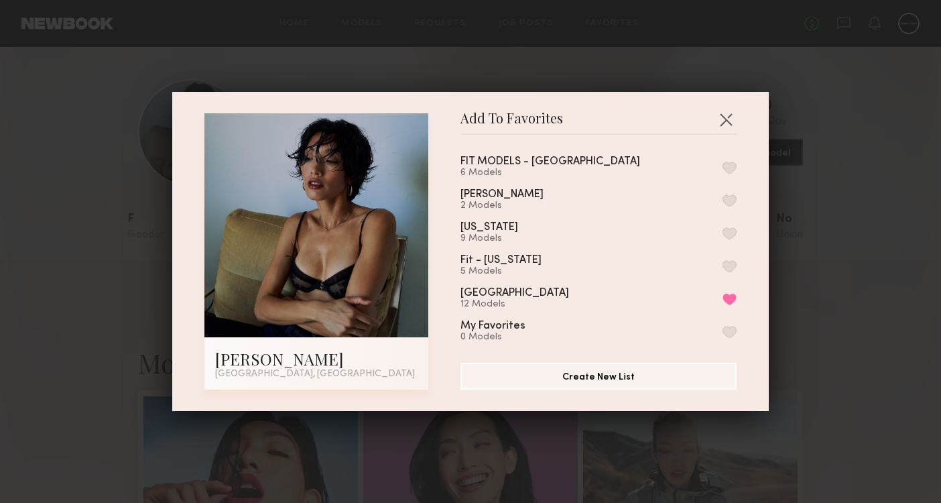
click at [727, 168] on button "button" at bounding box center [730, 168] width 14 height 12
click at [728, 301] on button "Remove from favorite list" at bounding box center [730, 299] width 14 height 12
click at [721, 123] on button "button" at bounding box center [725, 119] width 21 height 21
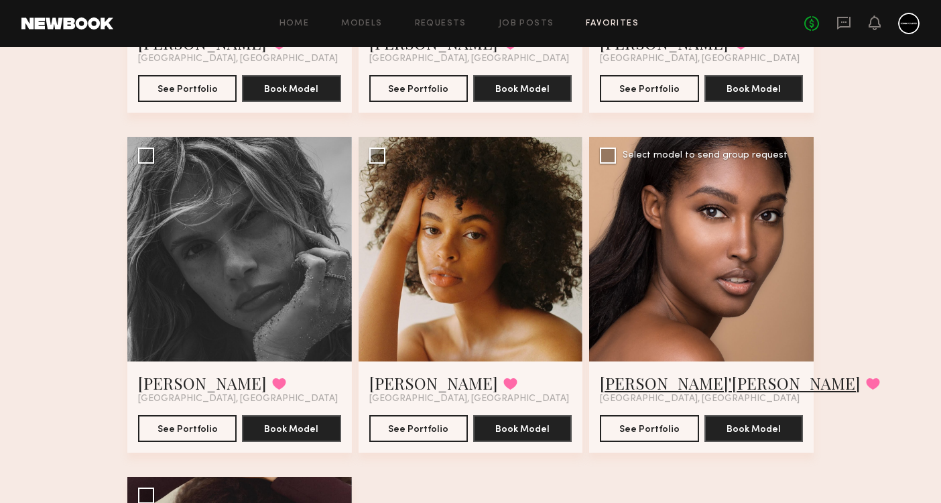
scroll to position [698, 0]
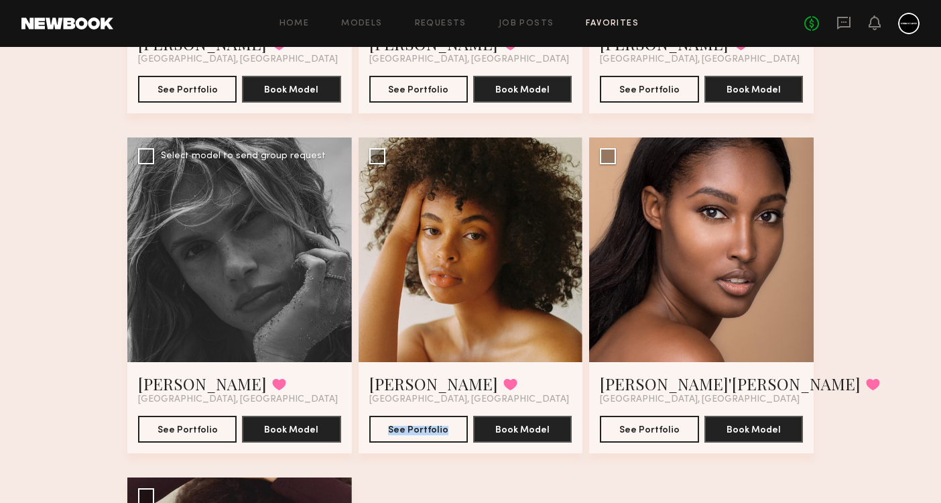
click at [210, 420] on button "See Portfolio" at bounding box center [187, 429] width 99 height 27
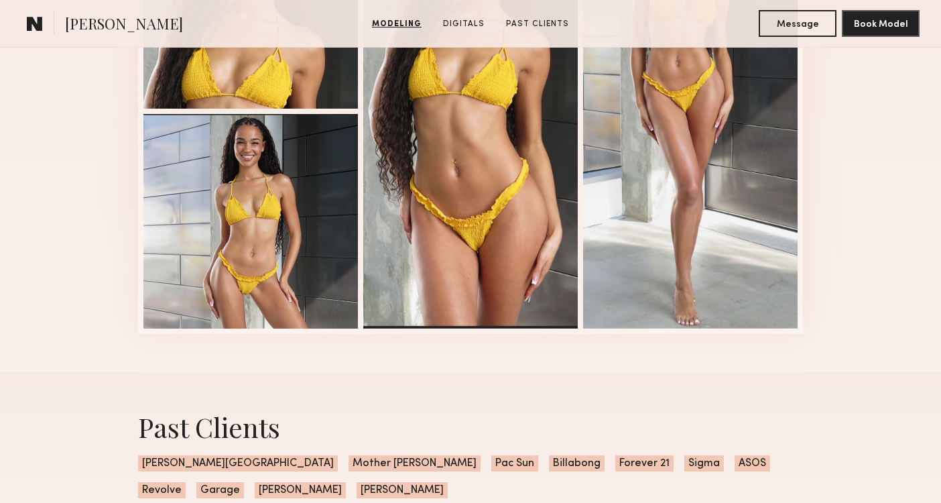
scroll to position [481, 0]
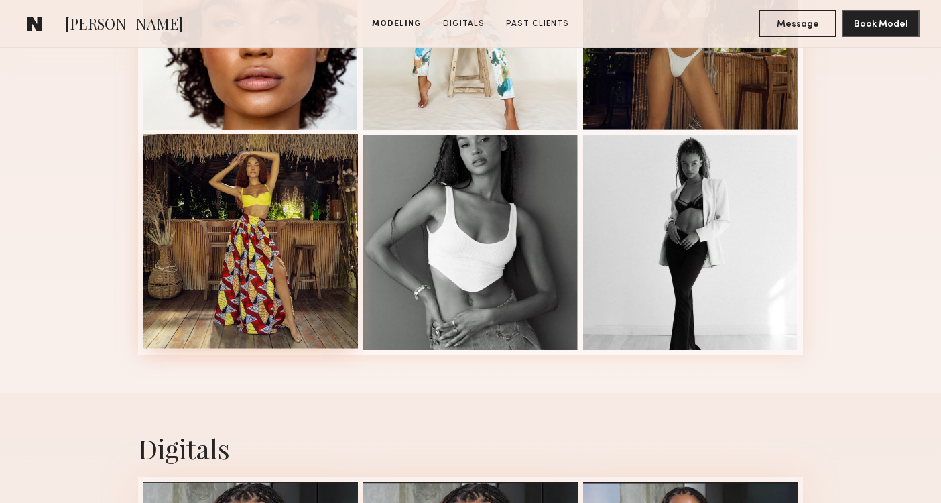
click at [266, 299] on div at bounding box center [250, 241] width 215 height 215
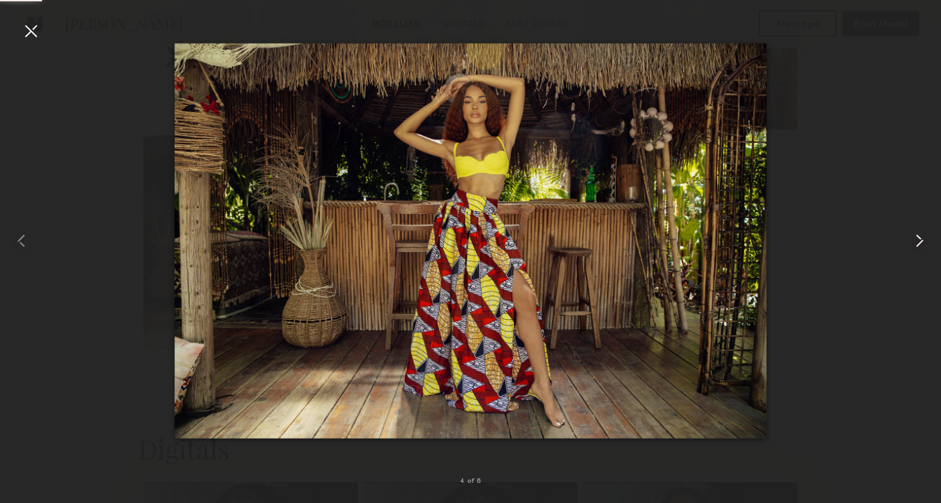
click at [906, 243] on div at bounding box center [923, 240] width 38 height 438
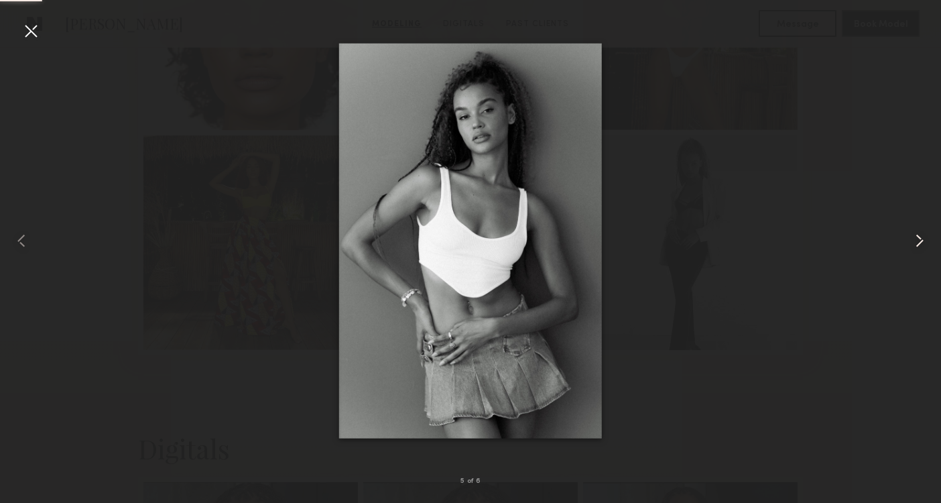
click at [906, 243] on div at bounding box center [923, 240] width 38 height 438
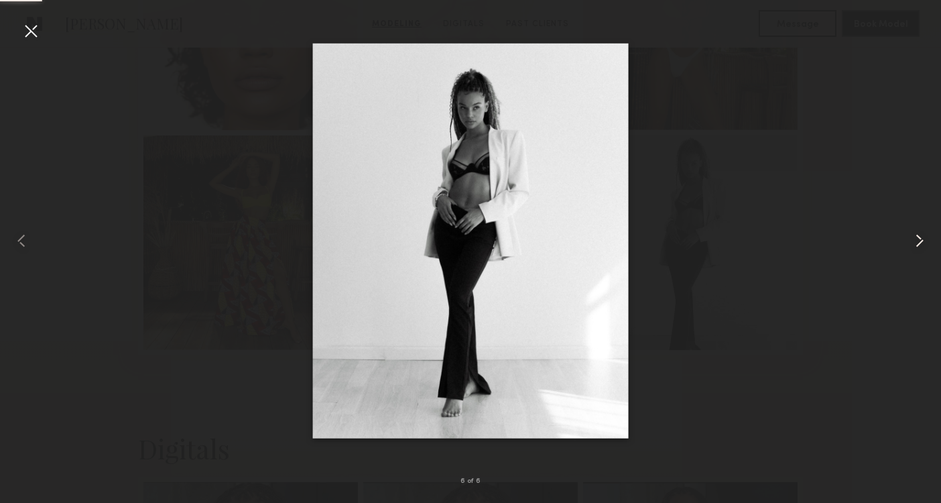
click at [906, 243] on div at bounding box center [923, 240] width 38 height 438
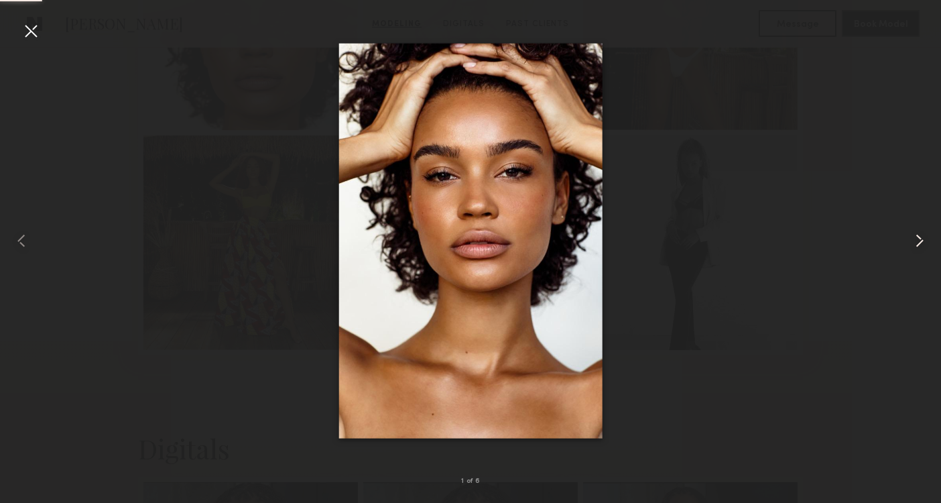
click at [906, 243] on div at bounding box center [923, 240] width 38 height 438
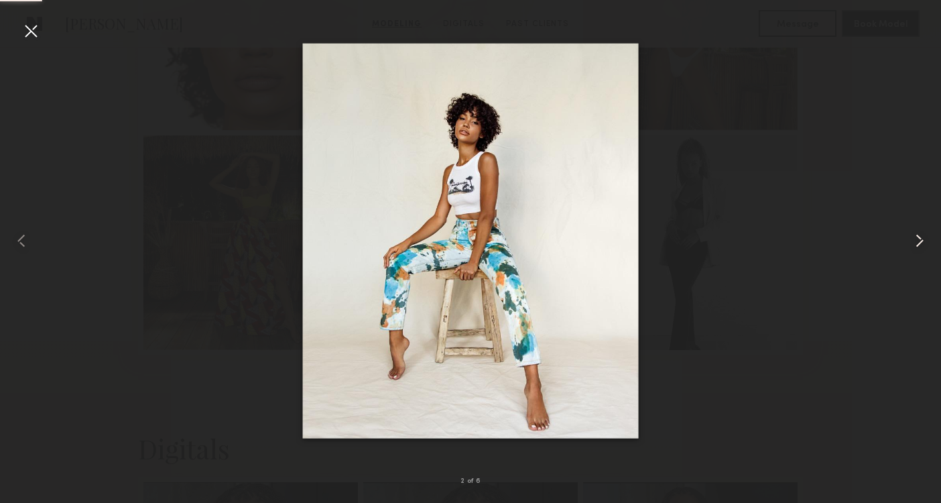
click at [906, 243] on div at bounding box center [923, 240] width 38 height 438
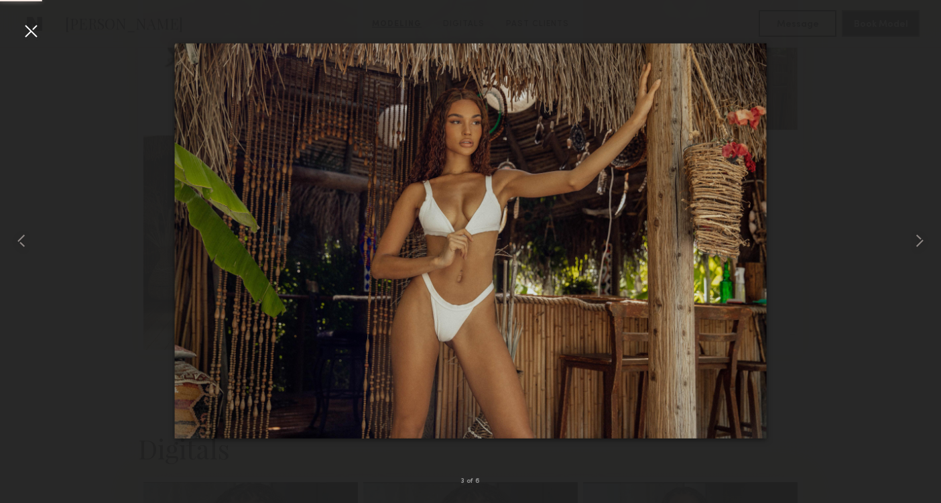
click at [890, 175] on div at bounding box center [470, 240] width 941 height 438
click at [38, 23] on div at bounding box center [30, 30] width 21 height 21
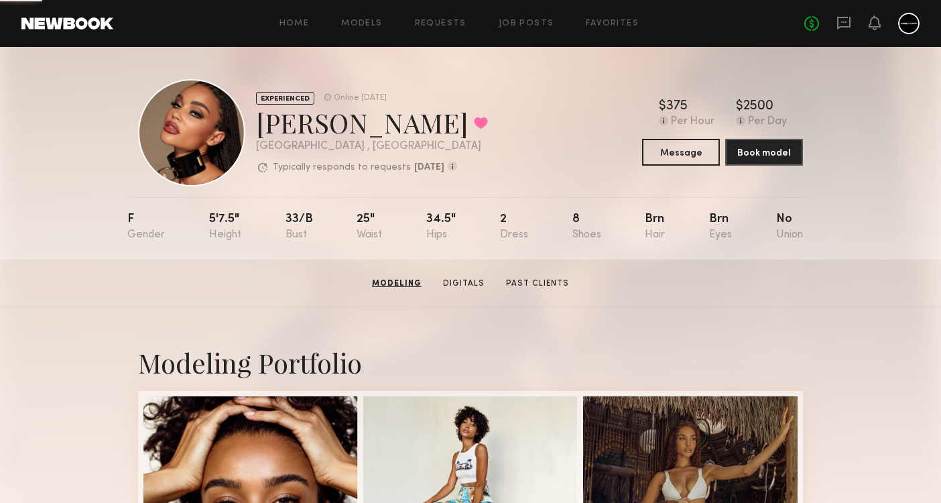
scroll to position [0, 0]
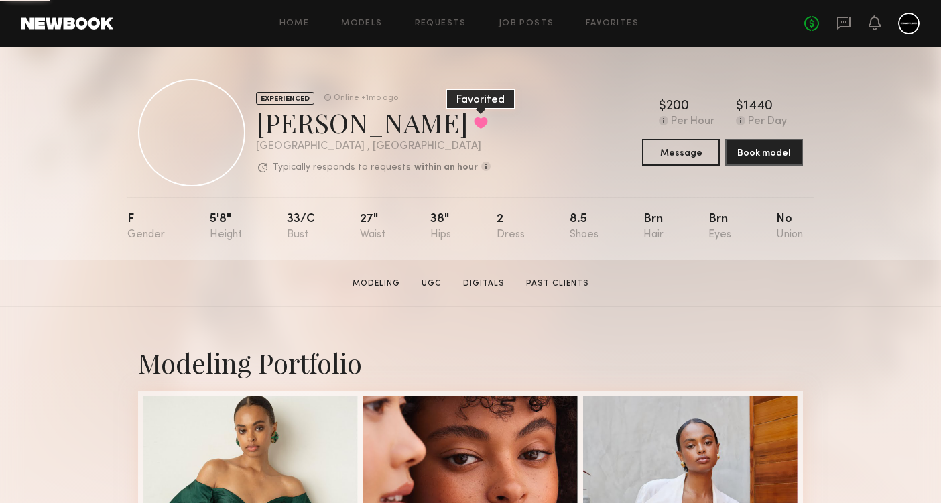
click at [474, 121] on button at bounding box center [481, 123] width 14 height 12
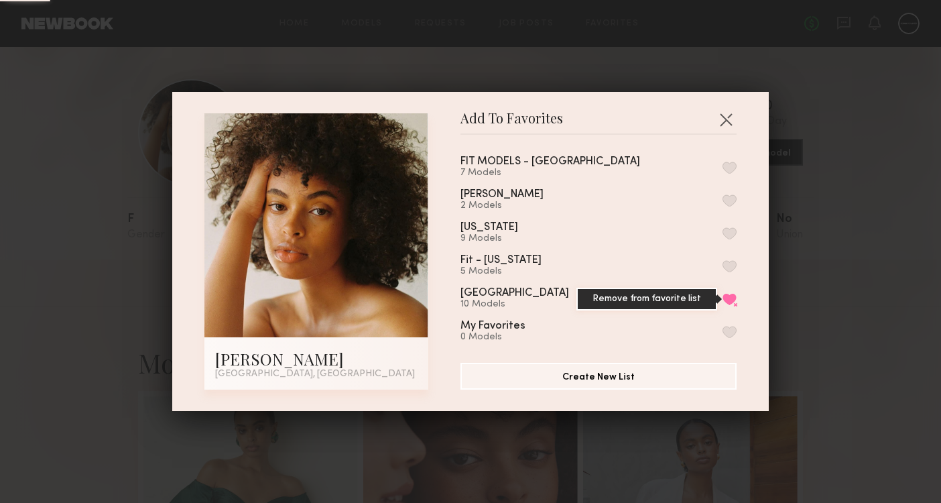
click at [733, 298] on button "Remove from favorite list" at bounding box center [730, 299] width 14 height 12
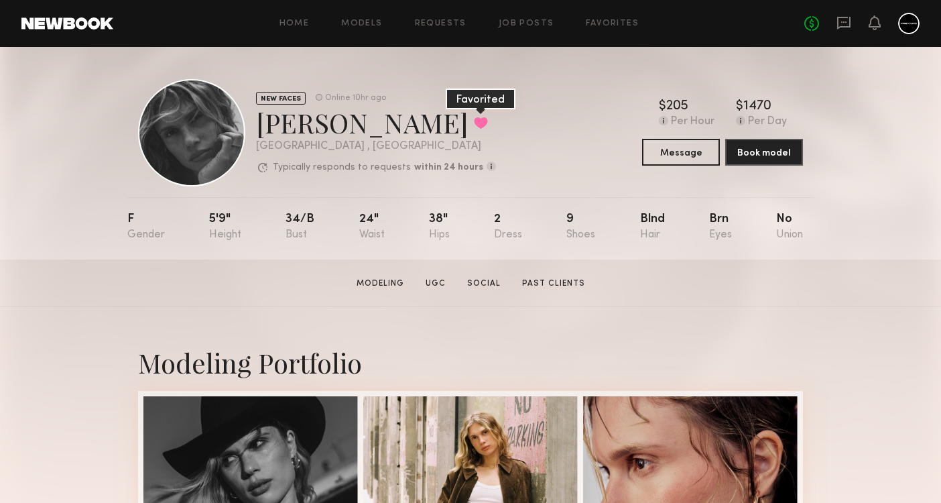
click at [474, 119] on button at bounding box center [481, 123] width 14 height 12
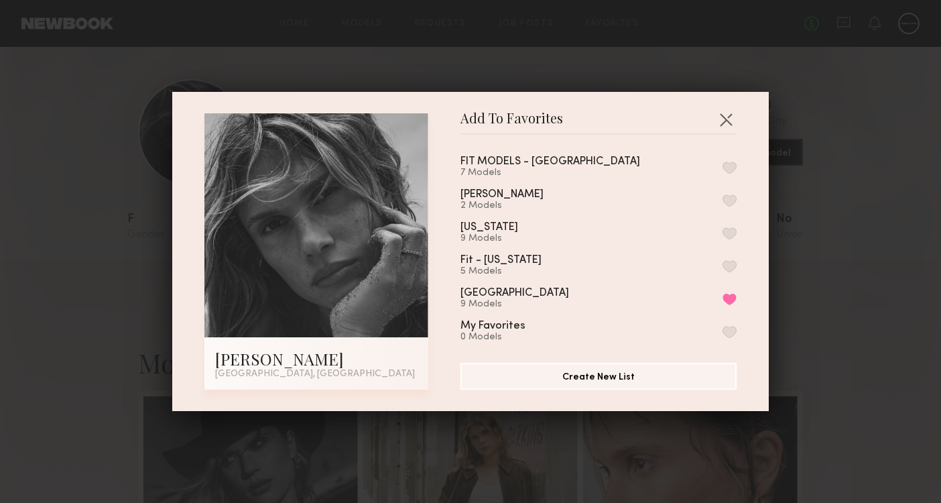
click at [731, 198] on button "button" at bounding box center [730, 200] width 14 height 12
click at [730, 300] on button "Remove from favorite list" at bounding box center [730, 299] width 14 height 12
click at [729, 119] on button "button" at bounding box center [725, 119] width 21 height 21
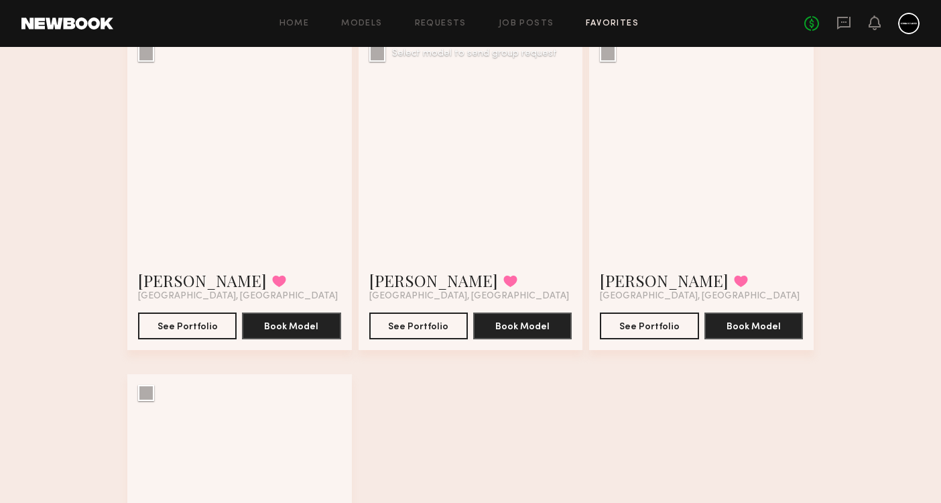
scroll to position [463, 0]
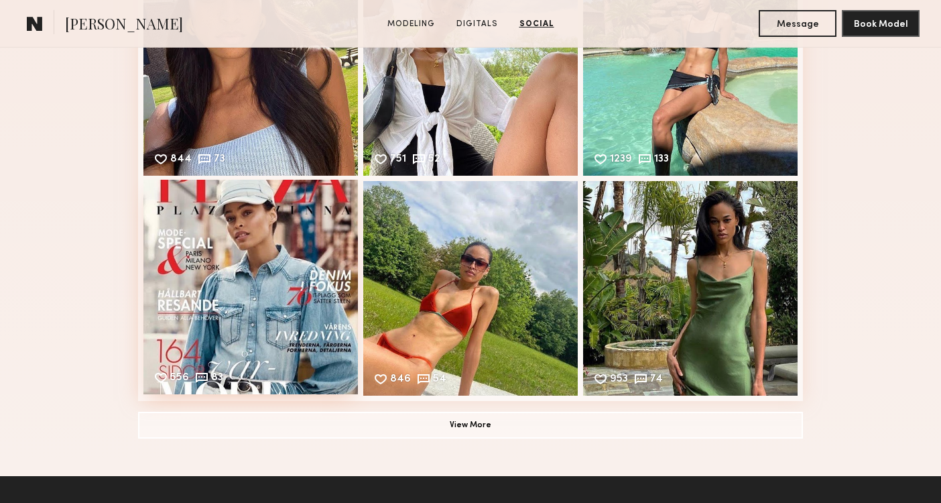
scroll to position [2143, 0]
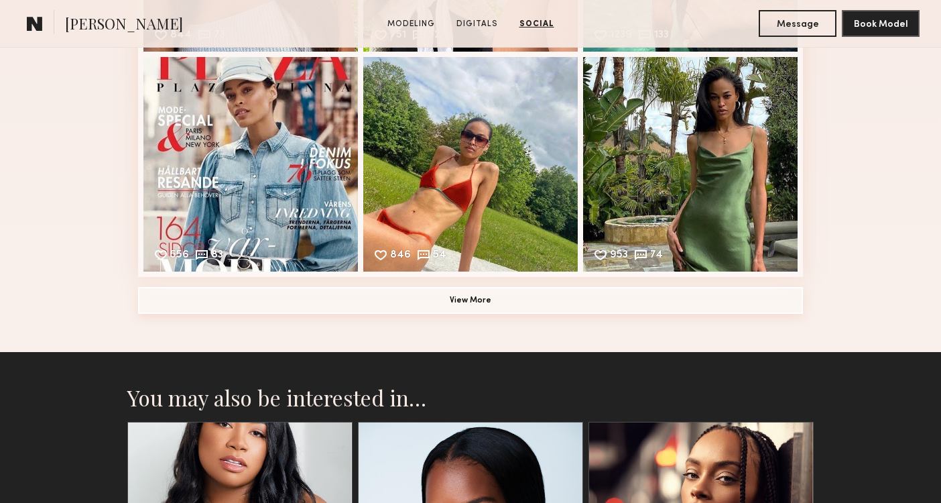
click at [337, 303] on button "View More" at bounding box center [470, 300] width 665 height 27
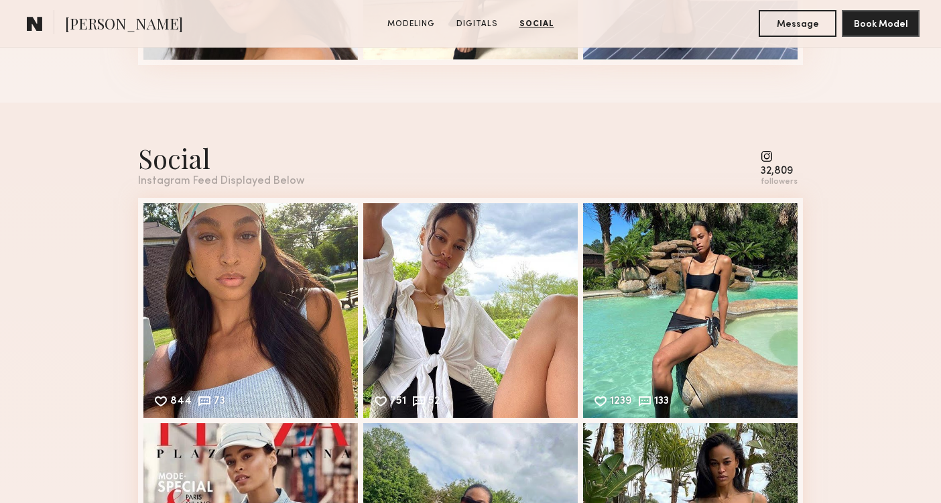
scroll to position [1769, 0]
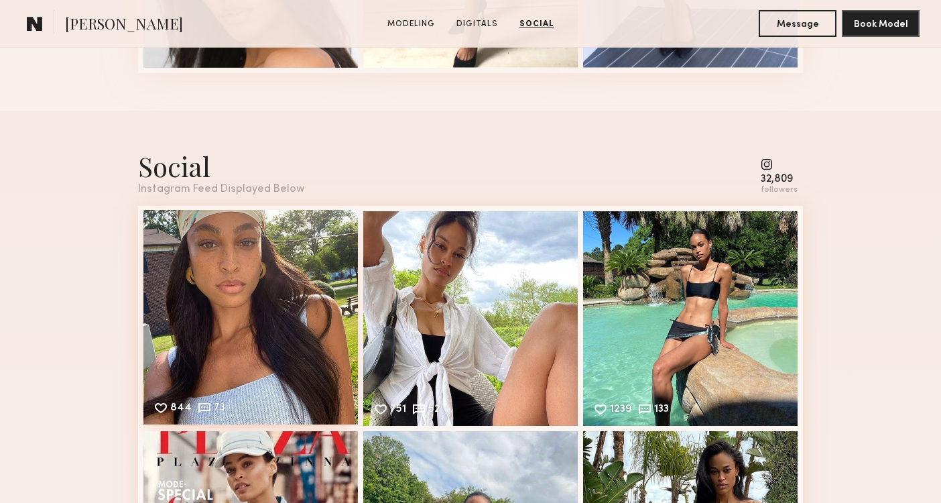
click at [303, 288] on div "844 73 Likes & comments displayed to show model’s engagement" at bounding box center [250, 317] width 215 height 215
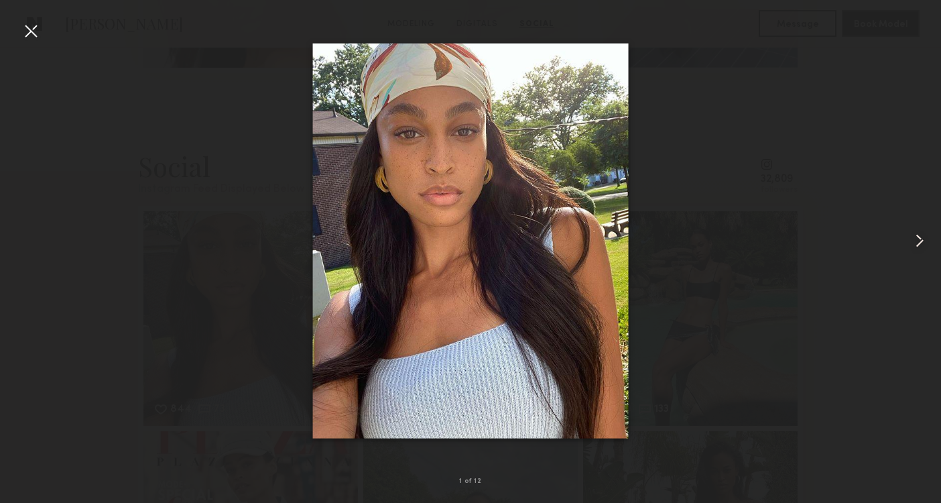
click at [923, 251] on common-icon at bounding box center [919, 240] width 21 height 21
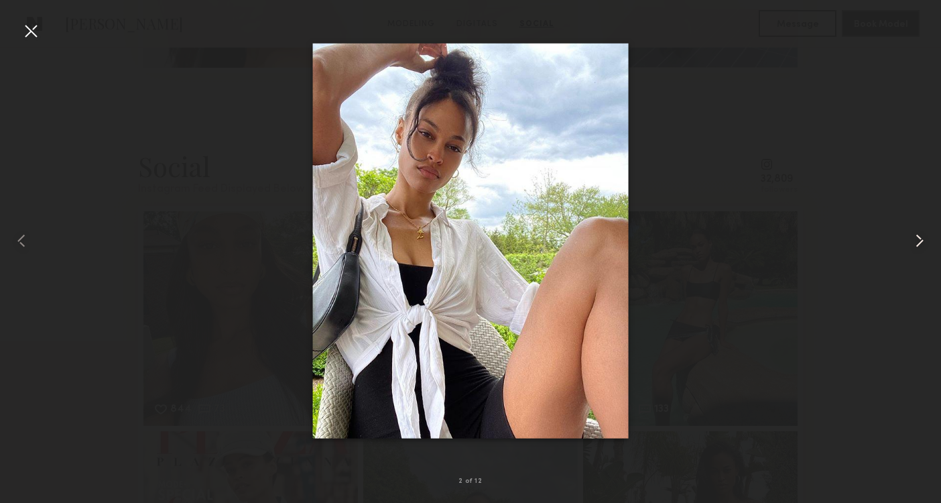
click at [921, 250] on common-icon at bounding box center [919, 240] width 21 height 21
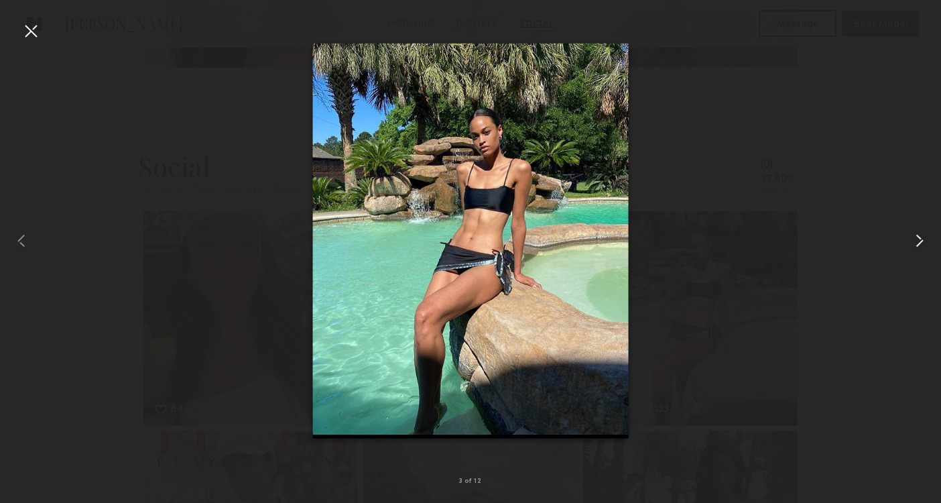
click at [921, 250] on common-icon at bounding box center [919, 240] width 21 height 21
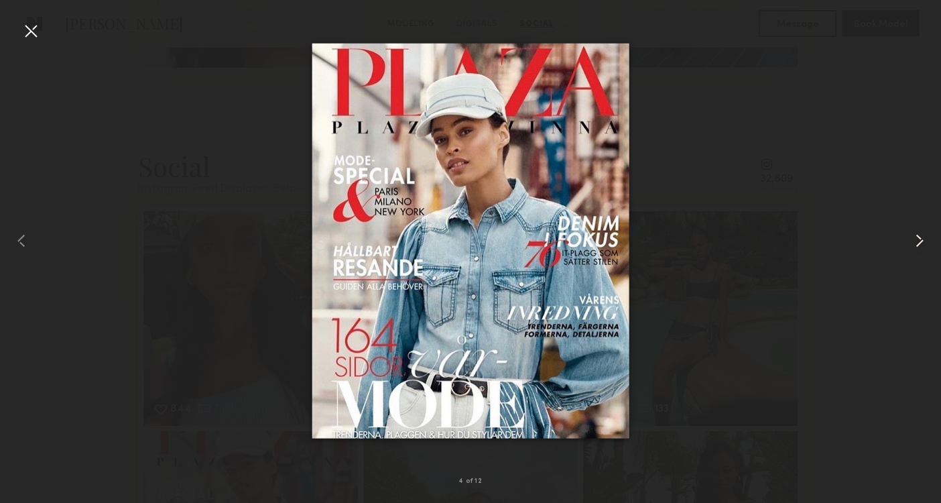
click at [921, 250] on common-icon at bounding box center [919, 240] width 21 height 21
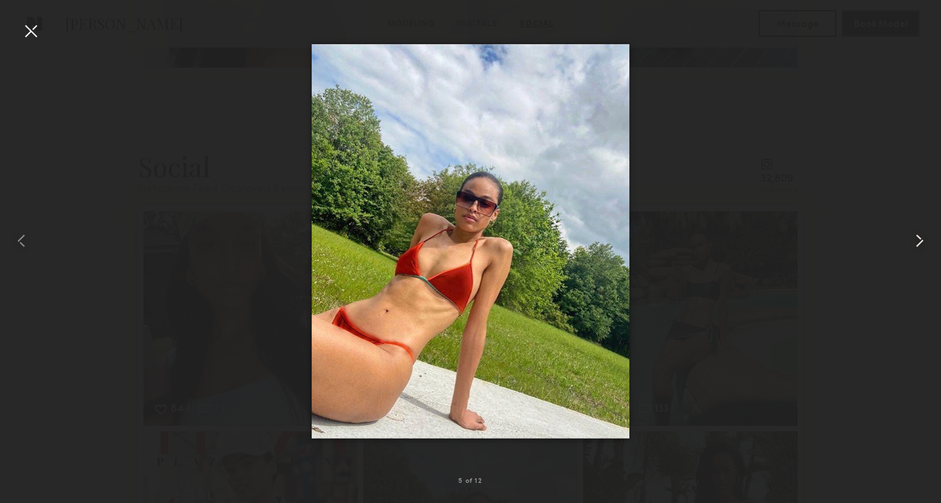
click at [921, 250] on common-icon at bounding box center [919, 240] width 21 height 21
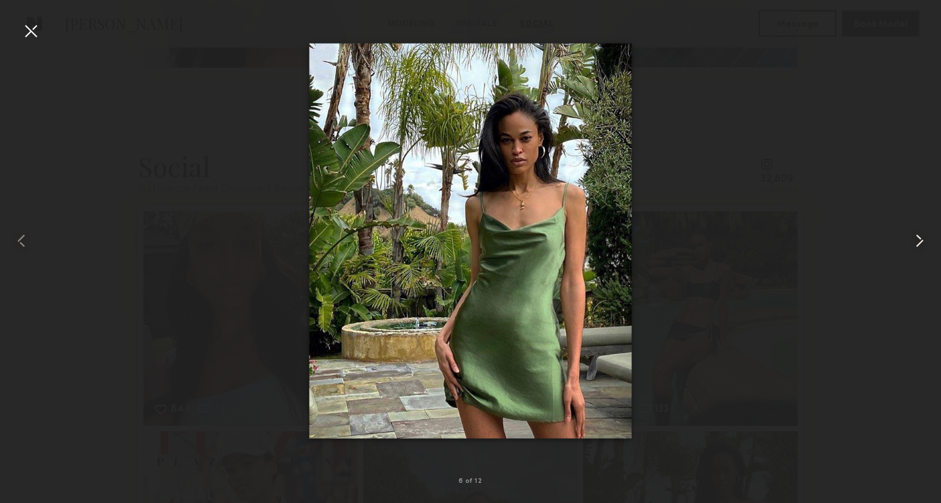
click at [921, 250] on common-icon at bounding box center [919, 240] width 21 height 21
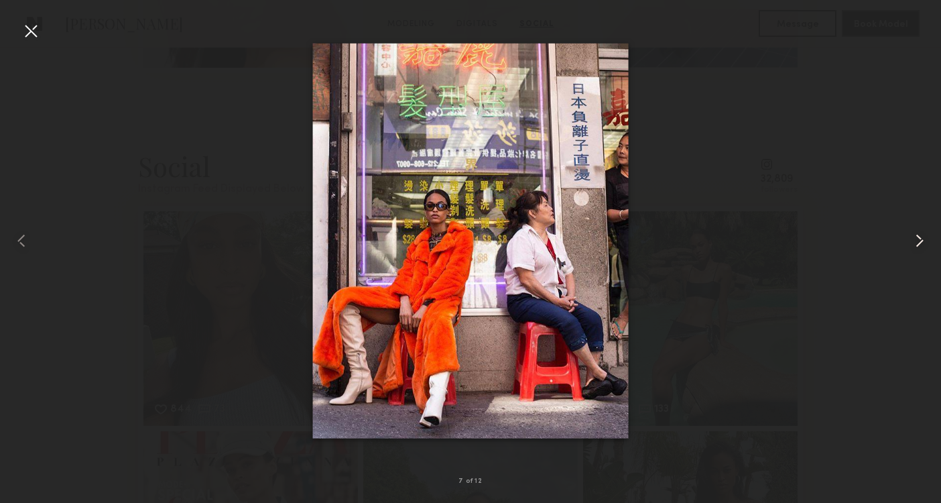
click at [921, 250] on common-icon at bounding box center [919, 240] width 21 height 21
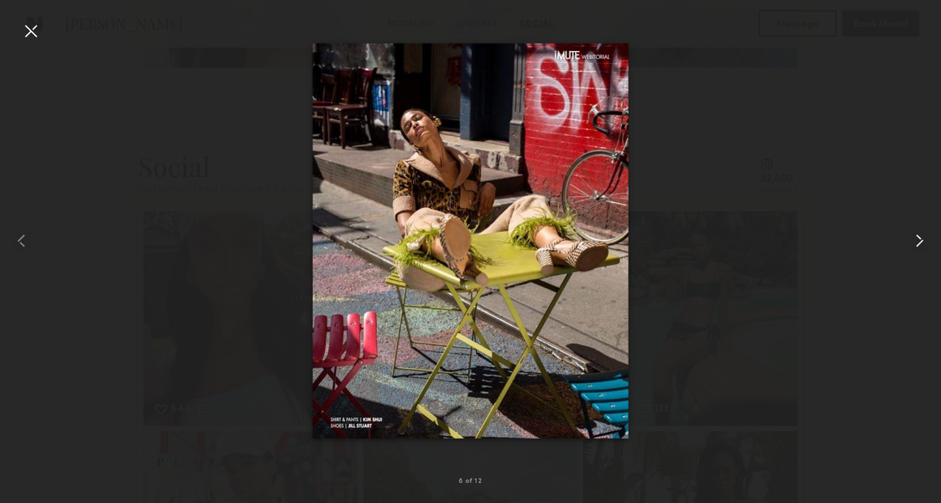
click at [921, 250] on common-icon at bounding box center [919, 240] width 21 height 21
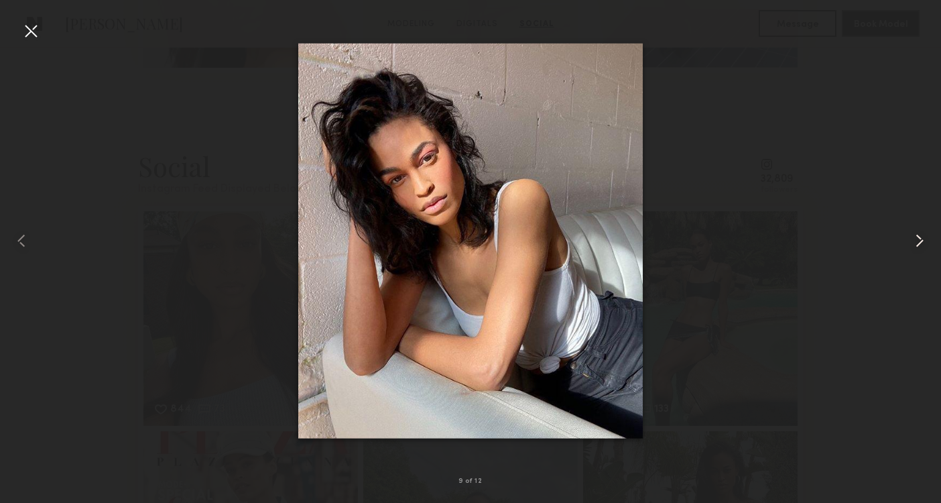
click at [921, 250] on common-icon at bounding box center [919, 240] width 21 height 21
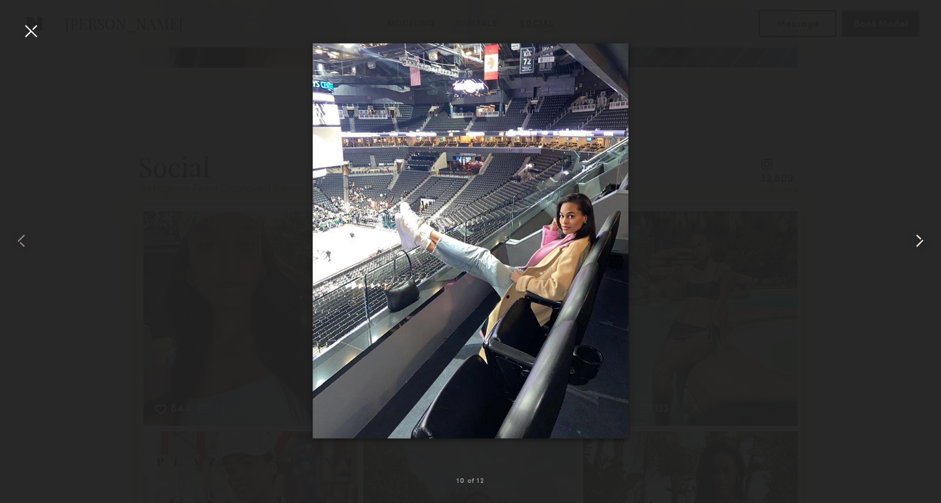
click at [921, 250] on common-icon at bounding box center [919, 240] width 21 height 21
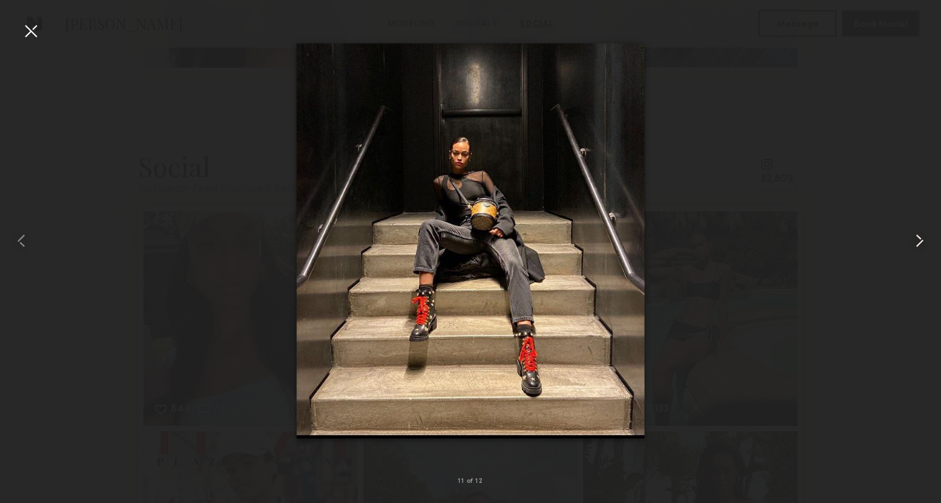
click at [921, 250] on common-icon at bounding box center [919, 240] width 21 height 21
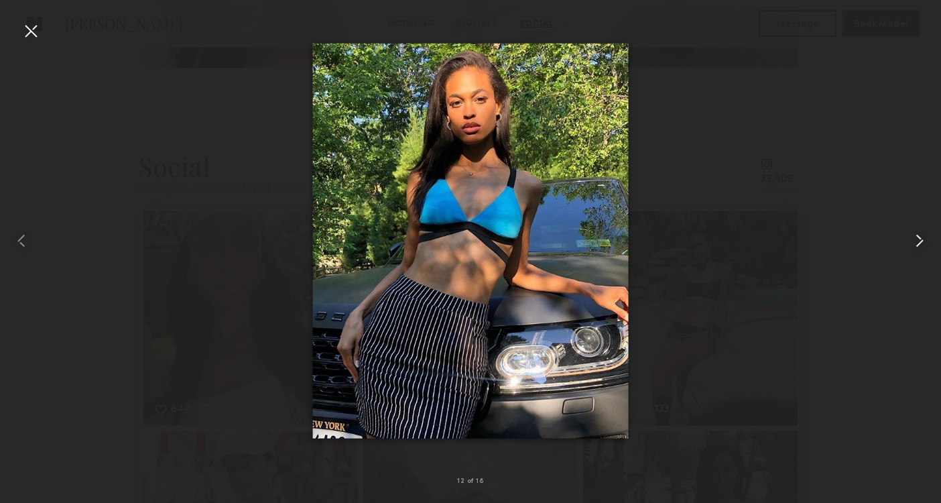
click at [921, 250] on common-icon at bounding box center [919, 240] width 21 height 21
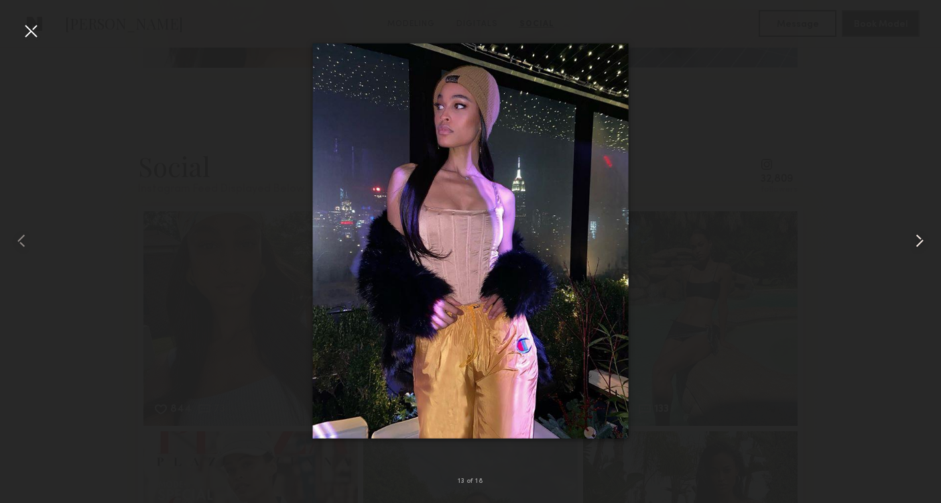
click at [921, 249] on common-icon at bounding box center [919, 240] width 21 height 21
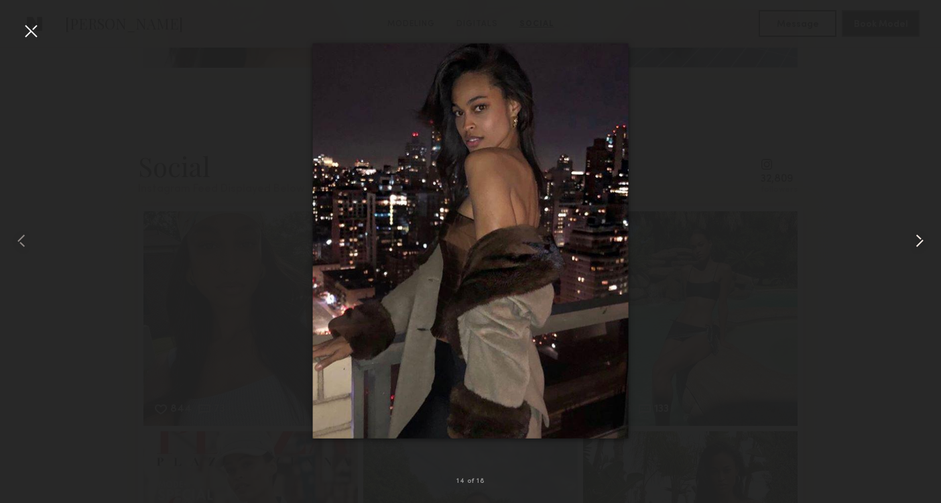
click at [921, 249] on common-icon at bounding box center [919, 240] width 21 height 21
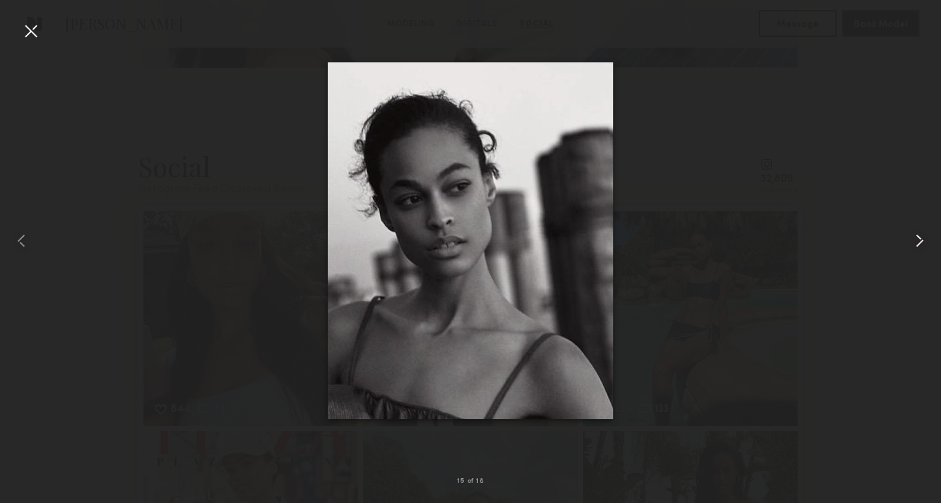
click at [921, 249] on common-icon at bounding box center [919, 240] width 21 height 21
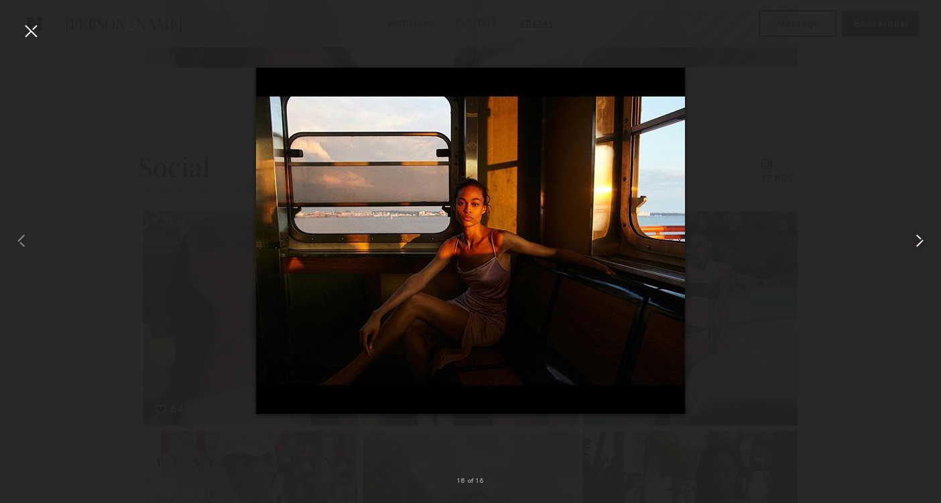
click at [921, 249] on common-icon at bounding box center [919, 240] width 21 height 21
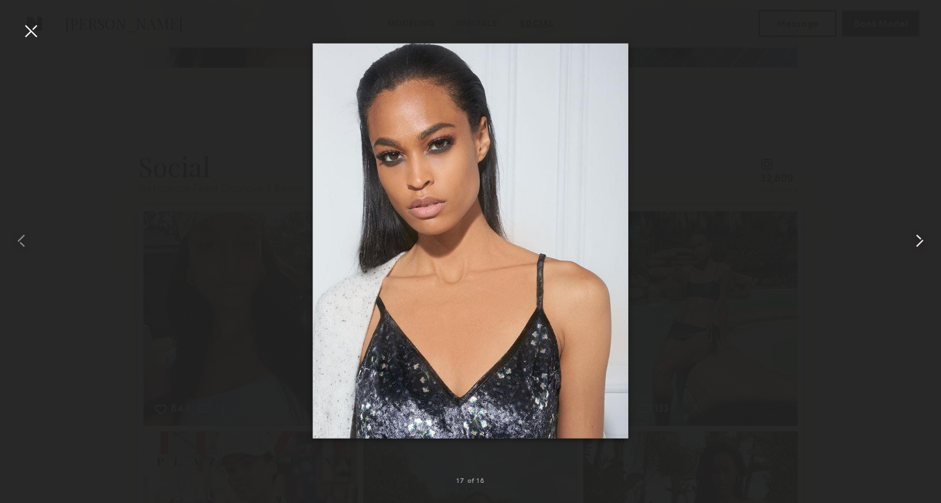
click at [921, 249] on common-icon at bounding box center [919, 240] width 21 height 21
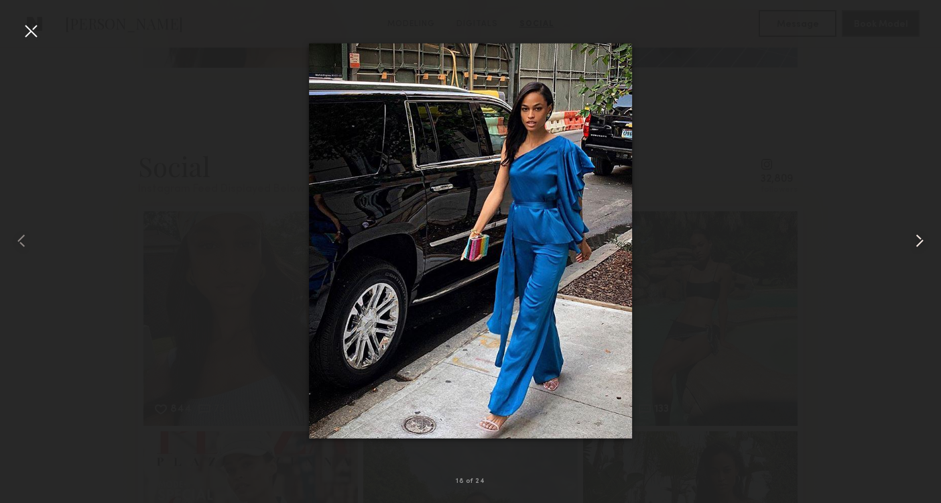
click at [921, 249] on common-icon at bounding box center [919, 240] width 21 height 21
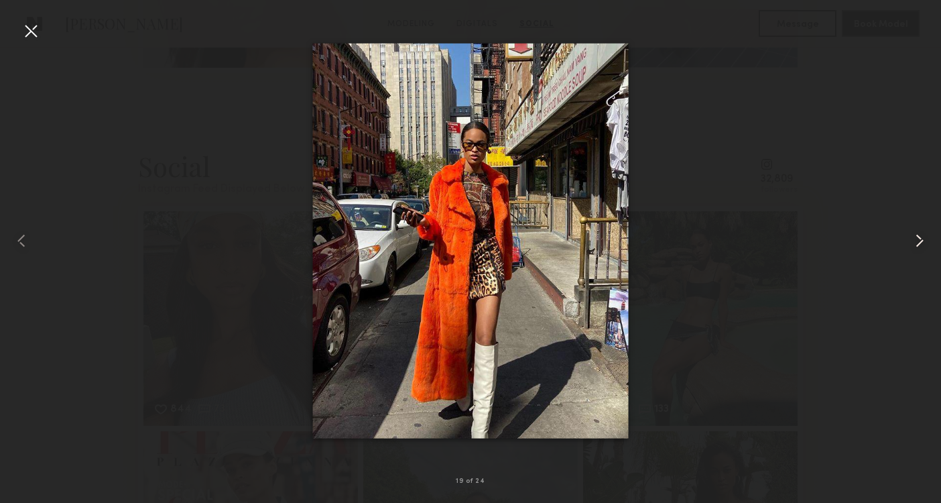
click at [921, 249] on common-icon at bounding box center [919, 240] width 21 height 21
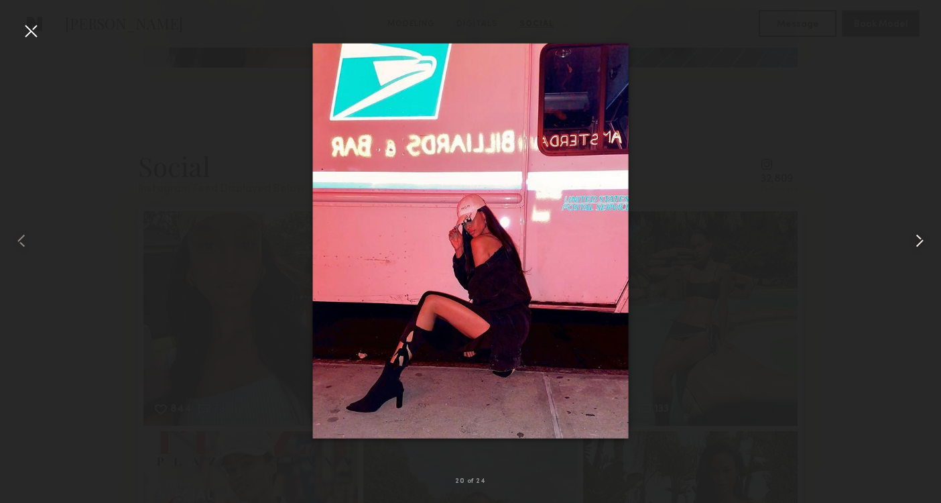
click at [921, 249] on common-icon at bounding box center [919, 240] width 21 height 21
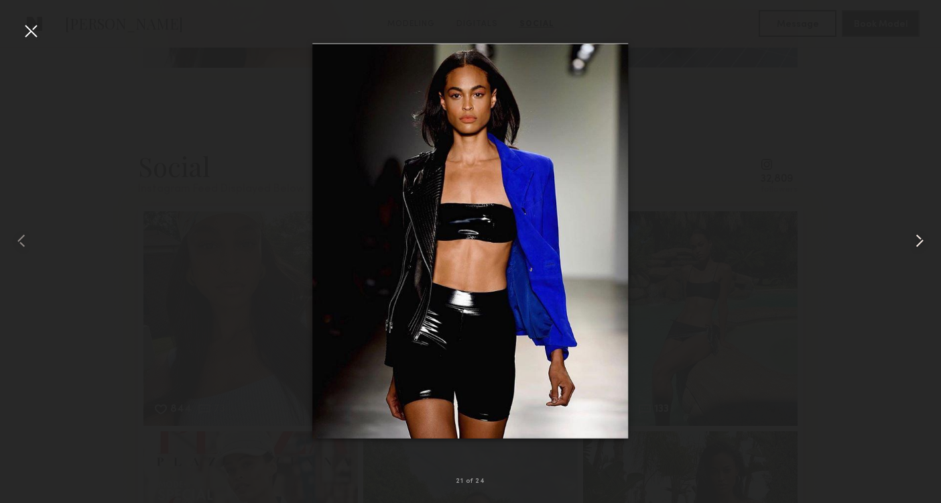
click at [921, 249] on common-icon at bounding box center [919, 240] width 21 height 21
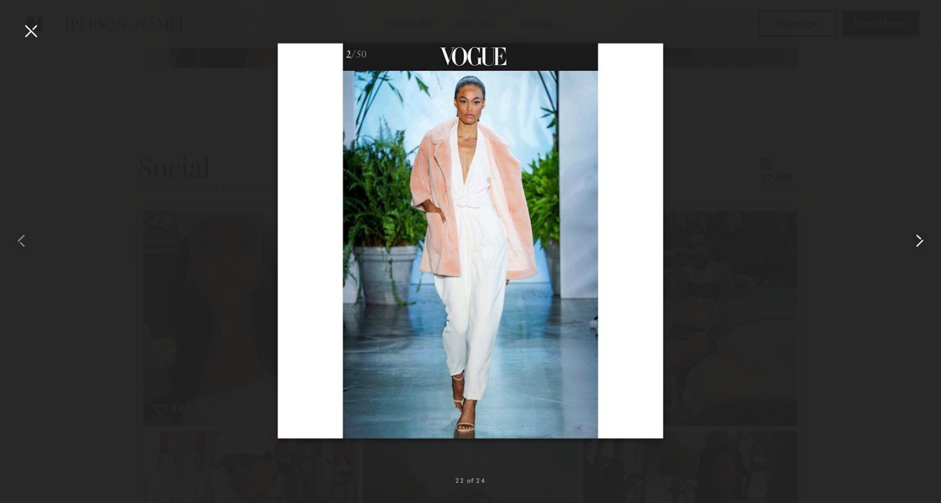
click at [921, 249] on common-icon at bounding box center [919, 240] width 21 height 21
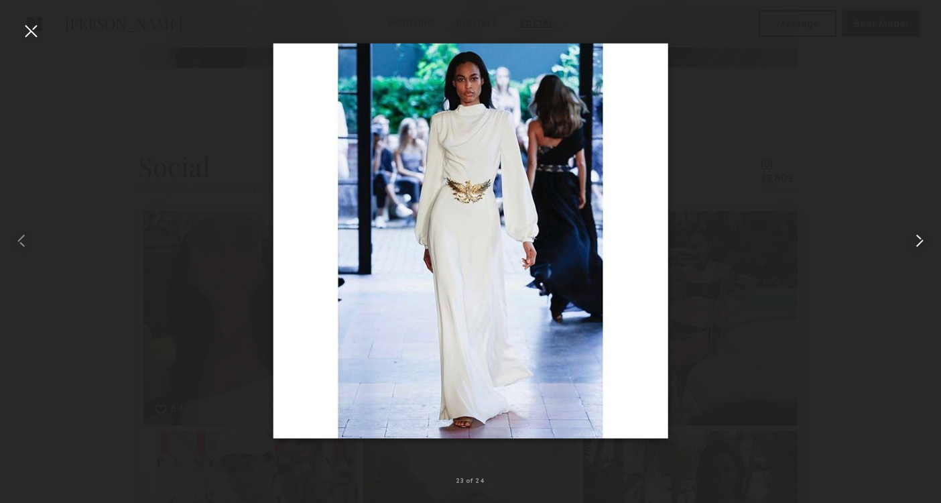
click at [921, 249] on common-icon at bounding box center [919, 240] width 21 height 21
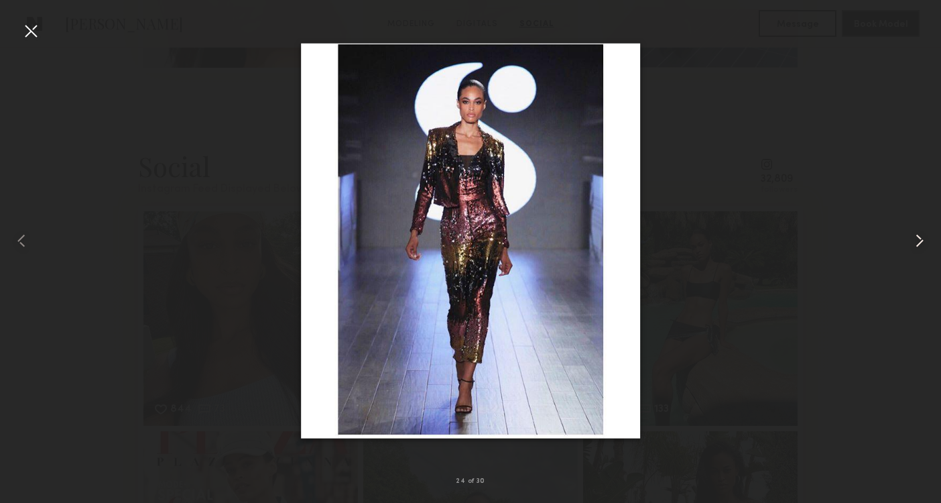
click at [921, 249] on common-icon at bounding box center [919, 240] width 21 height 21
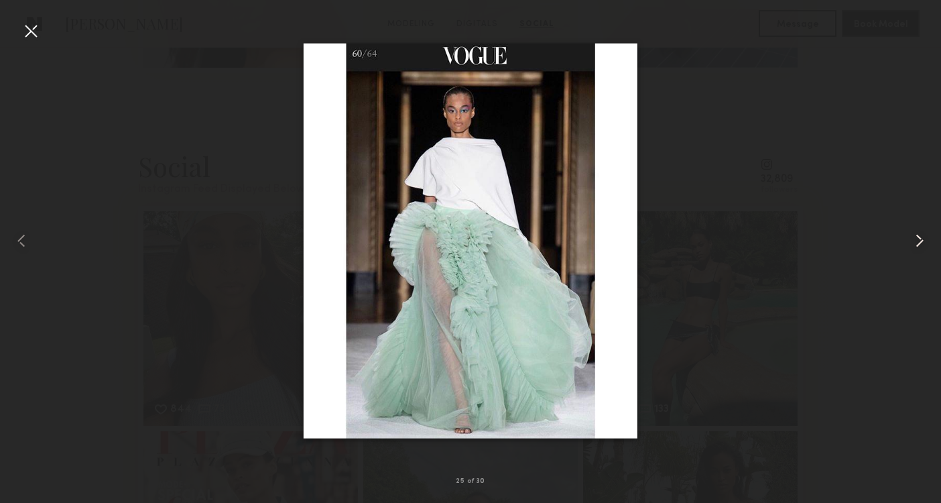
click at [921, 249] on common-icon at bounding box center [919, 240] width 21 height 21
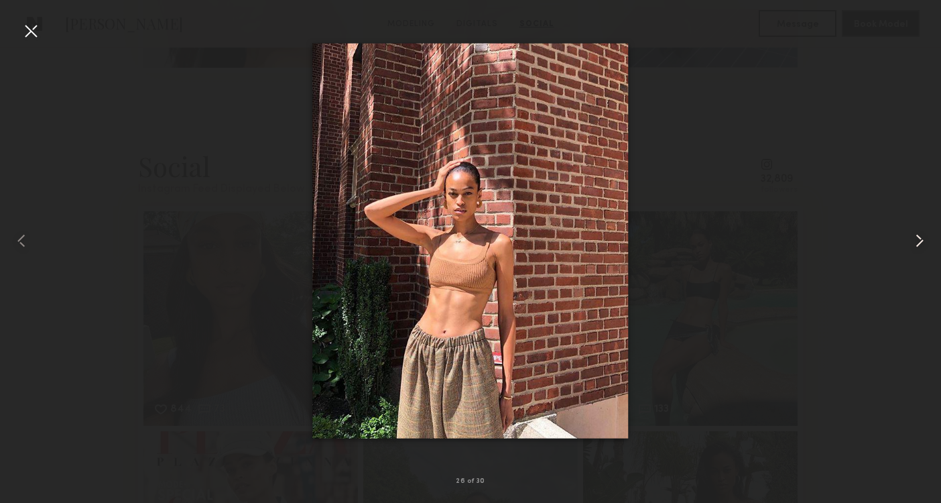
click at [921, 249] on common-icon at bounding box center [919, 240] width 21 height 21
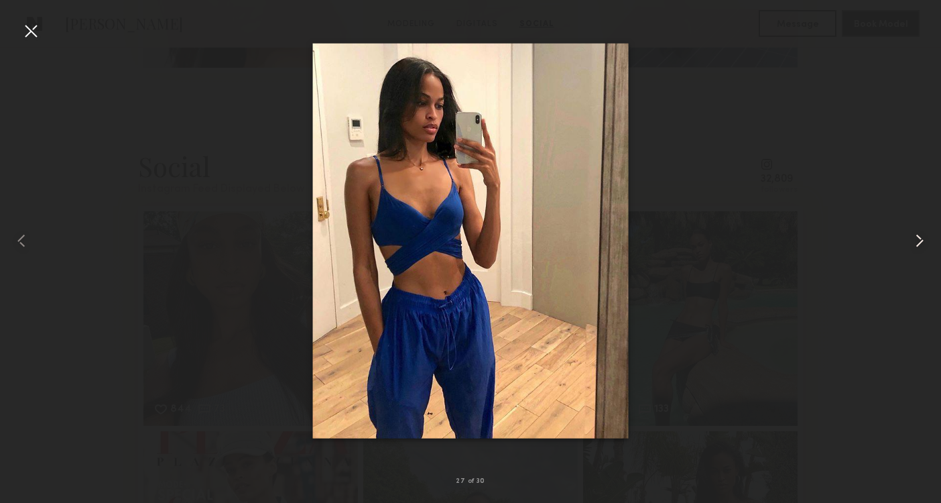
click at [921, 249] on common-icon at bounding box center [919, 240] width 21 height 21
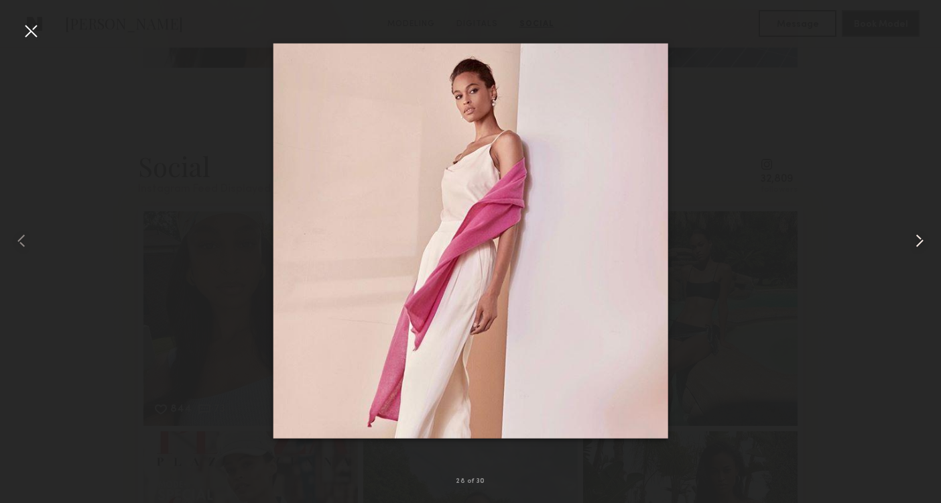
click at [922, 249] on common-icon at bounding box center [919, 240] width 21 height 21
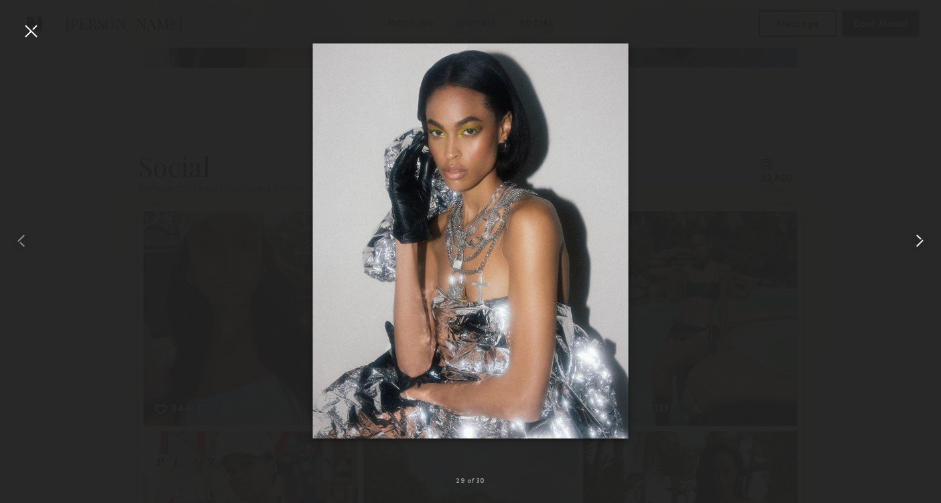
click at [922, 249] on common-icon at bounding box center [919, 240] width 21 height 21
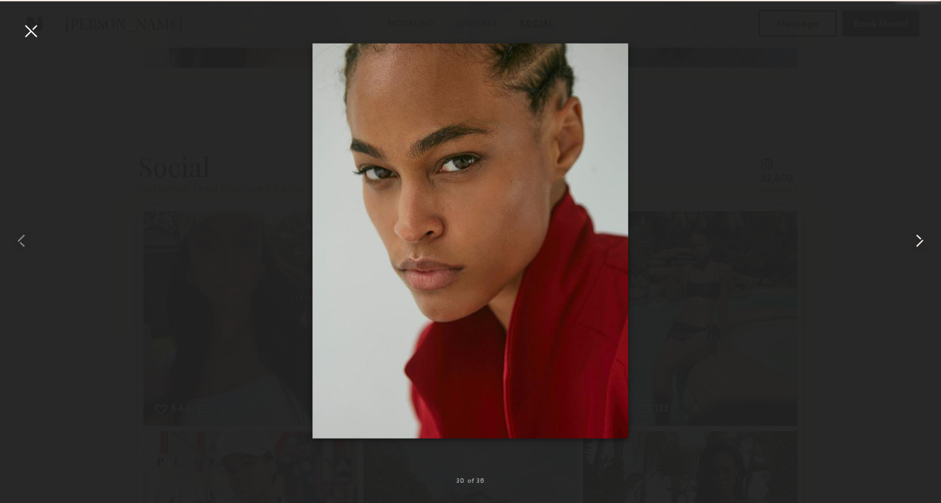
click at [922, 249] on common-icon at bounding box center [919, 240] width 21 height 21
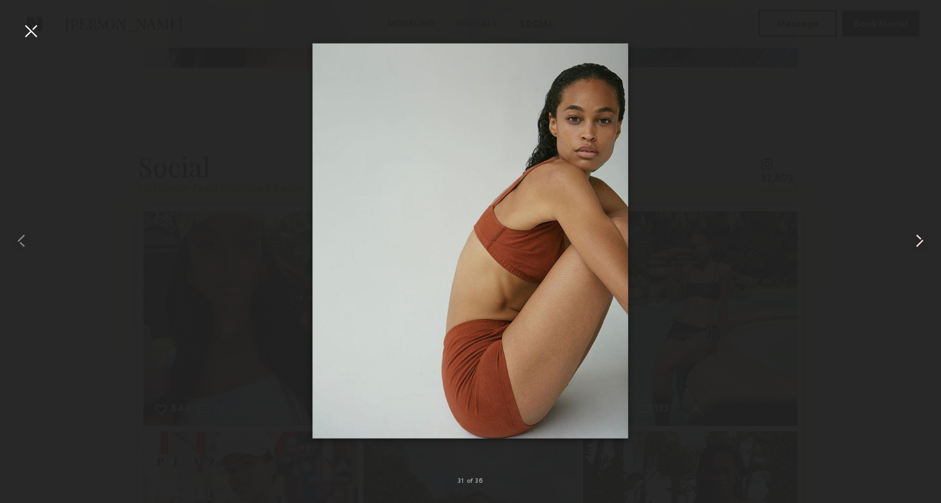
click at [922, 249] on common-icon at bounding box center [919, 240] width 21 height 21
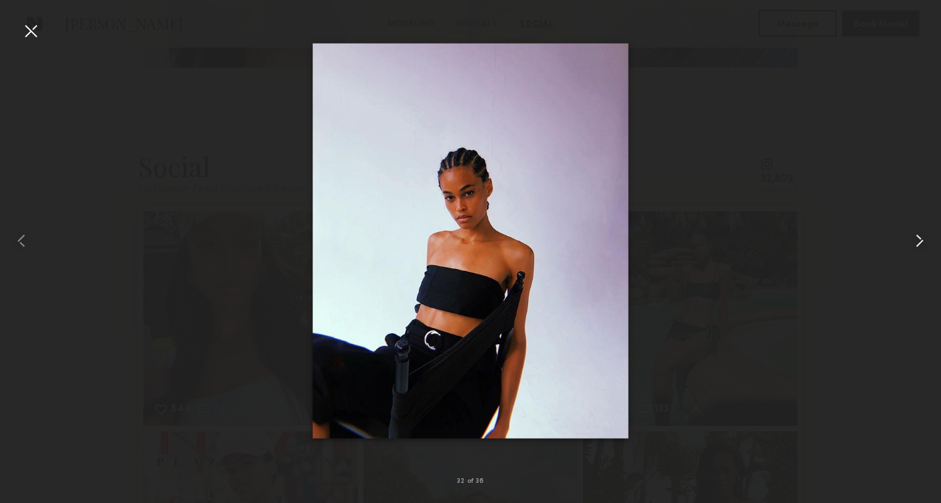
click at [922, 249] on common-icon at bounding box center [919, 240] width 21 height 21
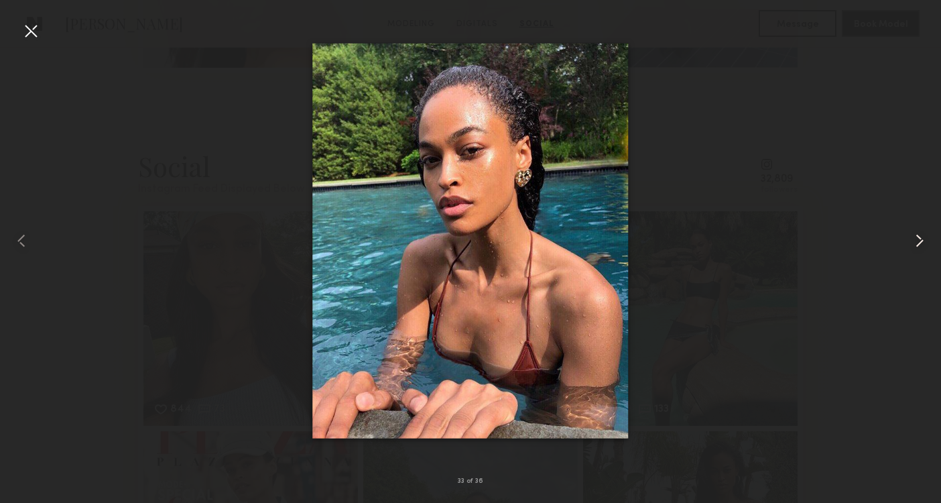
click at [922, 252] on div at bounding box center [923, 240] width 38 height 438
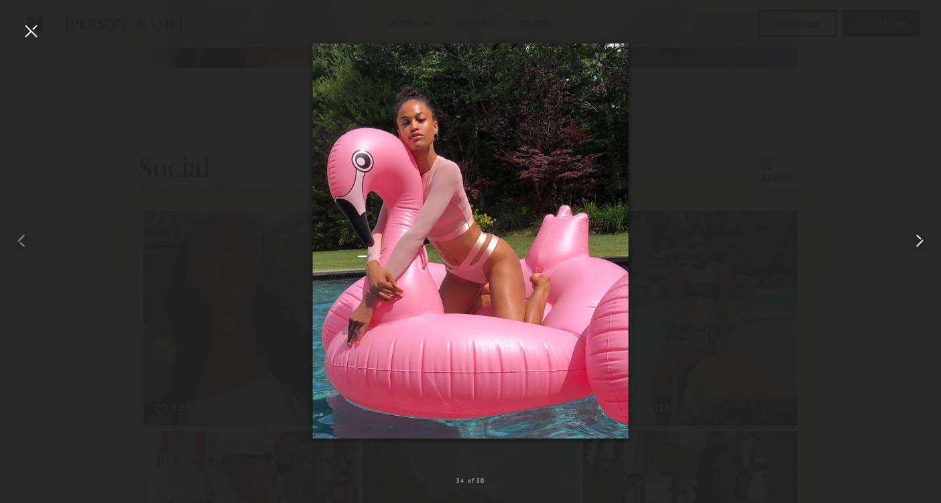
click at [922, 252] on div at bounding box center [923, 240] width 38 height 438
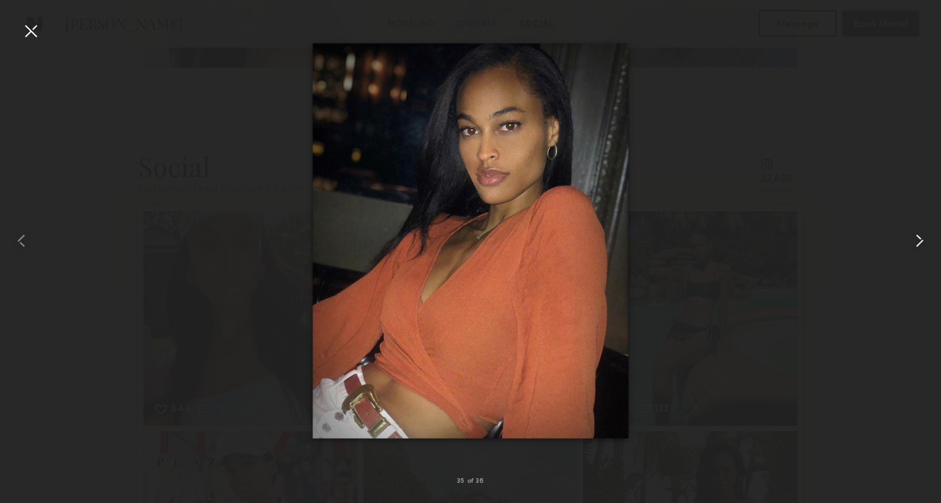
click at [922, 252] on div at bounding box center [923, 240] width 38 height 438
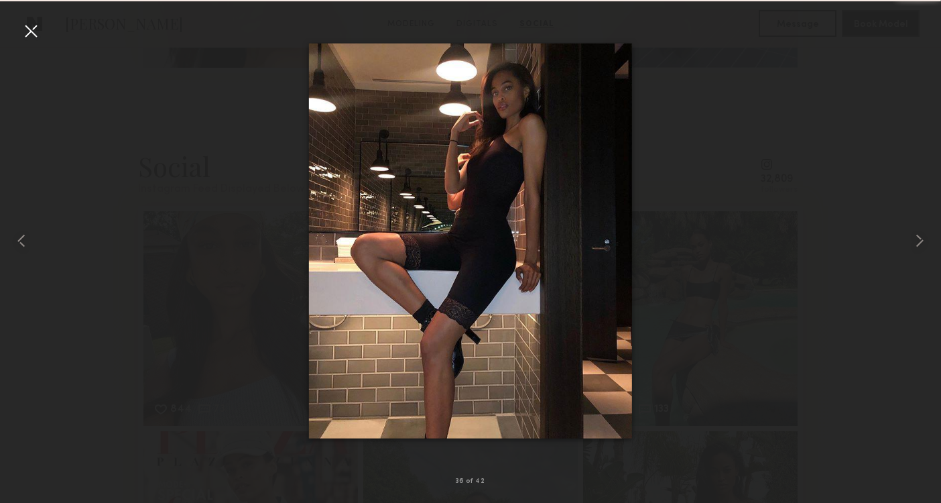
click at [898, 215] on div at bounding box center [470, 240] width 941 height 438
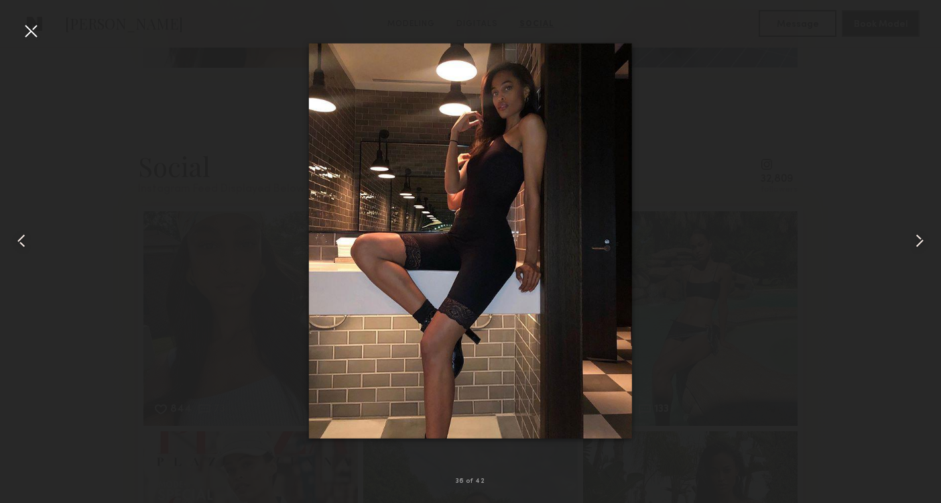
click at [29, 33] on div at bounding box center [30, 30] width 21 height 21
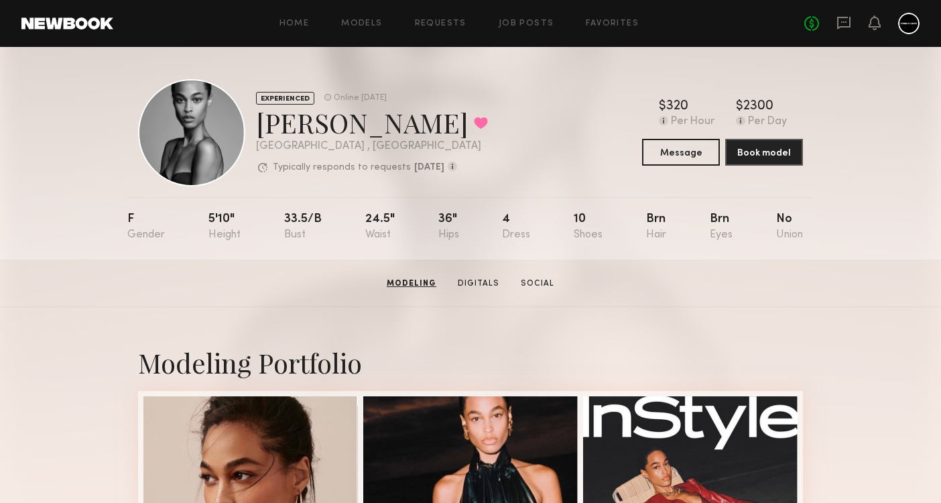
scroll to position [0, 0]
click at [474, 124] on button at bounding box center [481, 123] width 14 height 12
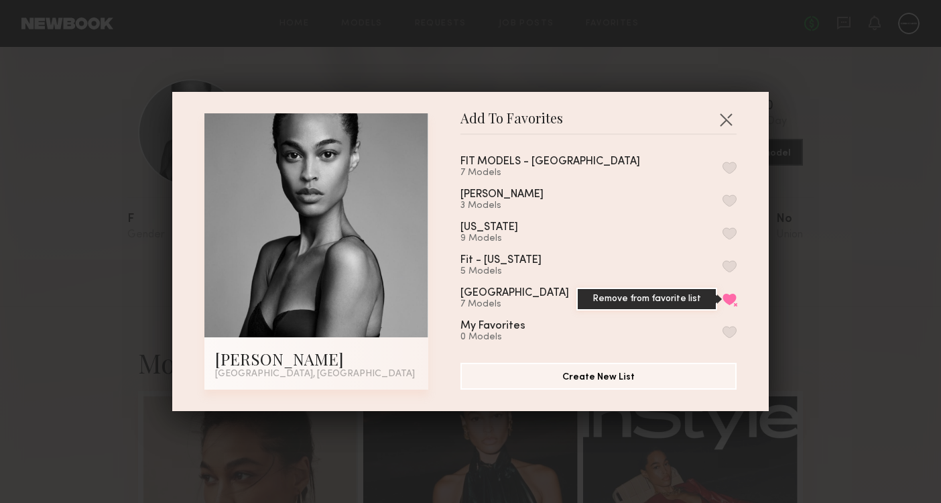
click at [731, 302] on button "Remove from favorite list" at bounding box center [730, 299] width 14 height 12
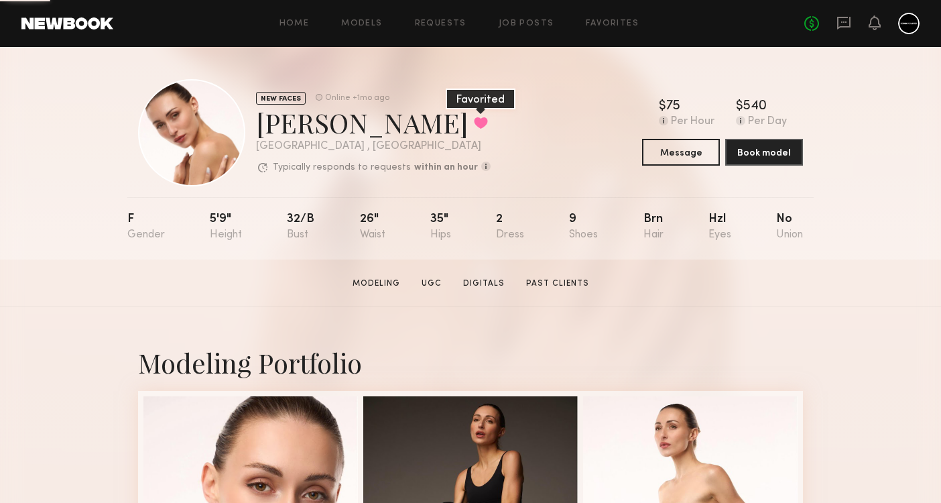
click at [474, 124] on button at bounding box center [481, 123] width 14 height 12
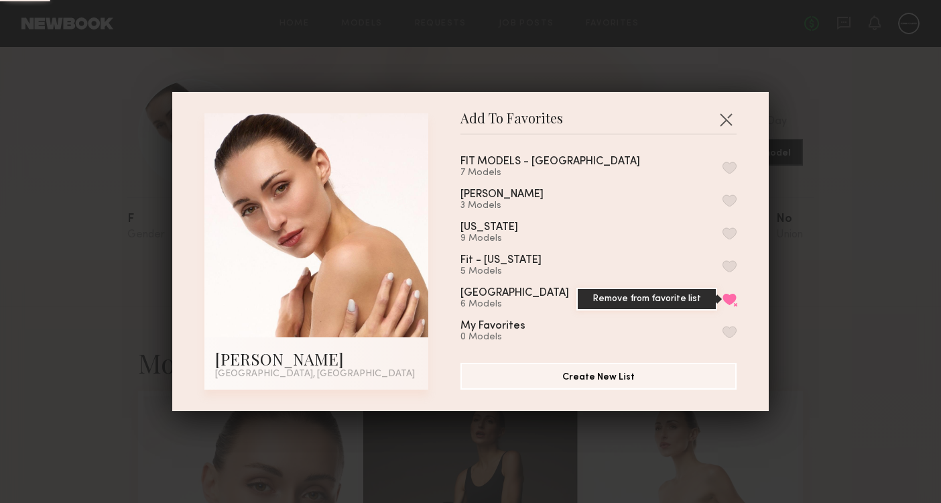
click at [734, 304] on button "Remove from favorite list" at bounding box center [730, 299] width 14 height 12
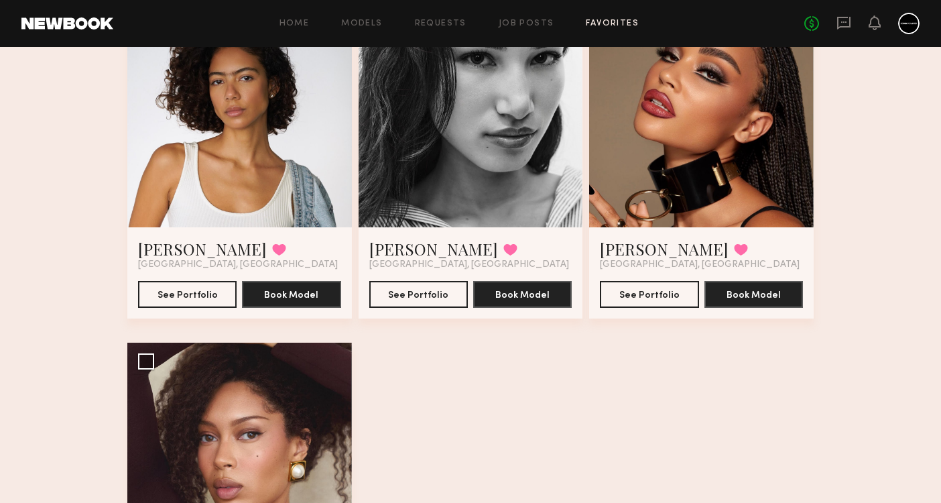
scroll to position [171, 0]
